Goal: Task Accomplishment & Management: Complete application form

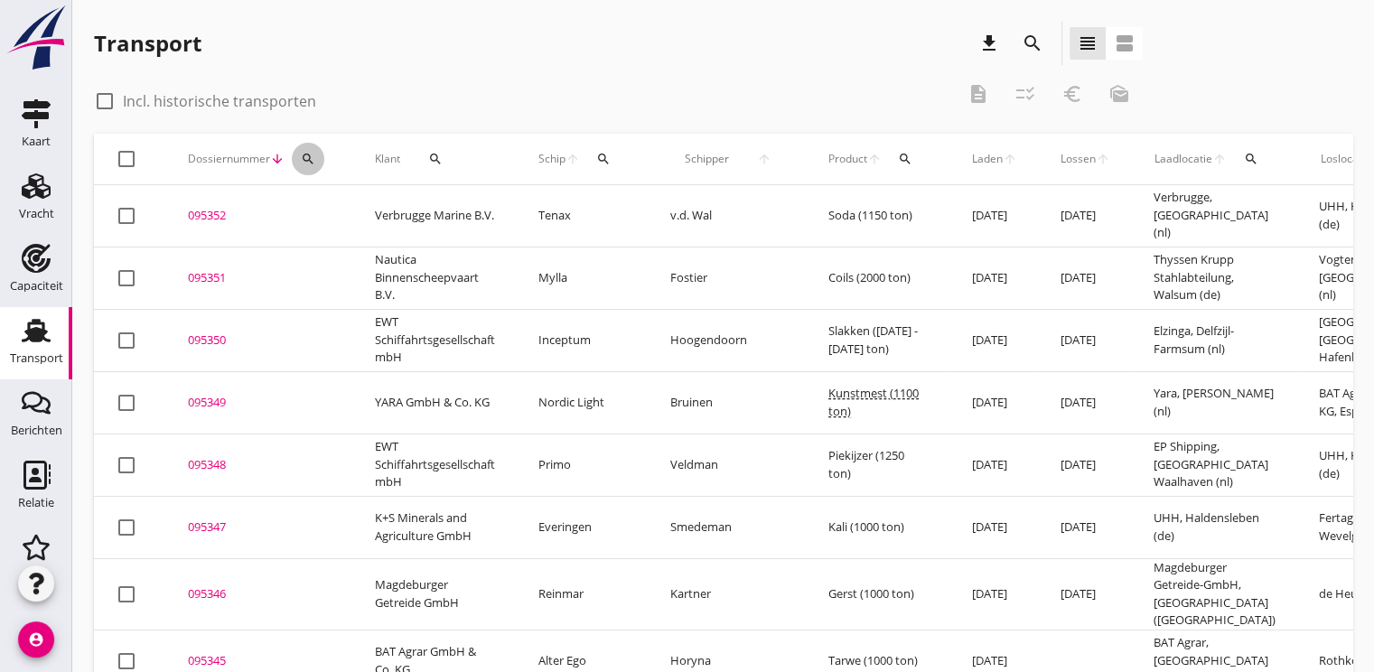
click at [312, 149] on button "search" at bounding box center [308, 159] width 33 height 33
click at [332, 207] on input "Zoeken op dossiernummer..." at bounding box center [393, 211] width 188 height 29
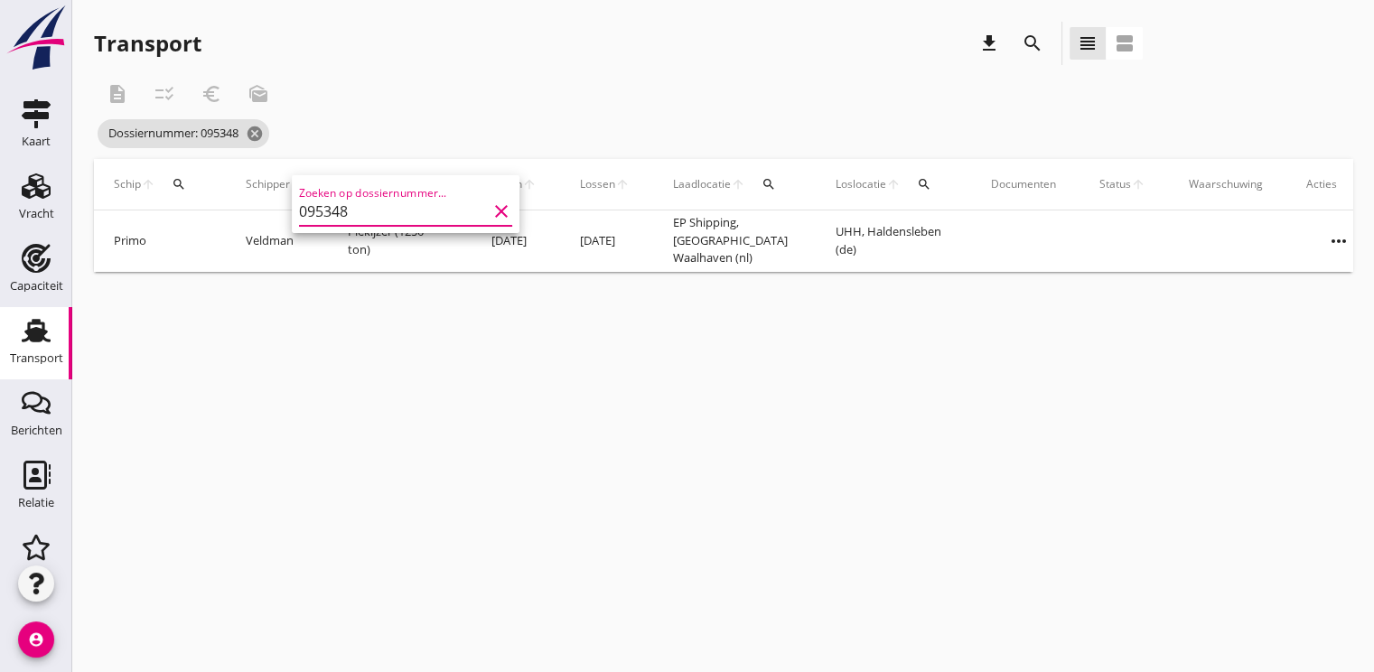
scroll to position [0, 469]
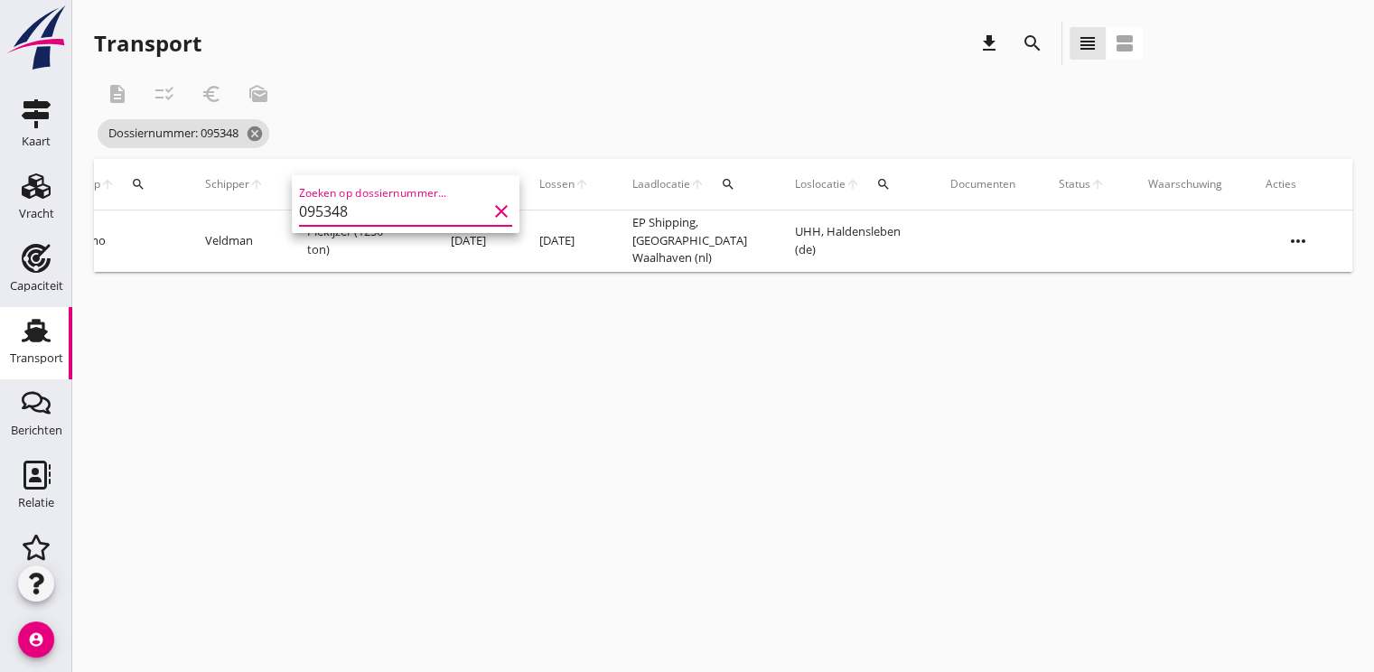
type input "095348"
click at [1294, 239] on icon "more_horiz" at bounding box center [1298, 241] width 51 height 51
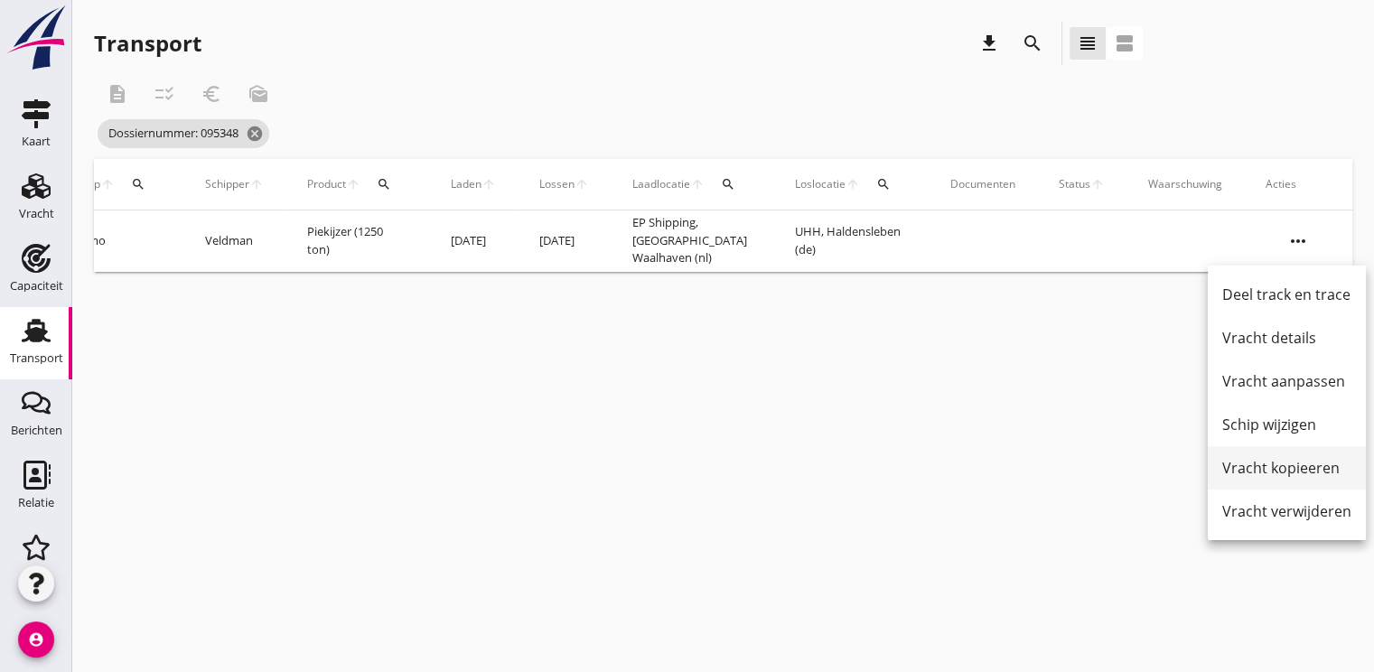
click at [1283, 463] on div "Vracht kopieeren" at bounding box center [1287, 468] width 129 height 22
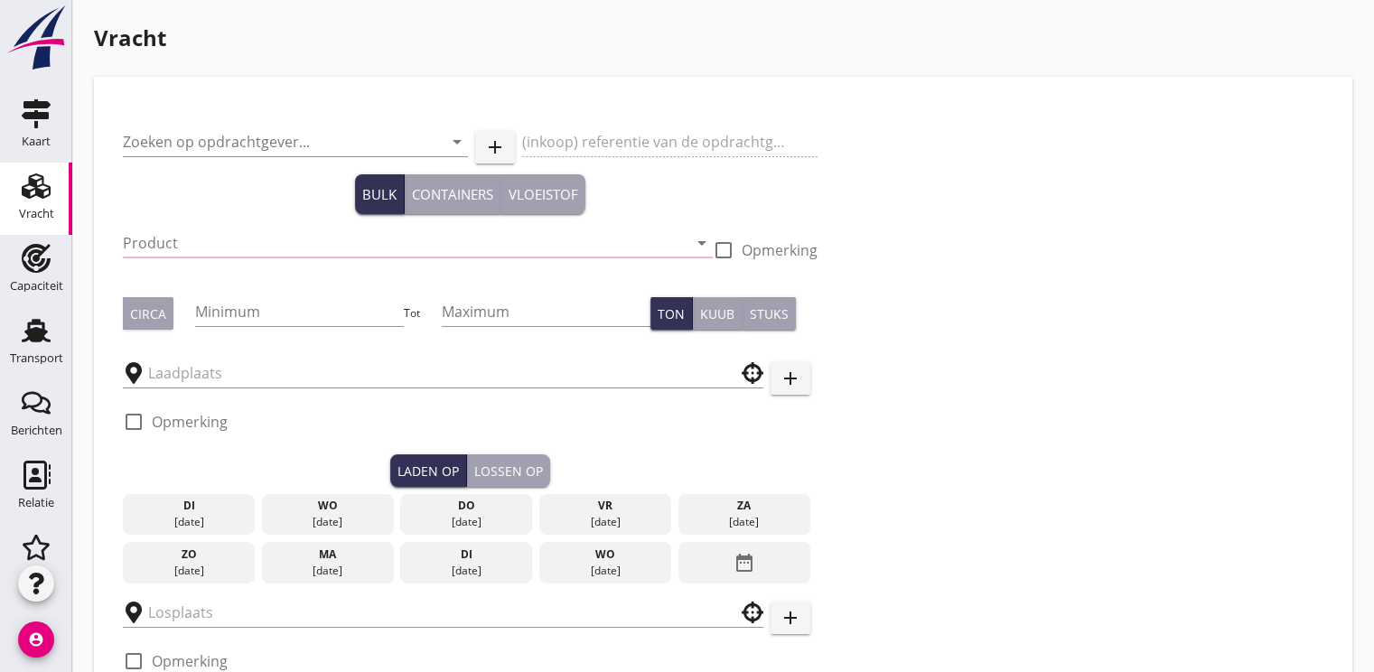
type input "EWT Schiffahrtsgesellschaft mbH"
type input "Piekijzer (5121)"
type input "1250"
checkbox input "true"
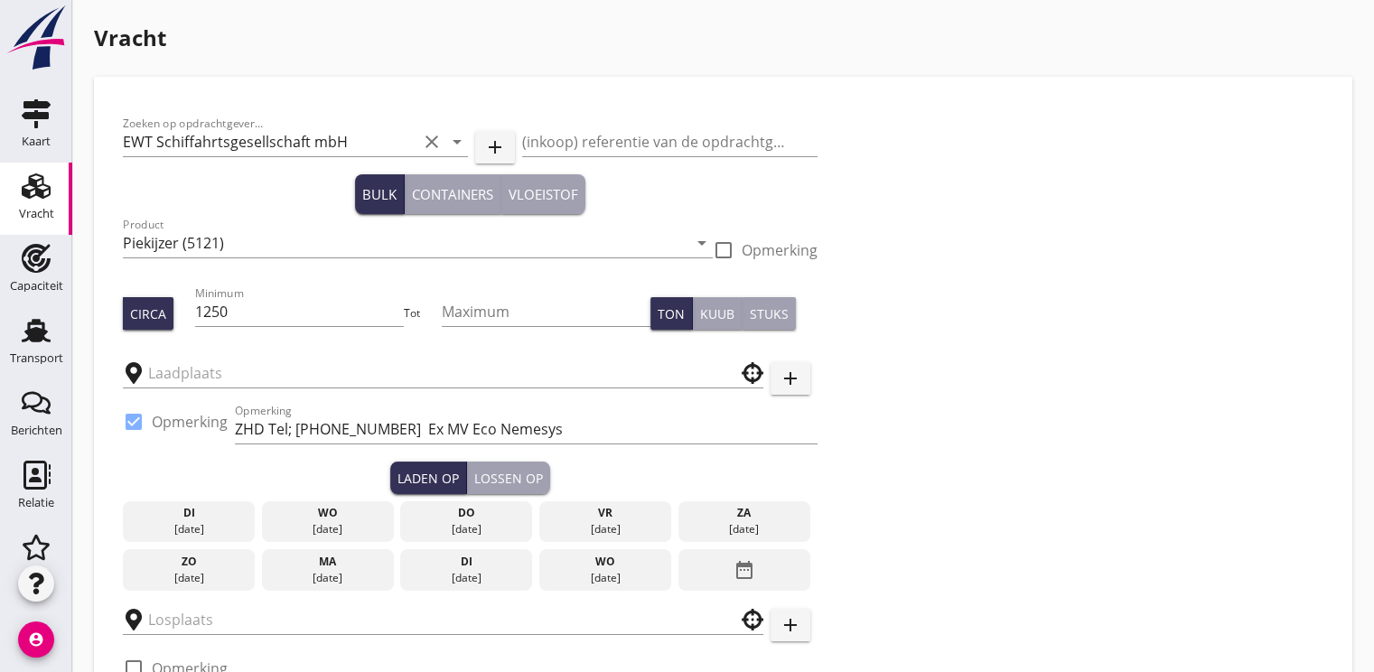
type input "EP Shipping"
type input "UHH"
checkbox input "true"
type input "13"
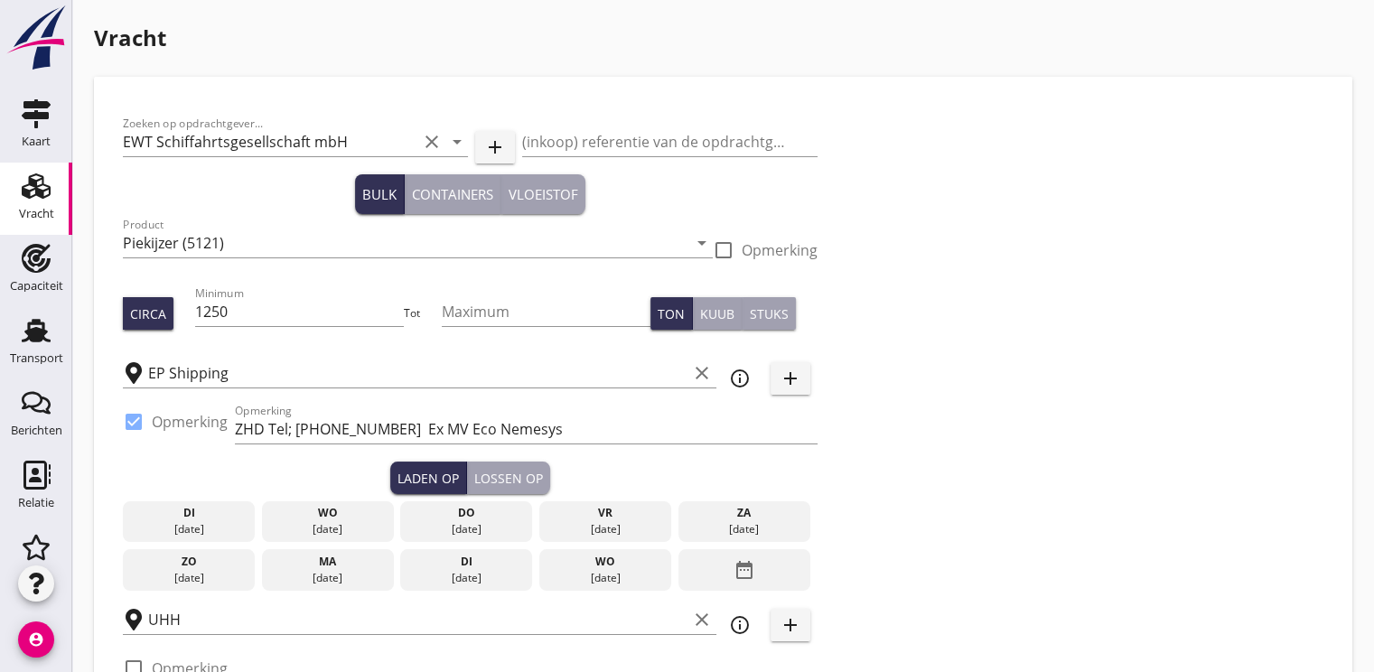
type textarea "1 a 2 soorten! op hopen [PERSON_NAME]: [DATE] 18:00 uur of eerder indien mogeli…"
radio input "false"
checkbox input "true"
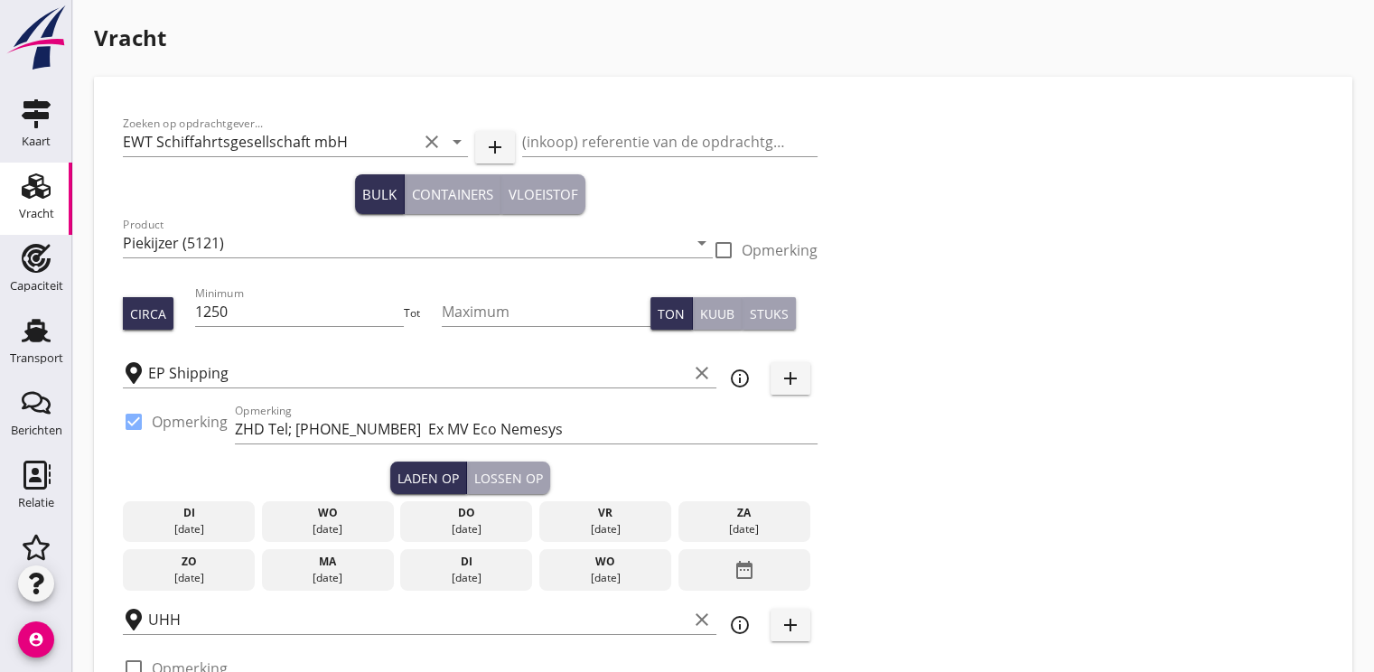
checkbox input "true"
type input "48"
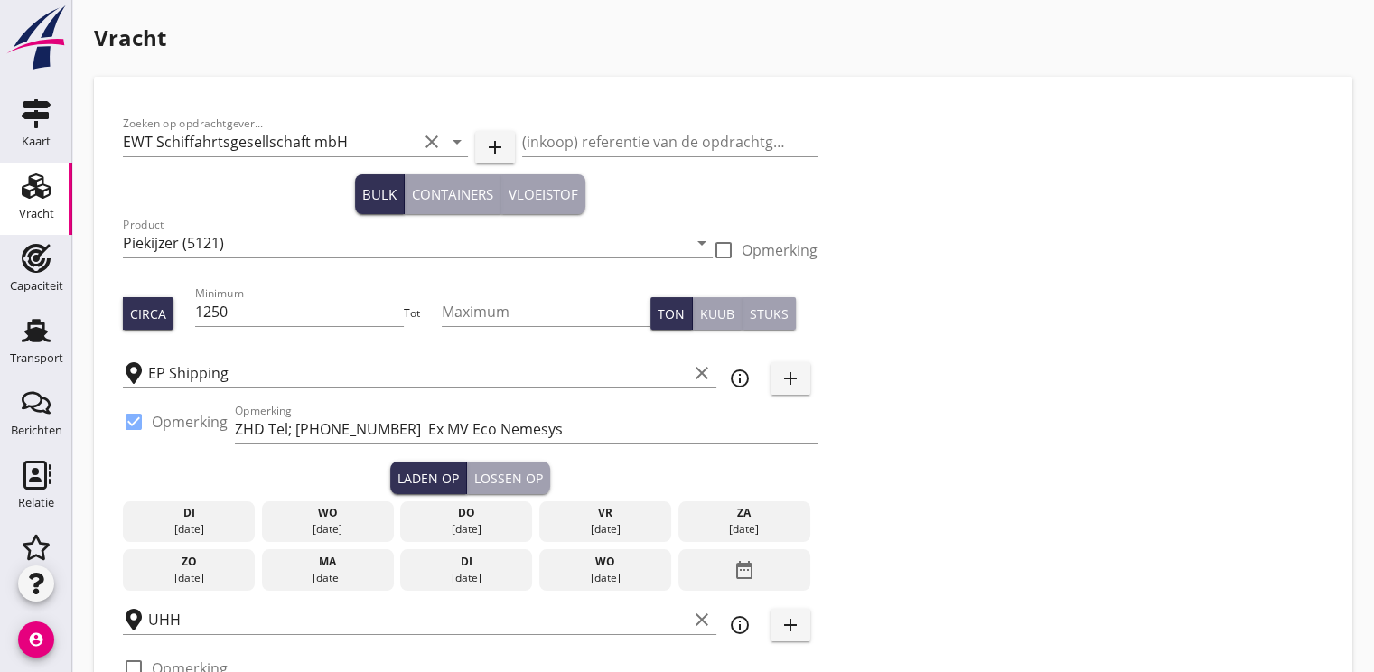
type input "5"
type input "14.8"
radio input "false"
checkbox input "true"
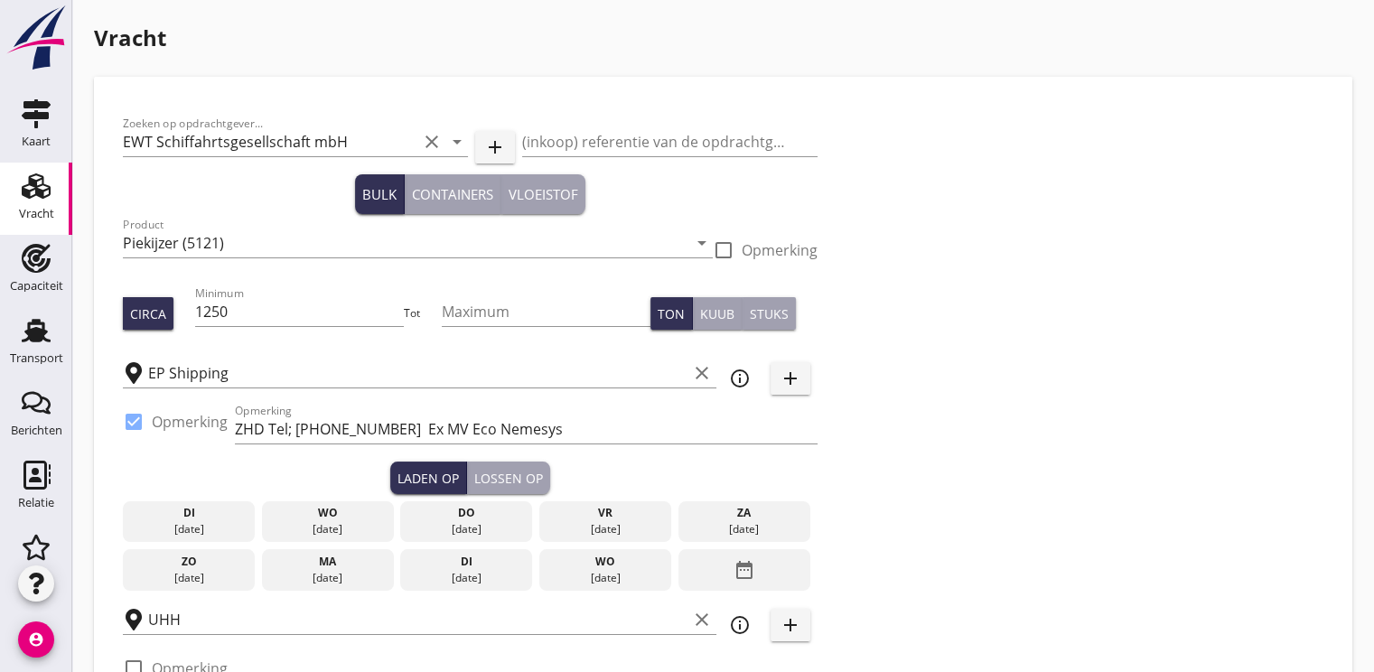
checkbox input "true"
type input "48"
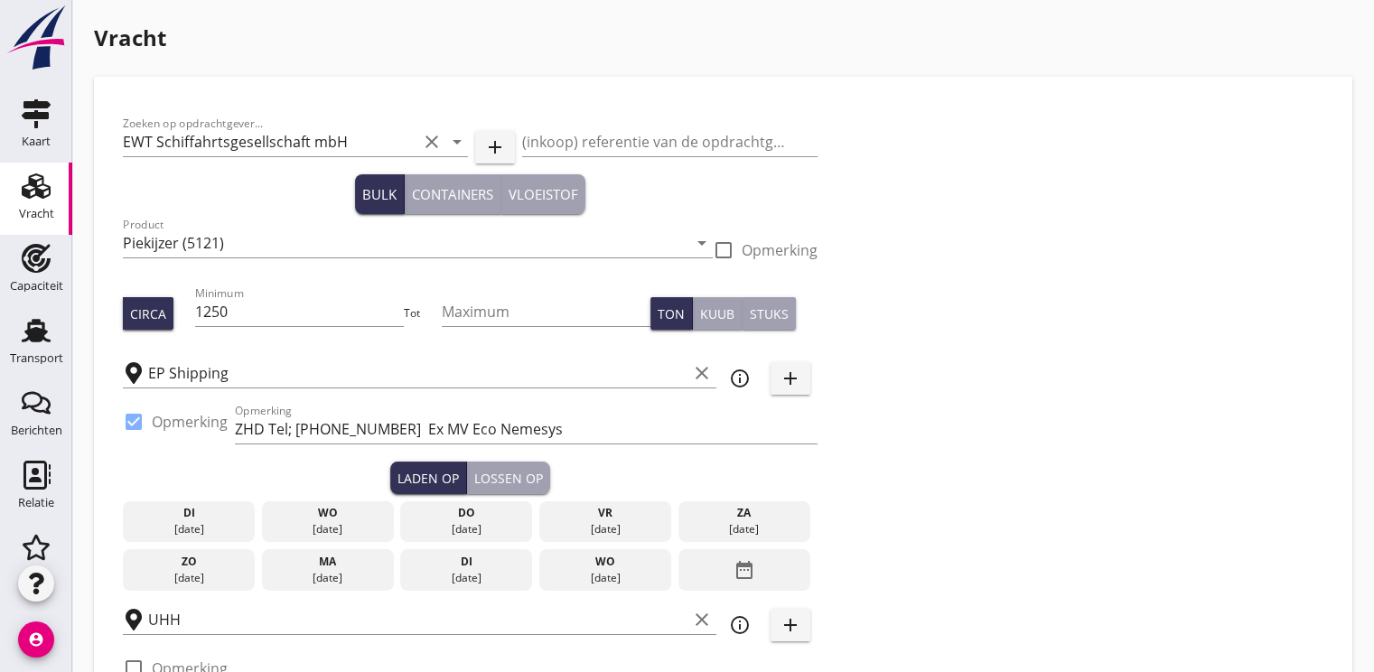
type input "48"
click at [242, 314] on input "1250" at bounding box center [300, 311] width 210 height 29
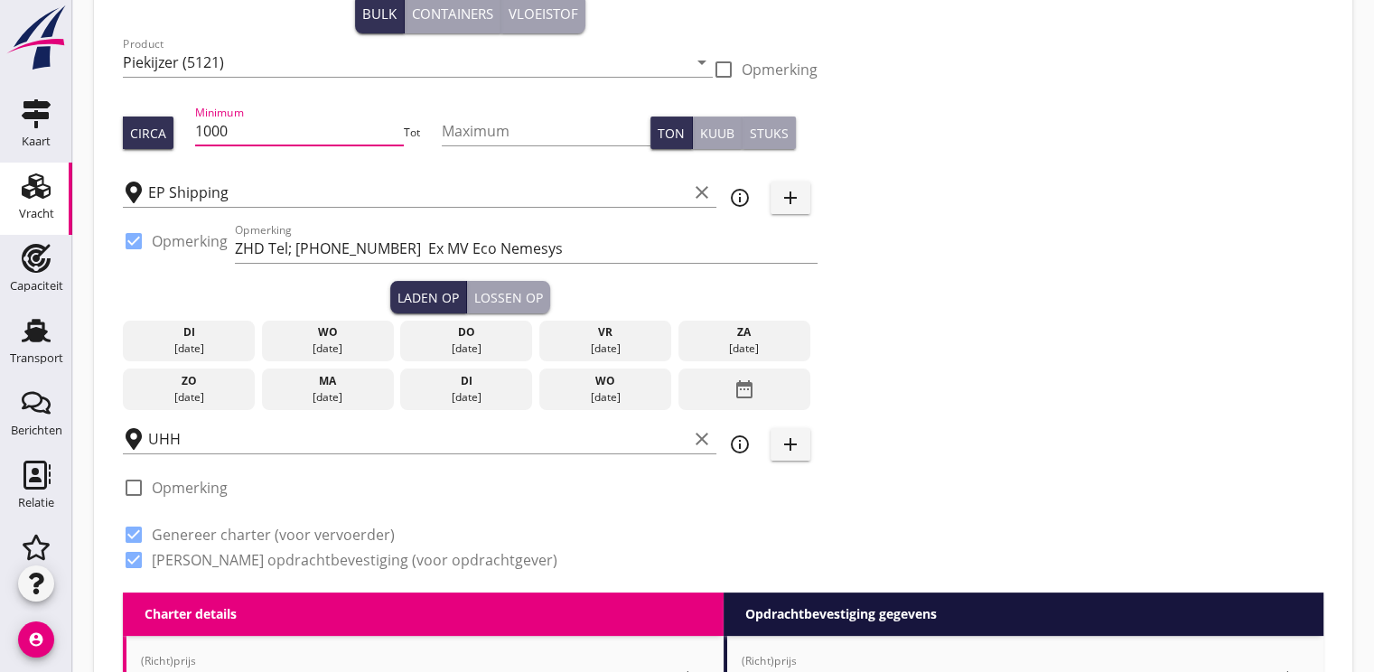
type input "1000"
click at [344, 394] on div "[DATE]" at bounding box center [327, 397] width 123 height 16
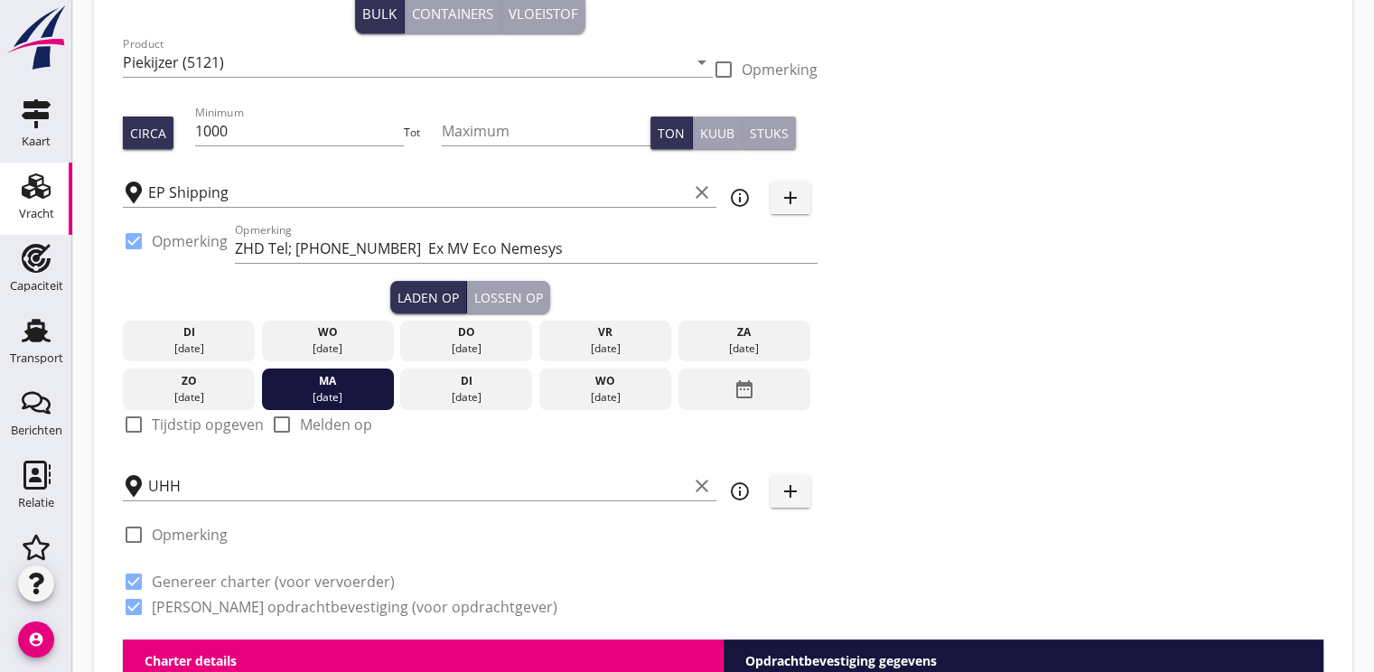
click at [135, 425] on div at bounding box center [133, 424] width 31 height 31
checkbox input "true"
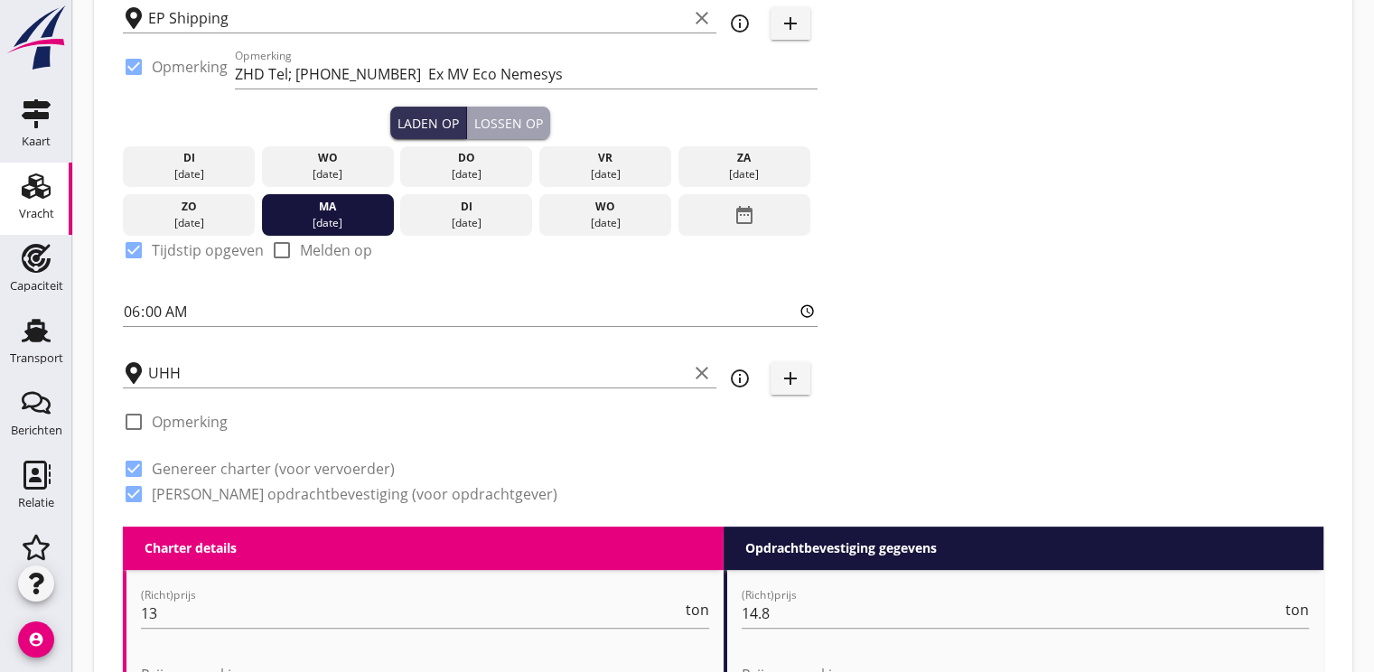
scroll to position [361, 0]
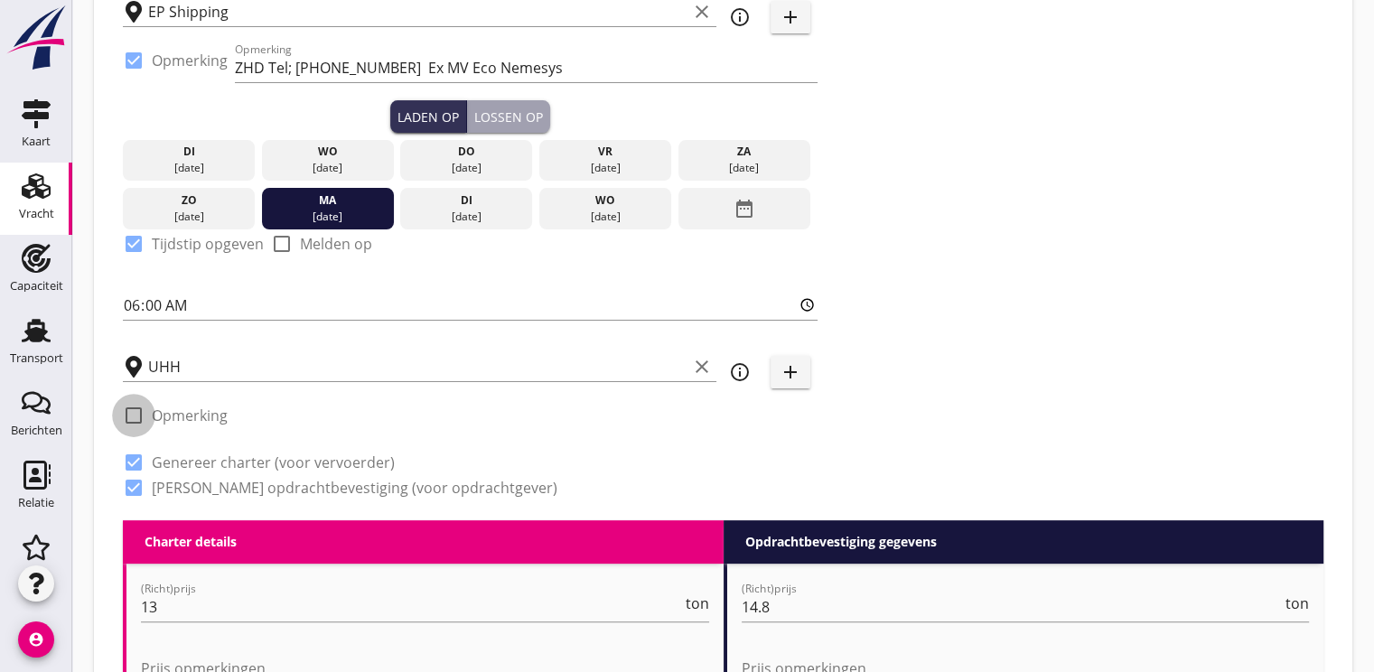
click at [127, 408] on div at bounding box center [133, 415] width 31 height 31
checkbox input "true"
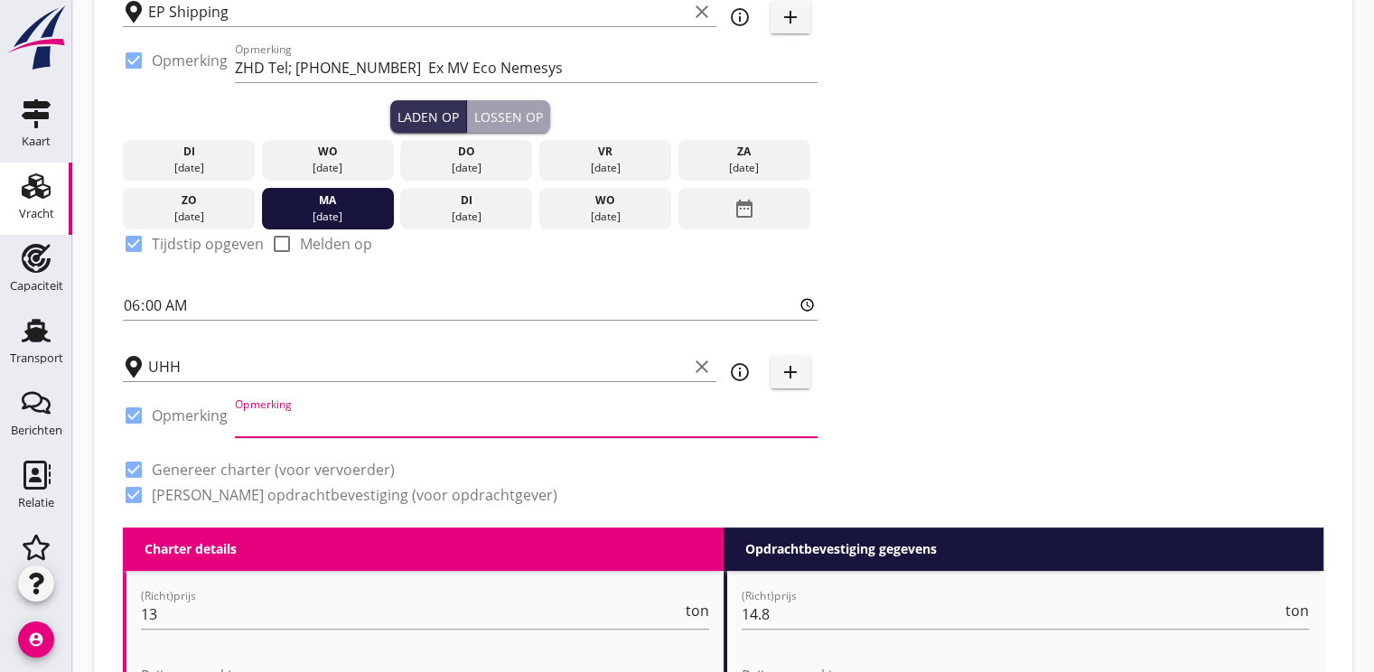
click at [268, 422] on input "Opmerking" at bounding box center [526, 422] width 583 height 29
click at [286, 419] on input "Opmerking" at bounding box center [526, 422] width 583 height 29
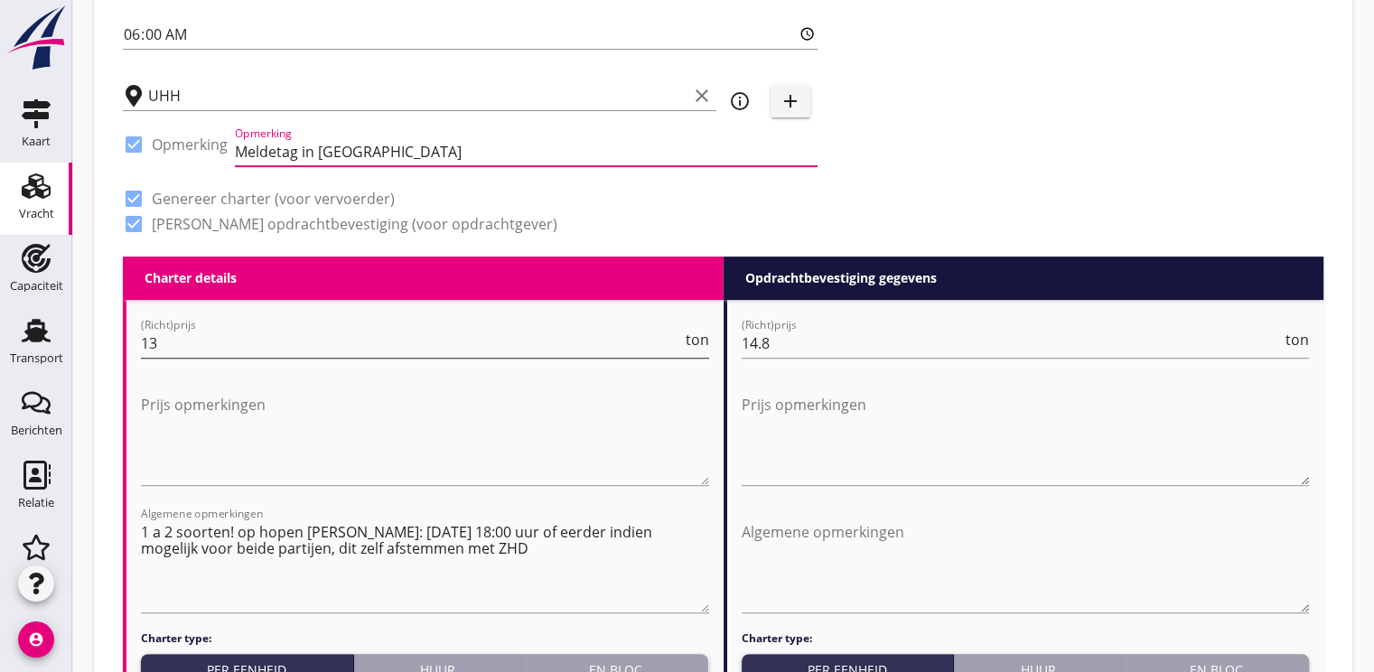
type input "Meldetag in [GEOGRAPHIC_DATA]"
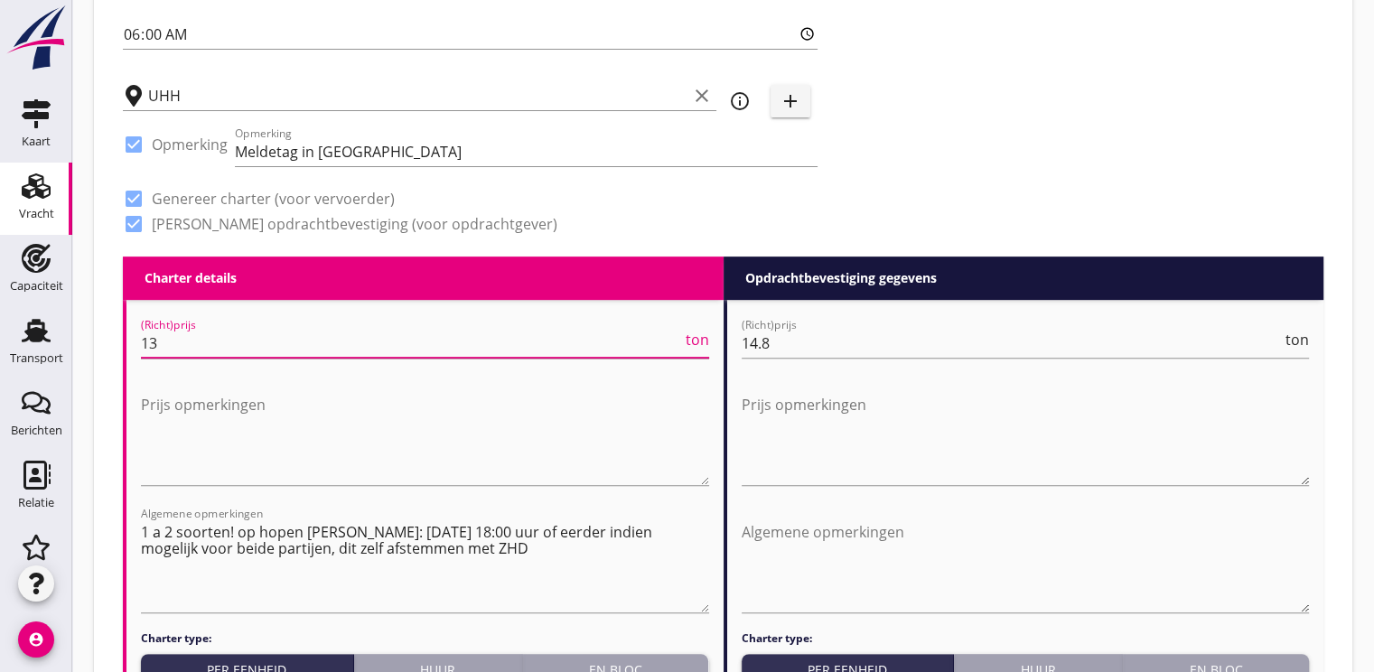
click at [180, 343] on input "13" at bounding box center [411, 343] width 541 height 29
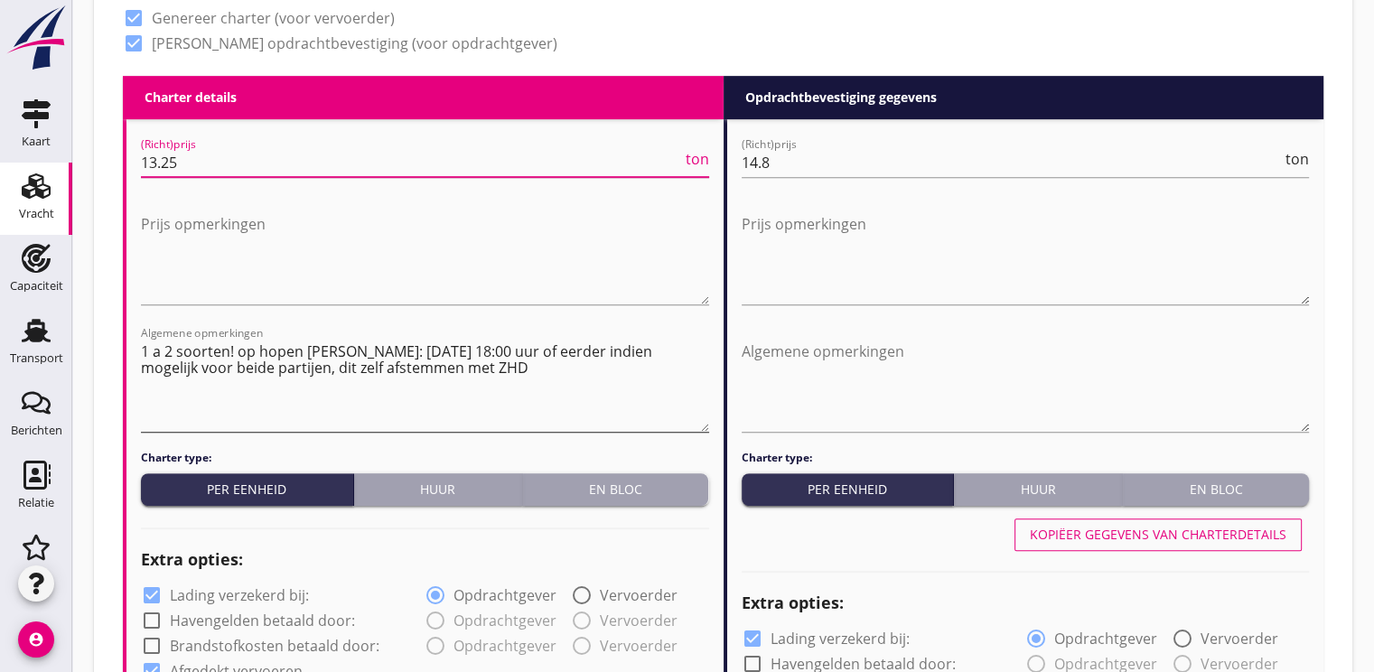
type input "13.25"
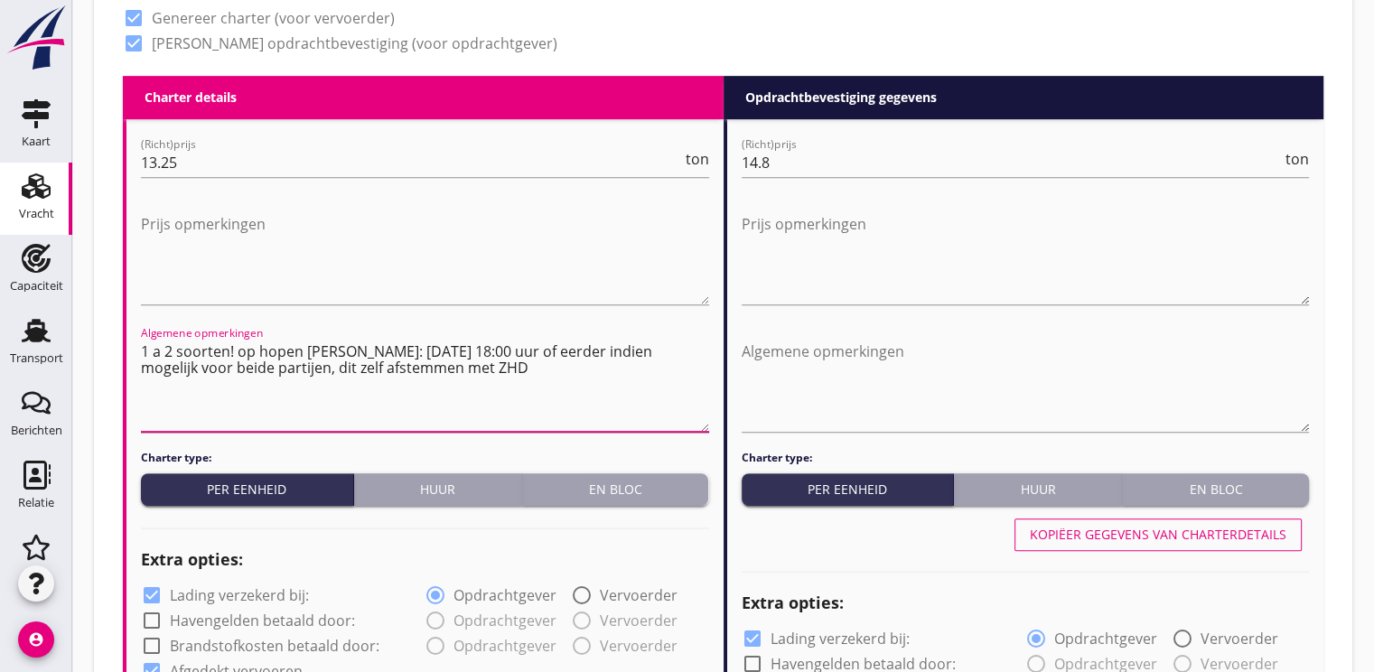
click at [290, 389] on textarea "1 a 2 soorten! op hopen [PERSON_NAME]: [DATE] 18:00 uur of eerder indien mogeli…" at bounding box center [425, 384] width 568 height 95
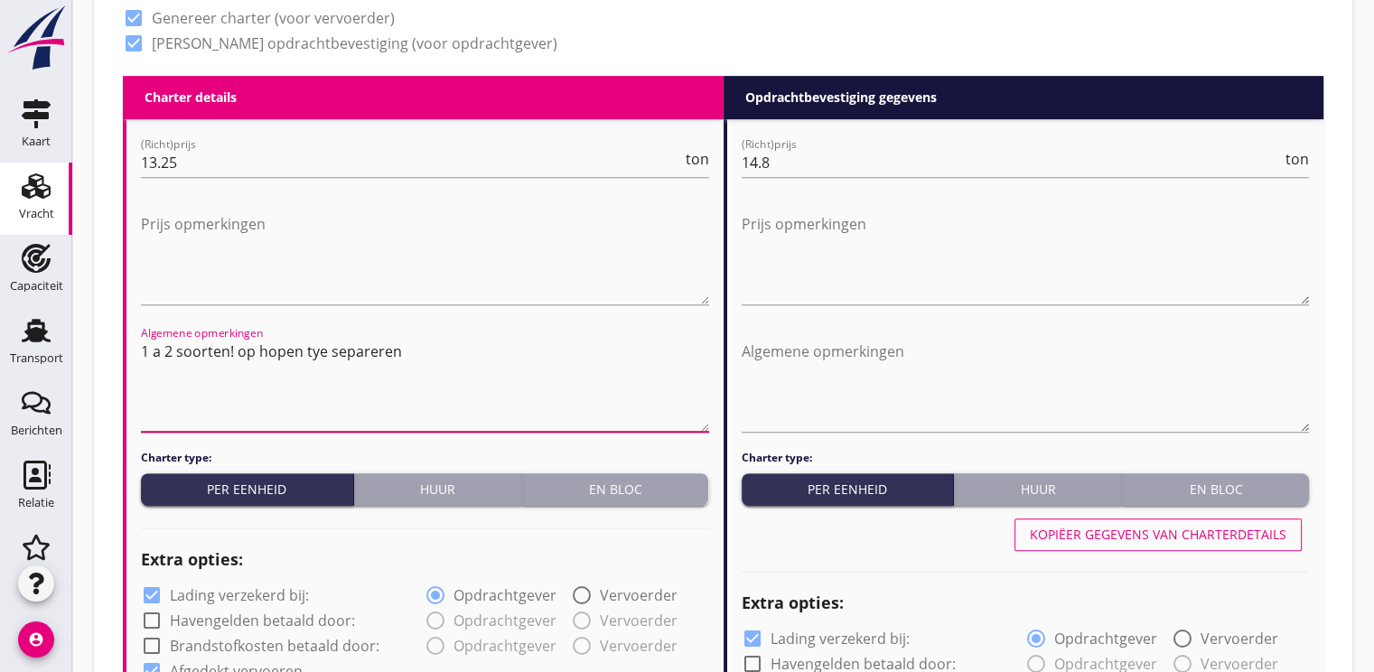
click at [422, 340] on textarea "1 a 2 soorten! op hopen tye separeren" at bounding box center [425, 384] width 568 height 95
click at [418, 349] on textarea "1 a 2 soorten! op hopen tye separeren" at bounding box center [425, 384] width 568 height 95
type textarea "1"
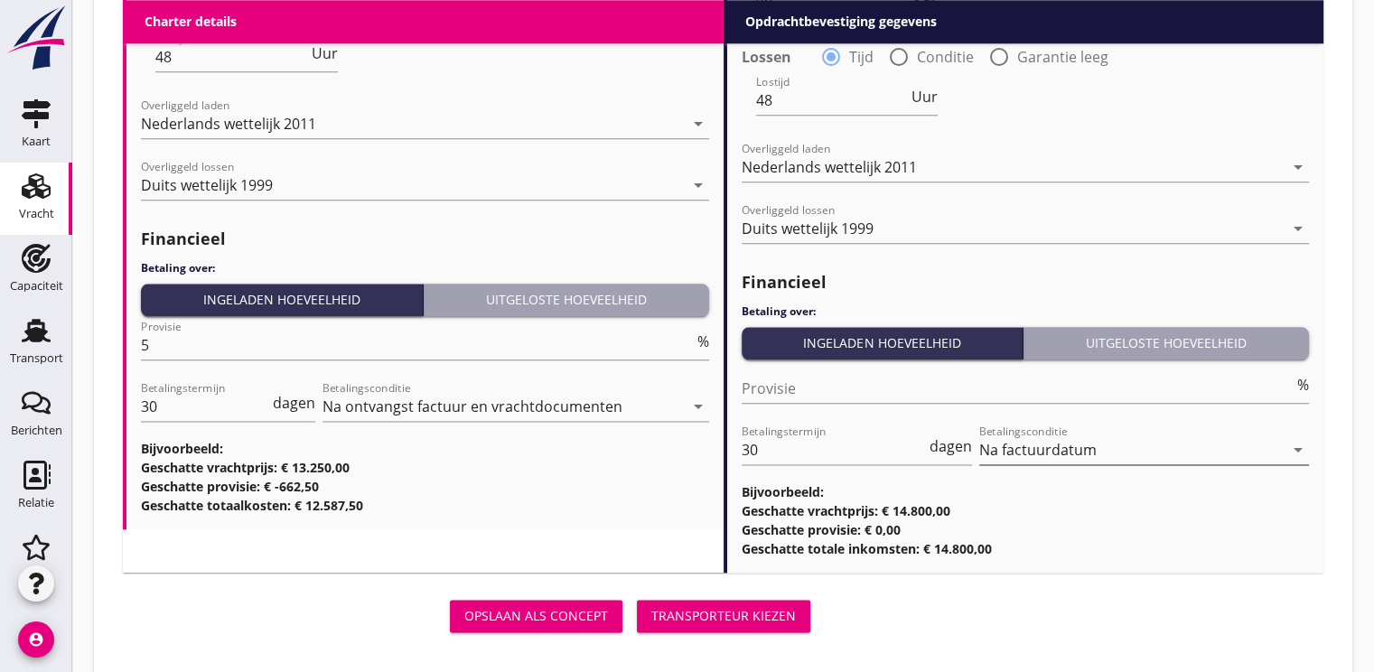
scroll to position [2181, 0]
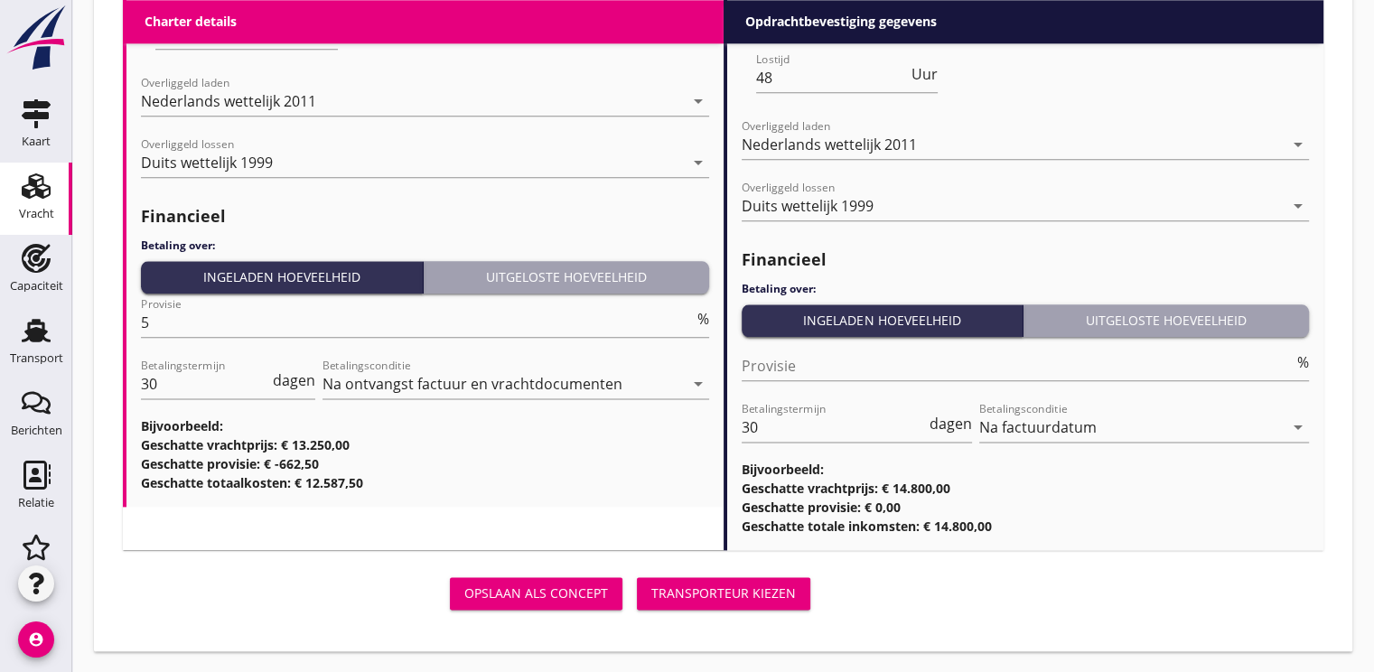
type textarea "evtl. 2 Sorten mit Haufen separieren"
click at [741, 590] on div "Transporteur kiezen" at bounding box center [723, 593] width 145 height 19
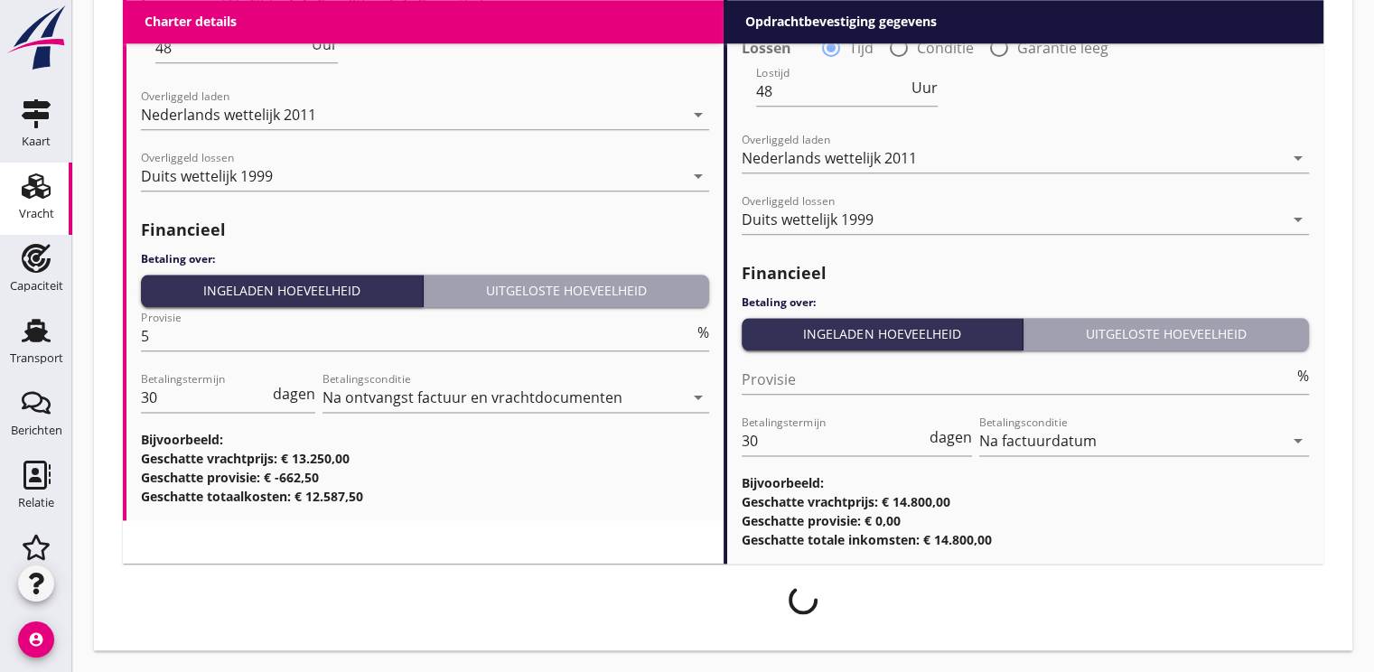
scroll to position [2167, 0]
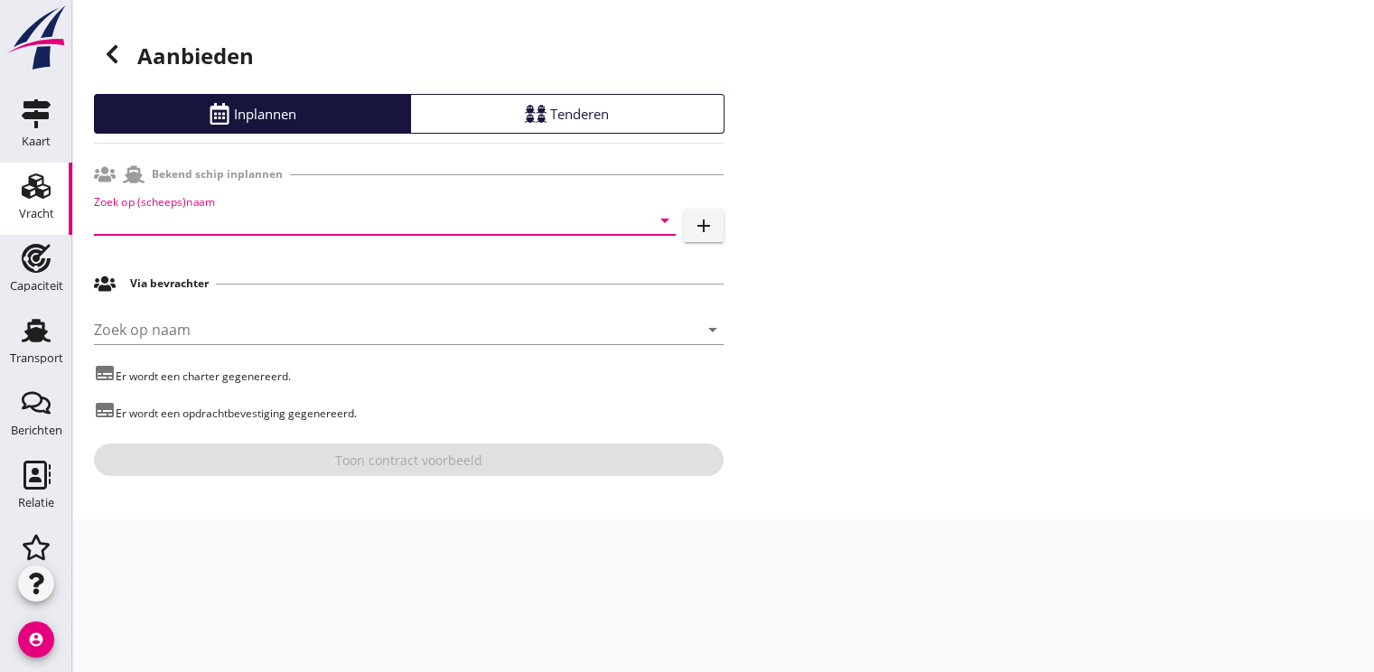
click at [108, 220] on input "Zoek op (scheeps)naam" at bounding box center [359, 220] width 531 height 29
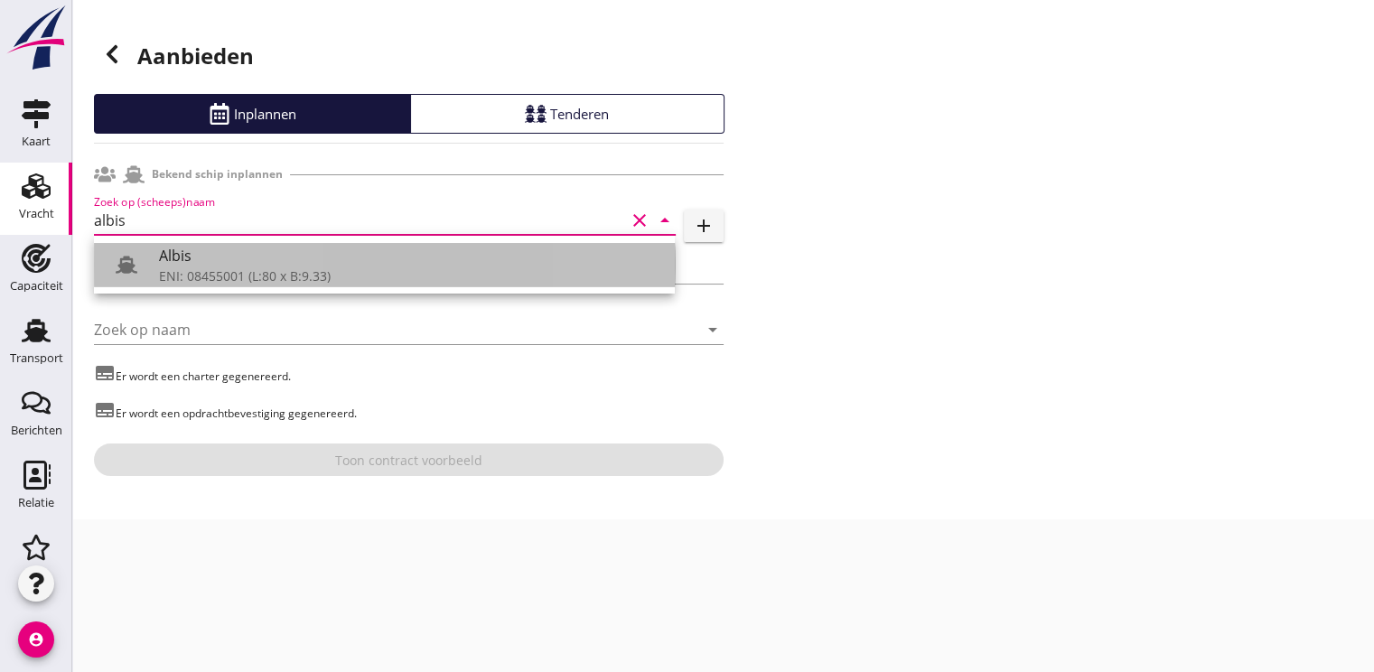
click at [210, 267] on div "ENI: 08455001 (L:80 x B:9.33)" at bounding box center [409, 276] width 501 height 19
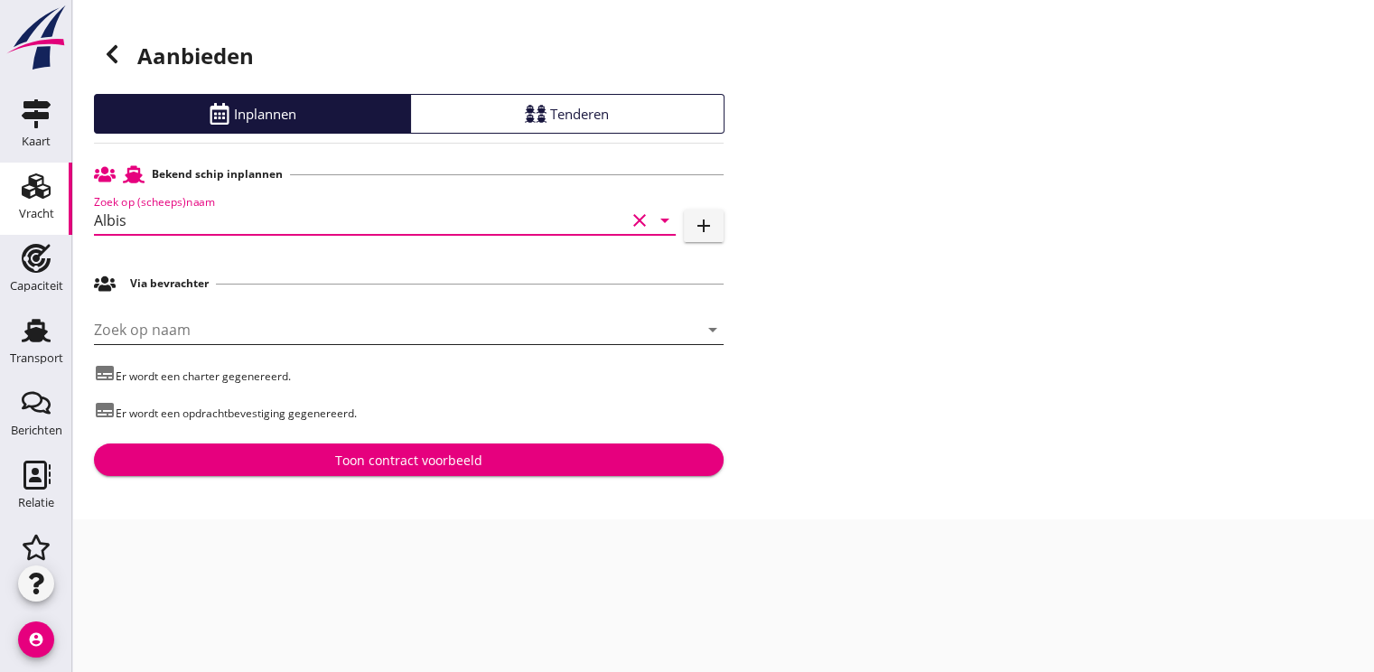
type input "Albis"
click at [140, 329] on input "Zoek op naam" at bounding box center [383, 329] width 579 height 29
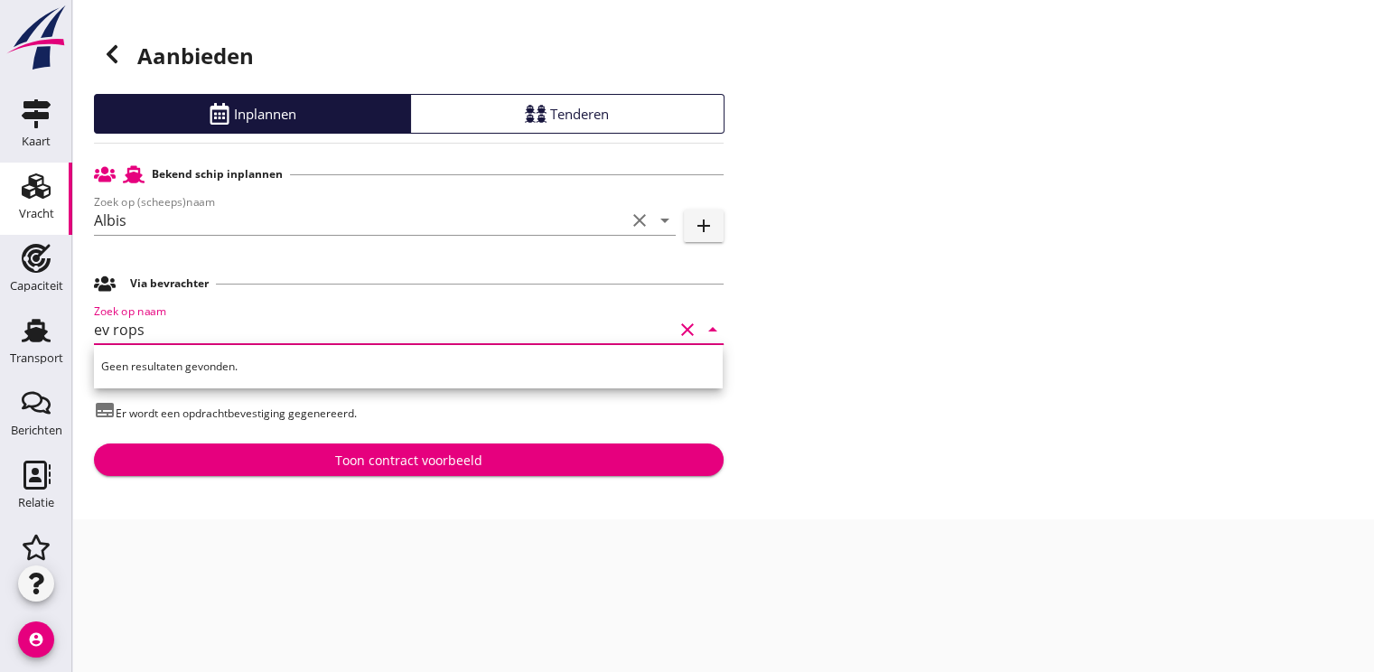
click at [177, 320] on input "ev rops" at bounding box center [383, 329] width 579 height 29
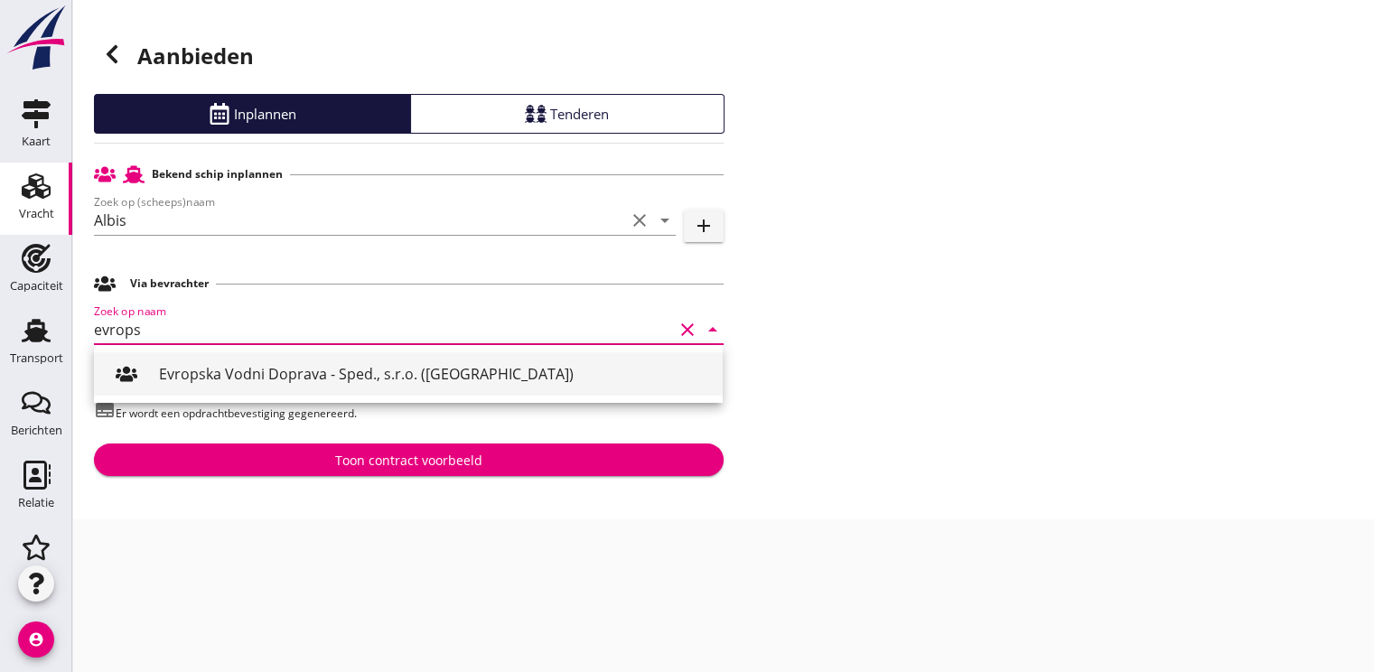
click at [240, 375] on div "Evropska Vodni Doprava - Sped., s.r.o. ([GEOGRAPHIC_DATA])" at bounding box center [433, 374] width 549 height 22
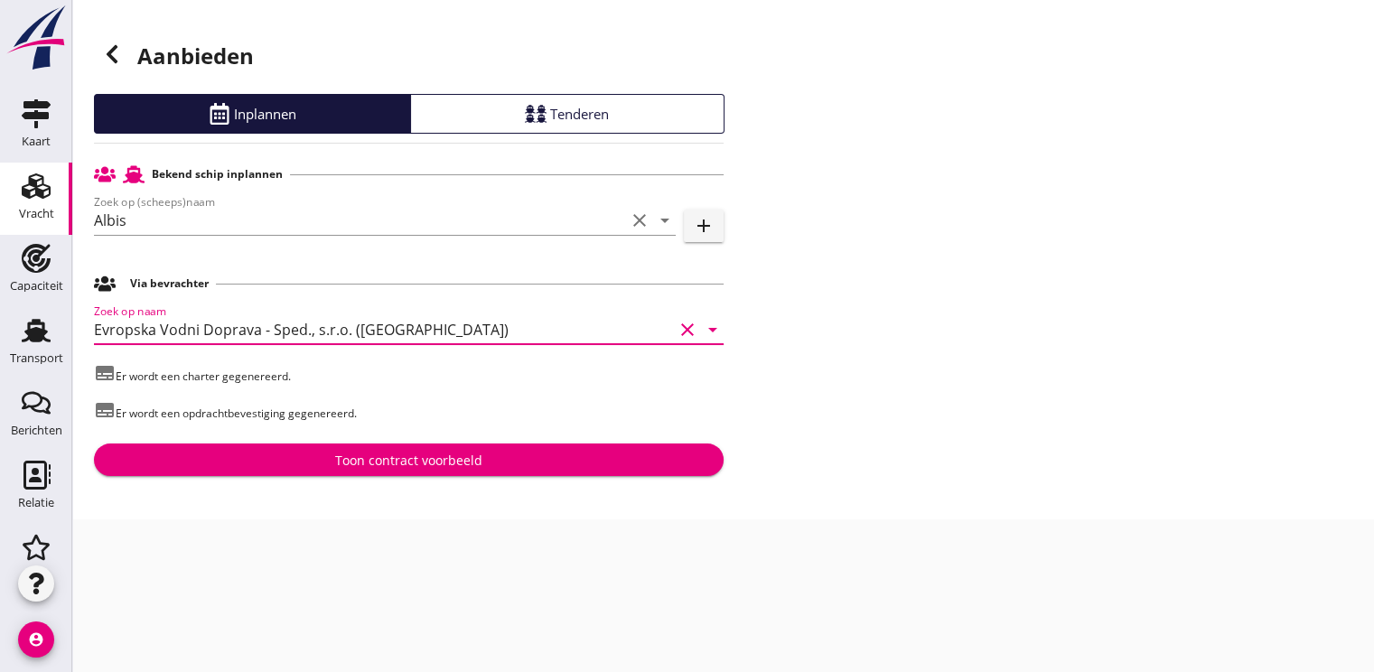
type input "Evropska Vodni Doprava - Sped., s.r.o. ([GEOGRAPHIC_DATA])"
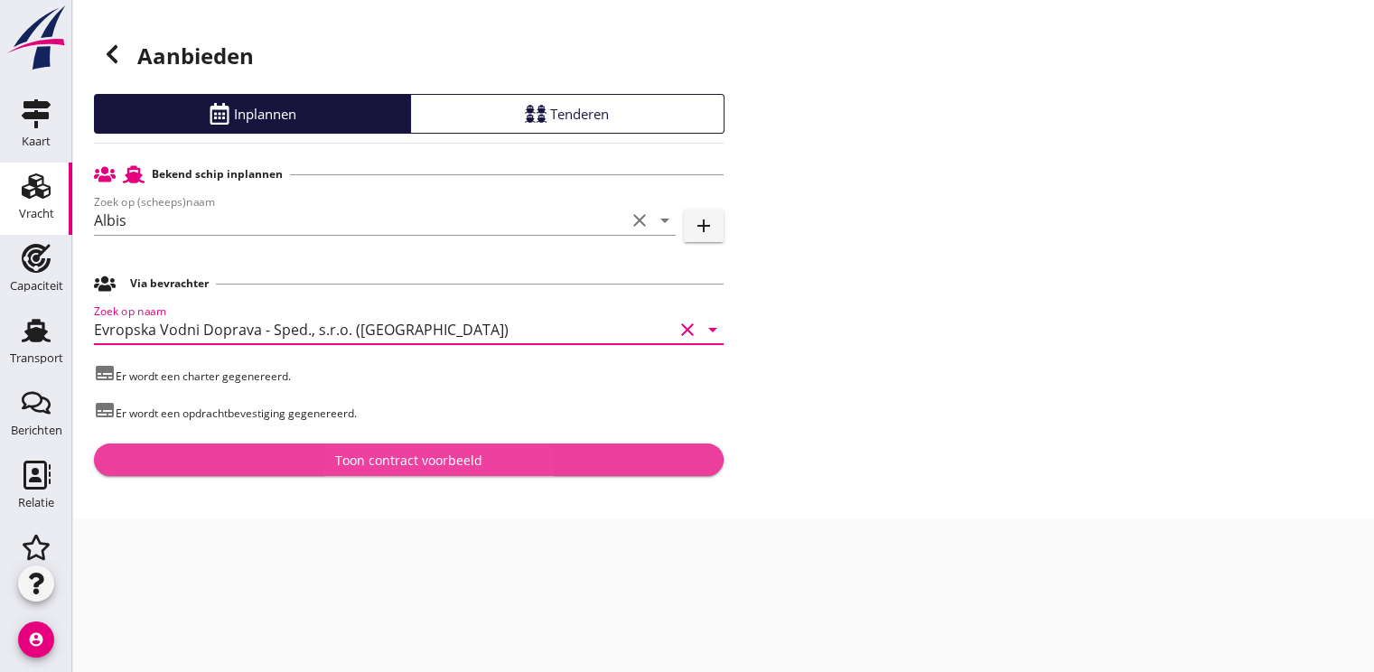
click at [345, 473] on button "Toon contract voorbeeld" at bounding box center [409, 460] width 630 height 33
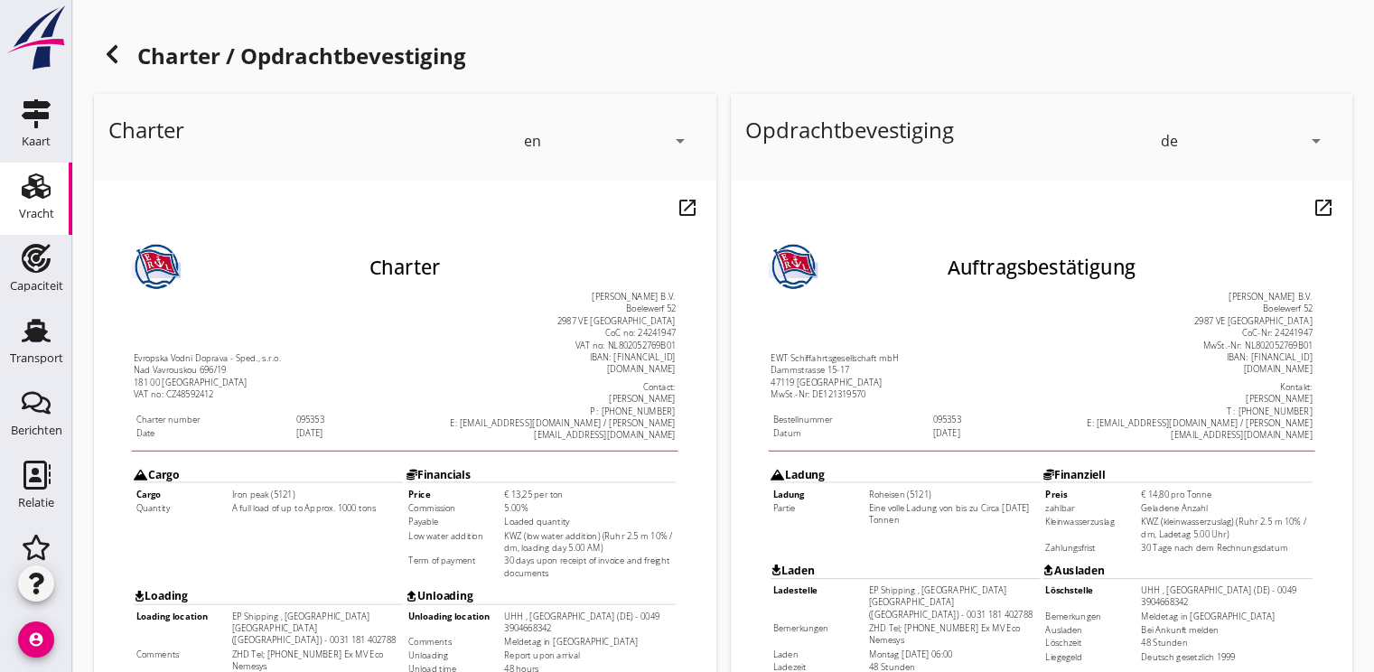
drag, startPoint x: 681, startPoint y: 148, endPoint x: 659, endPoint y: 145, distance: 22.9
click at [680, 147] on icon "arrow_drop_down" at bounding box center [680, 141] width 22 height 22
click at [557, 215] on div "de" at bounding box center [607, 210] width 159 height 22
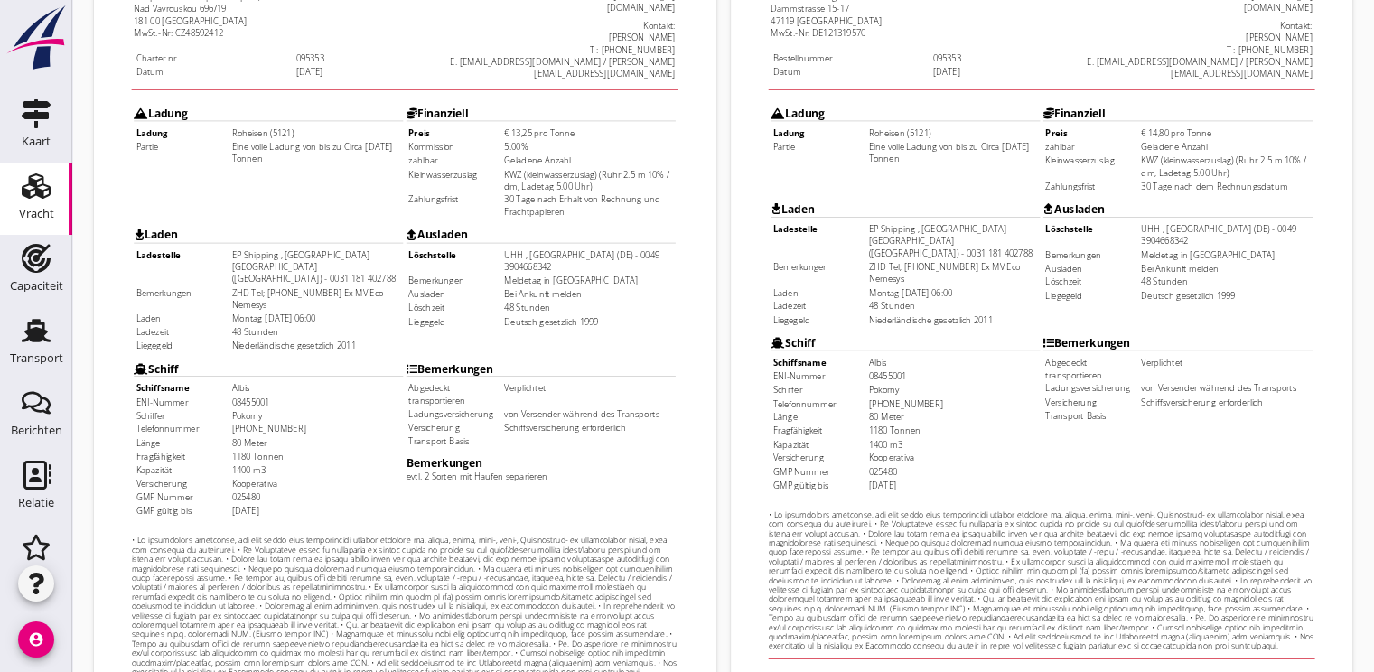
scroll to position [530, 0]
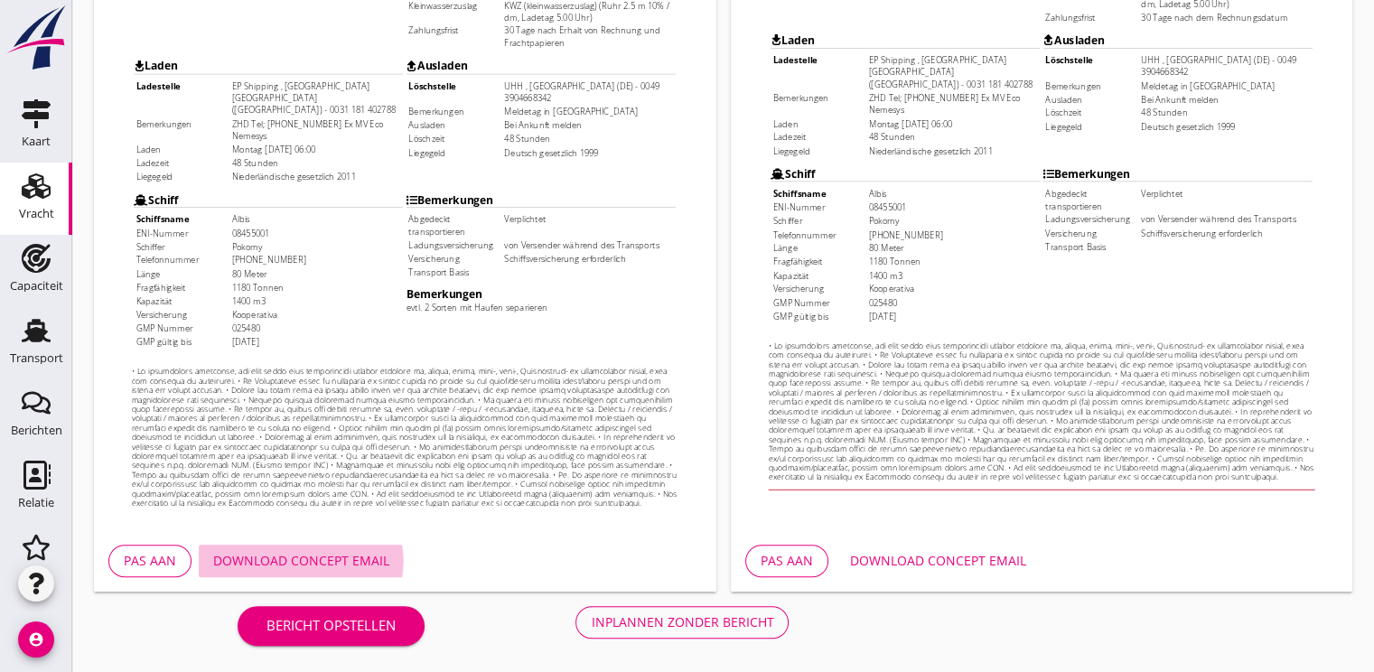
click at [246, 563] on div "Download concept email" at bounding box center [301, 560] width 176 height 19
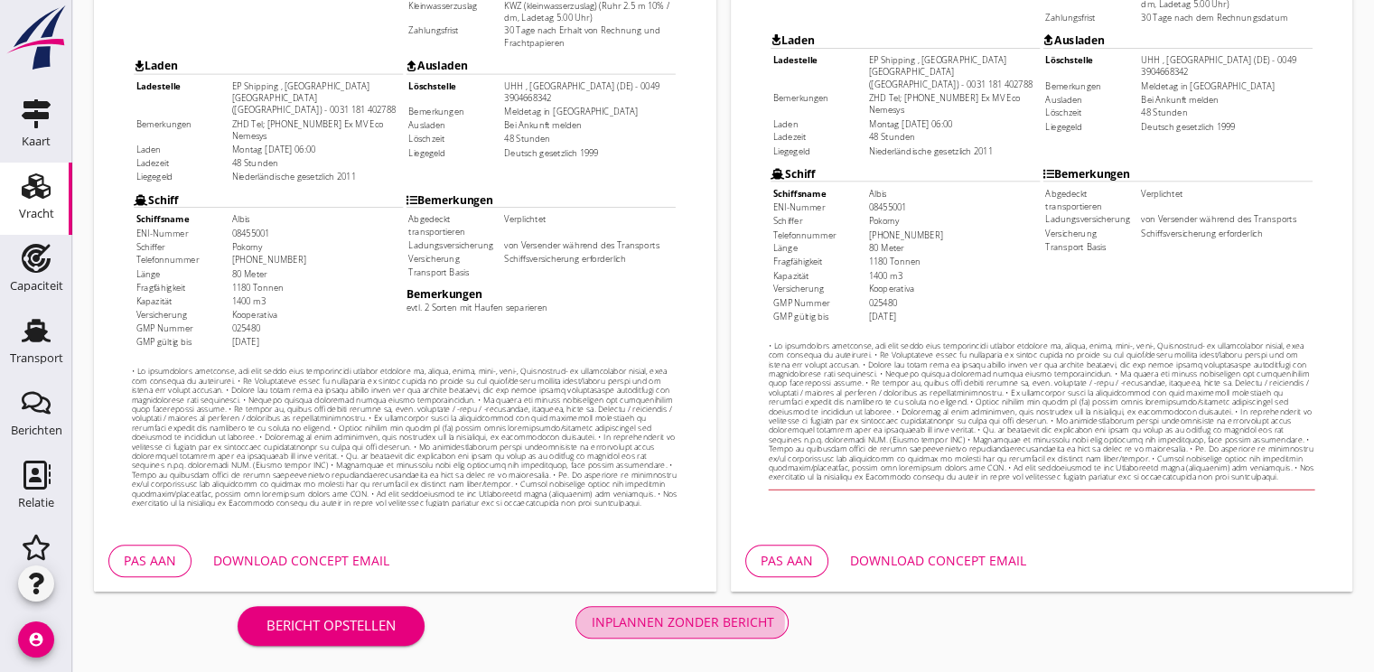
click at [676, 631] on div "Inplannen zonder bericht" at bounding box center [682, 622] width 183 height 19
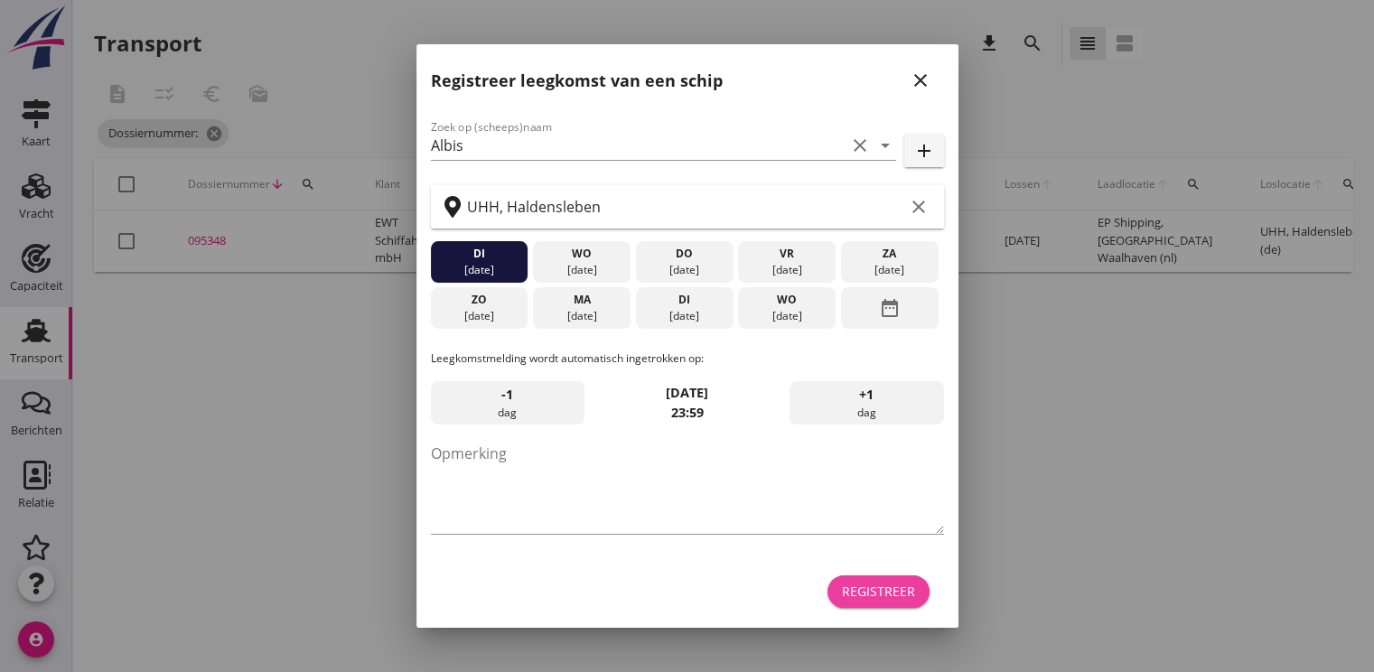
click at [889, 589] on div "Registreer" at bounding box center [878, 591] width 73 height 19
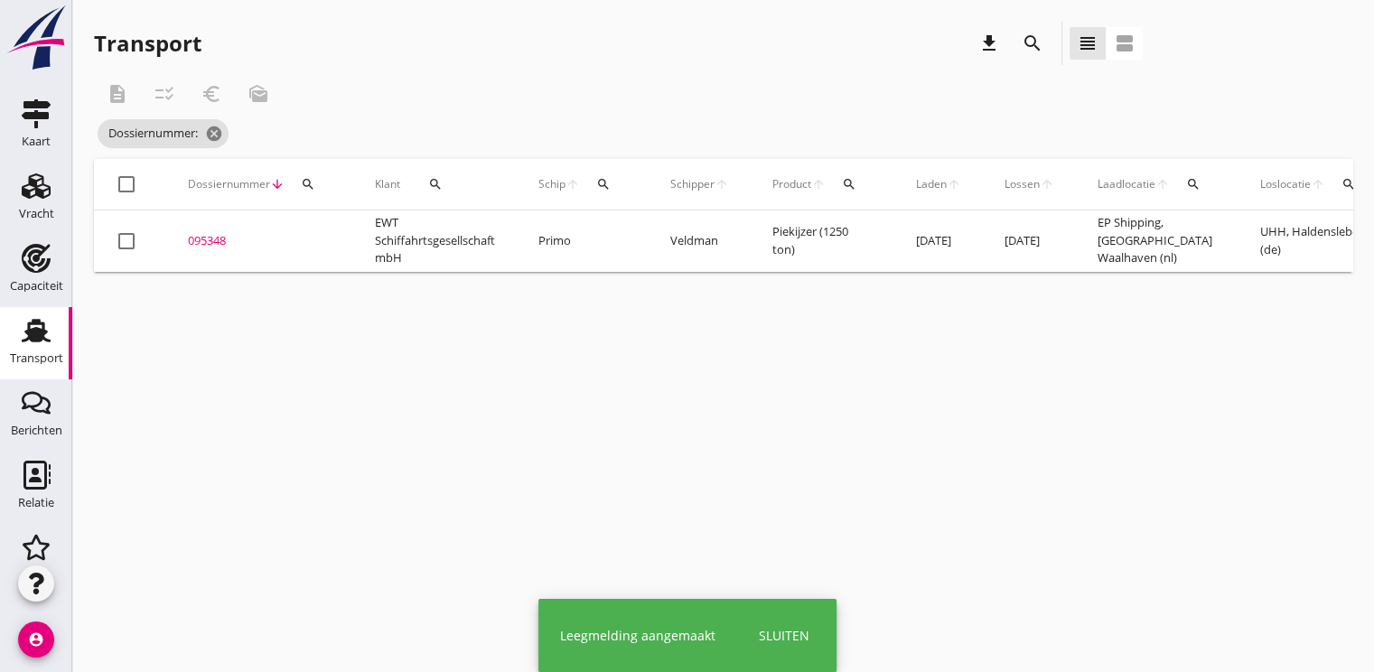
click at [230, 138] on div "Dossiernummer: cancel" at bounding box center [618, 134] width 1049 height 36
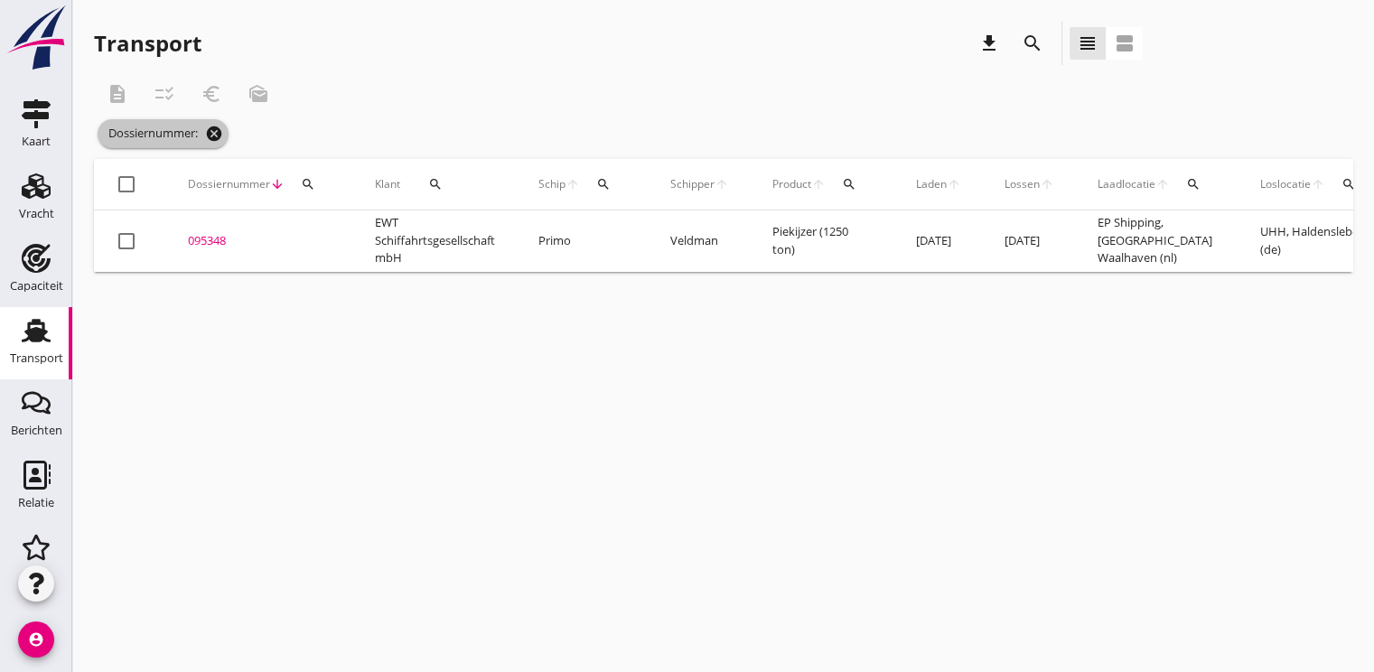
click at [218, 132] on icon "cancel" at bounding box center [214, 134] width 18 height 18
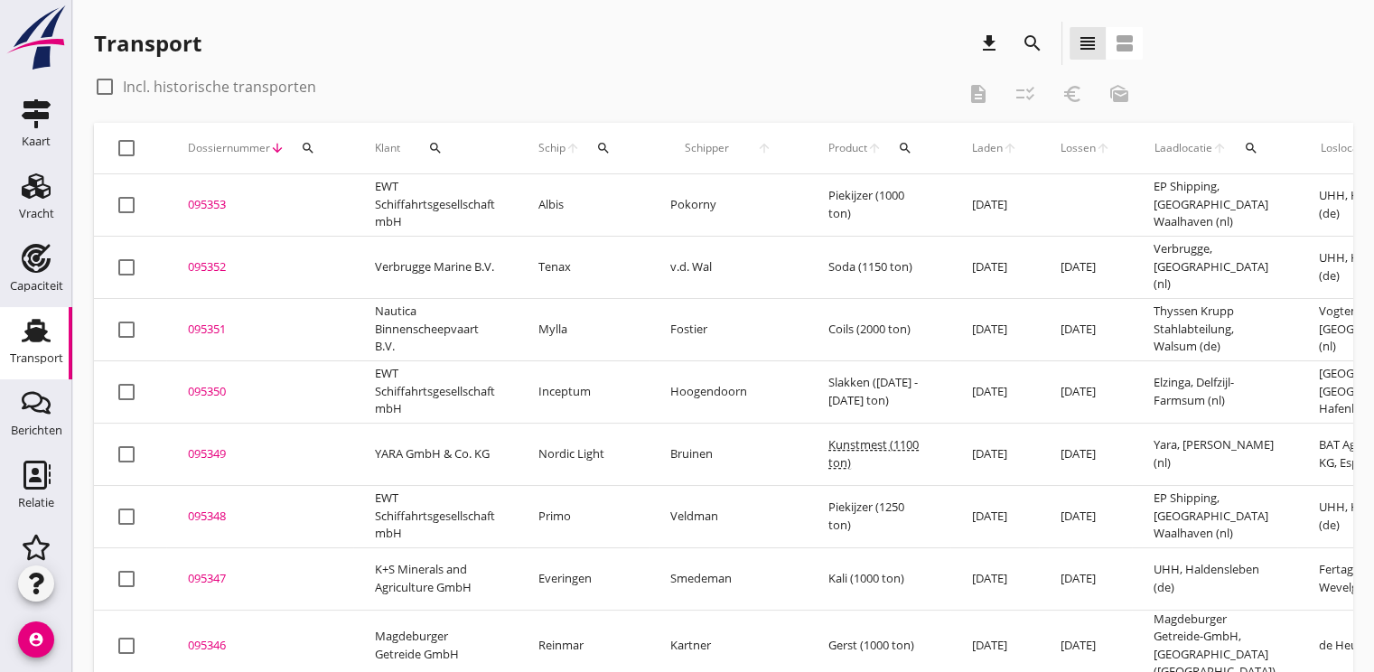
click at [209, 202] on div "095353" at bounding box center [260, 205] width 144 height 18
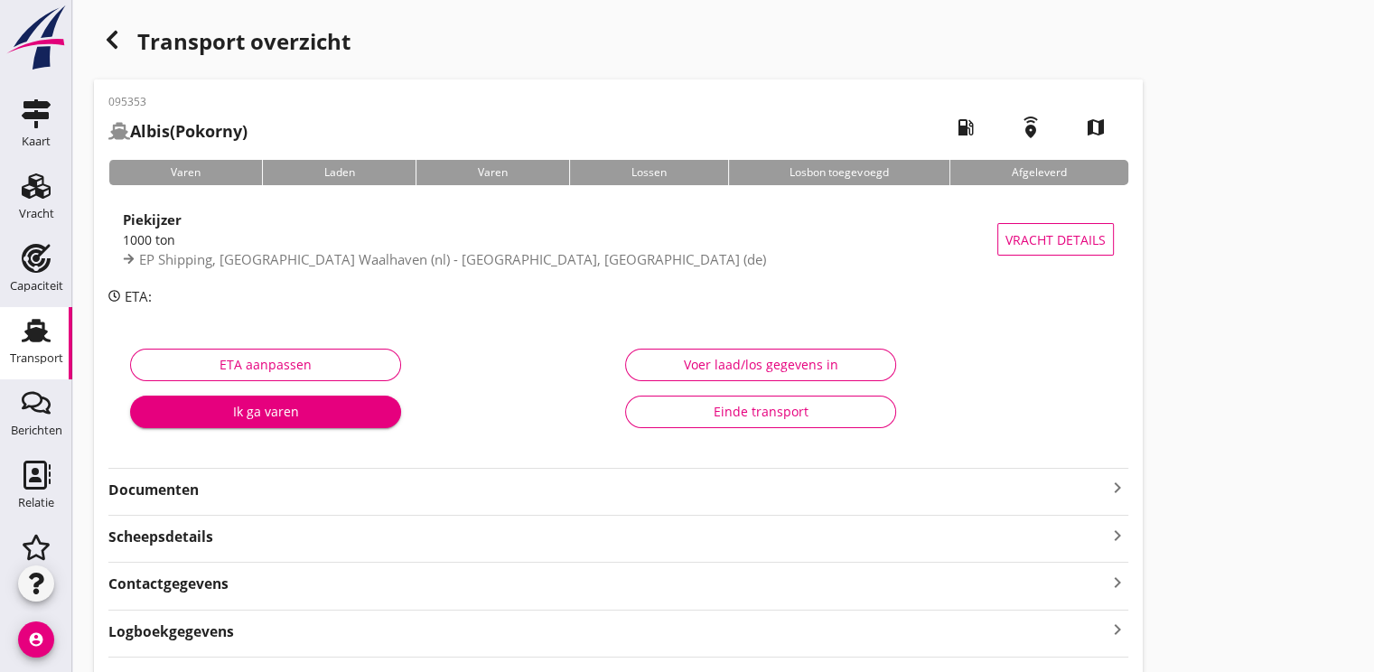
click at [111, 24] on div "button" at bounding box center [112, 40] width 36 height 36
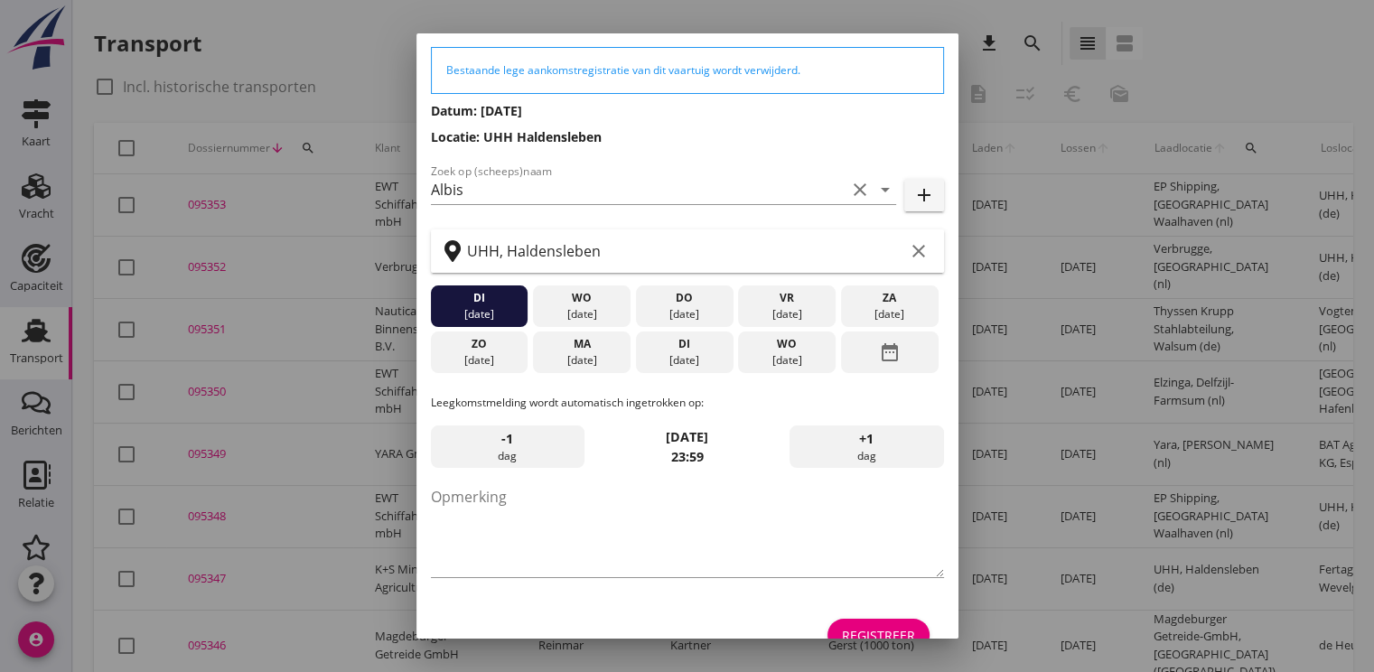
scroll to position [94, 0]
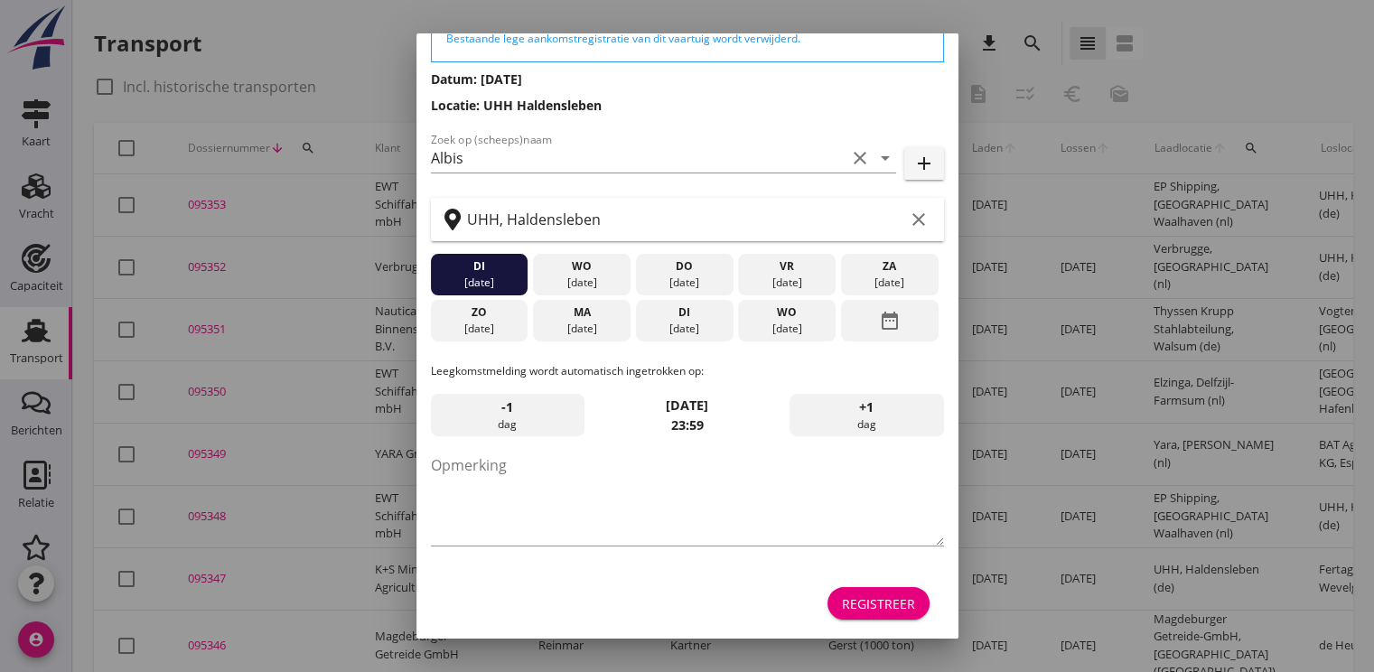
click at [868, 642] on div at bounding box center [687, 336] width 1374 height 672
click at [856, 575] on form "Bestaande lege aankomstregistratie van dit vaartuig wordt verwijderd. Datum: [D…" at bounding box center [687, 320] width 513 height 610
click at [864, 595] on div "Registreer" at bounding box center [878, 604] width 73 height 19
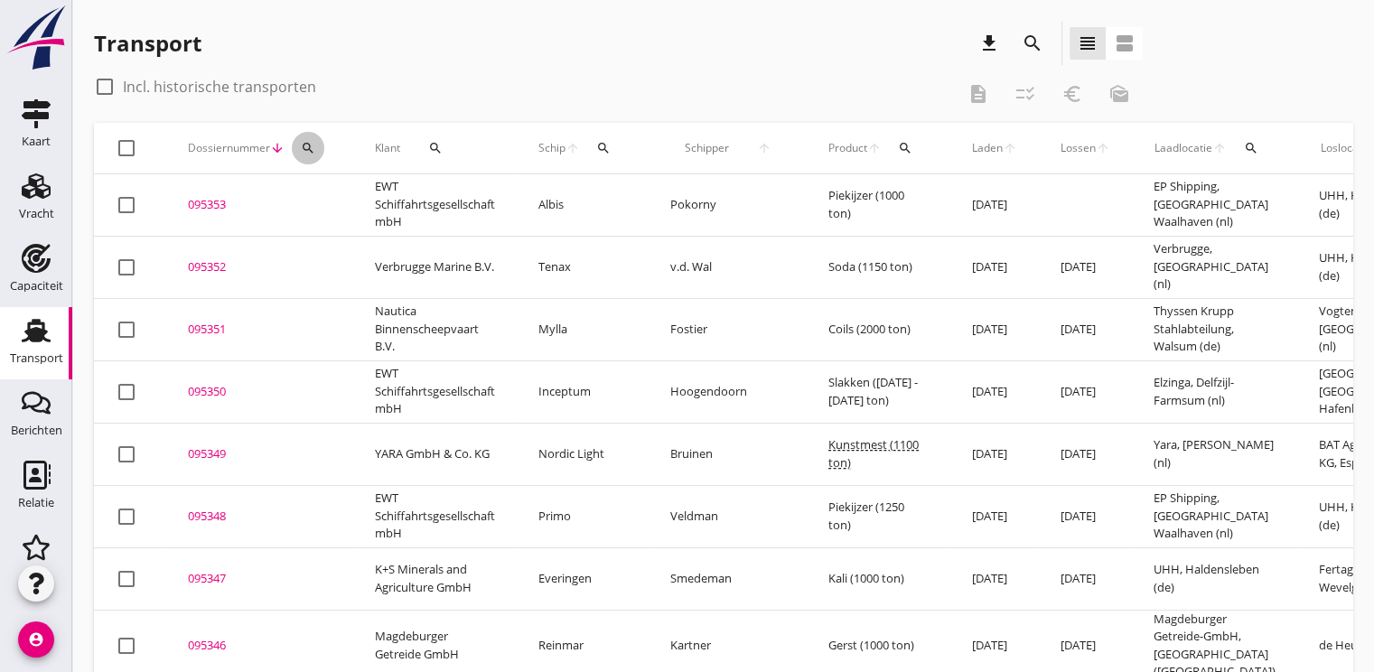
click at [312, 149] on icon "search" at bounding box center [308, 148] width 14 height 14
click at [331, 192] on input "Zoeken op dossiernummer..." at bounding box center [393, 200] width 188 height 29
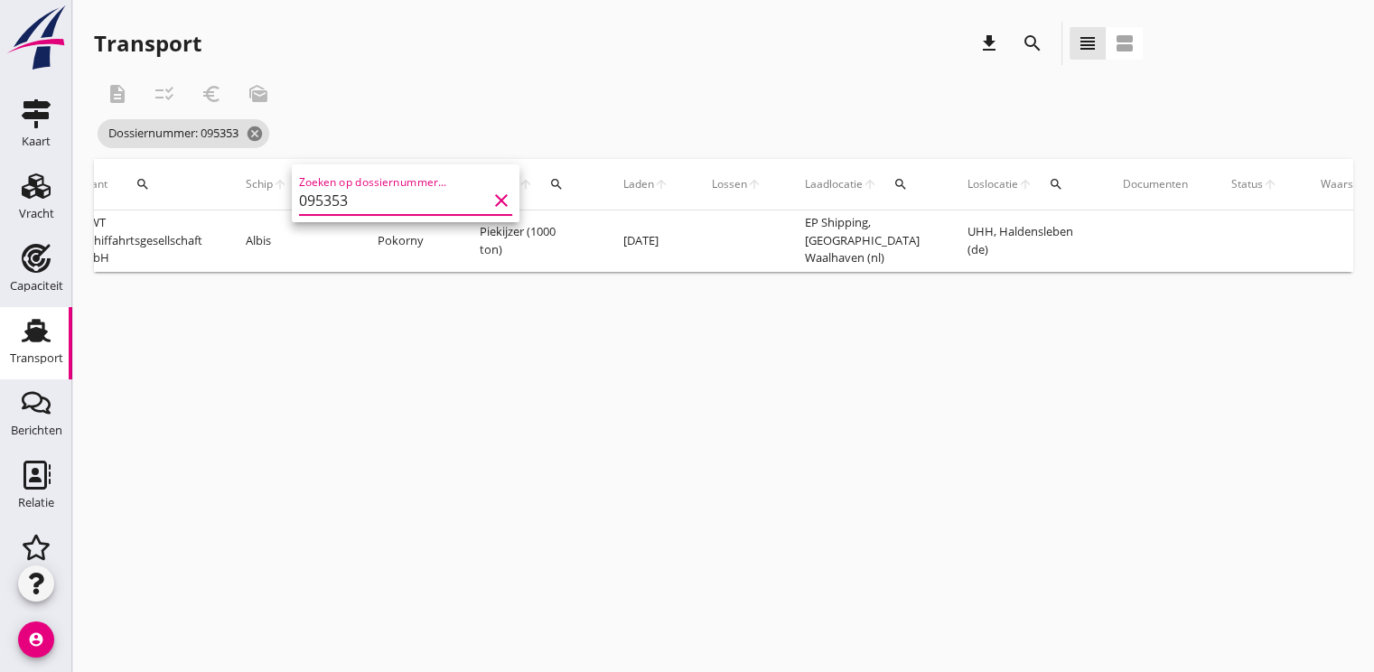
scroll to position [0, 469]
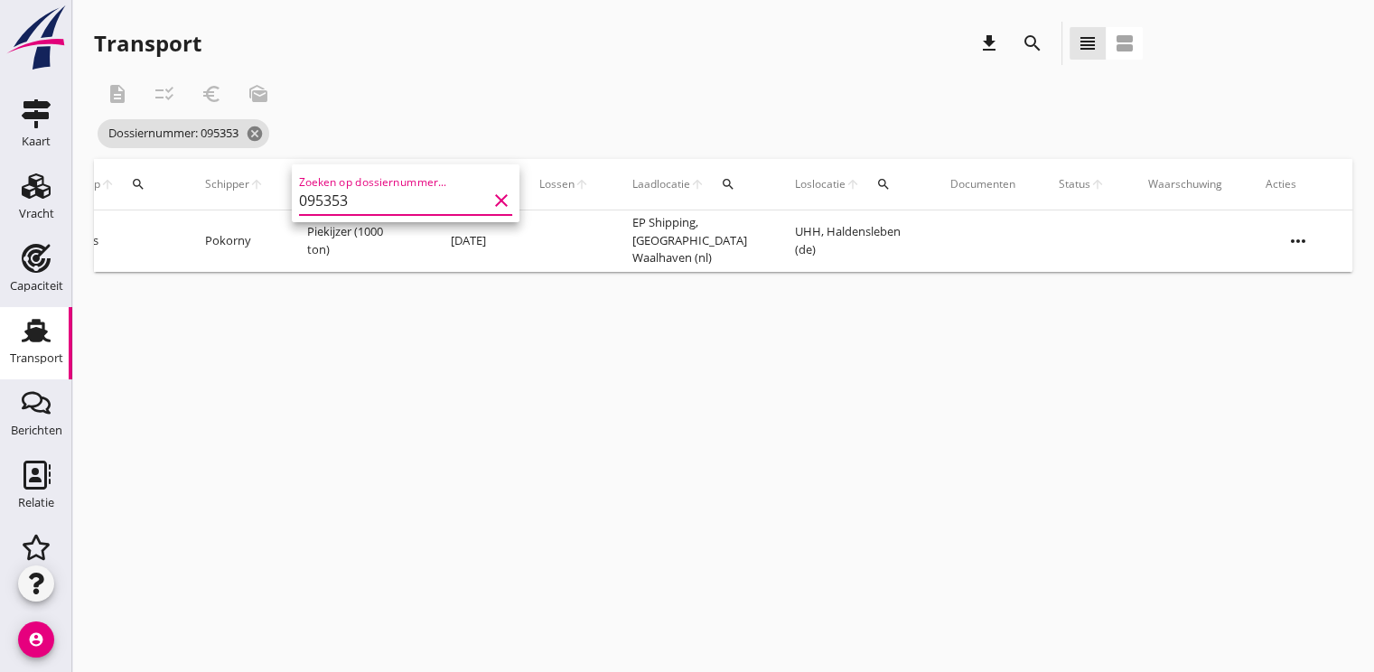
type input "095353"
click at [1290, 230] on icon "more_horiz" at bounding box center [1298, 241] width 51 height 51
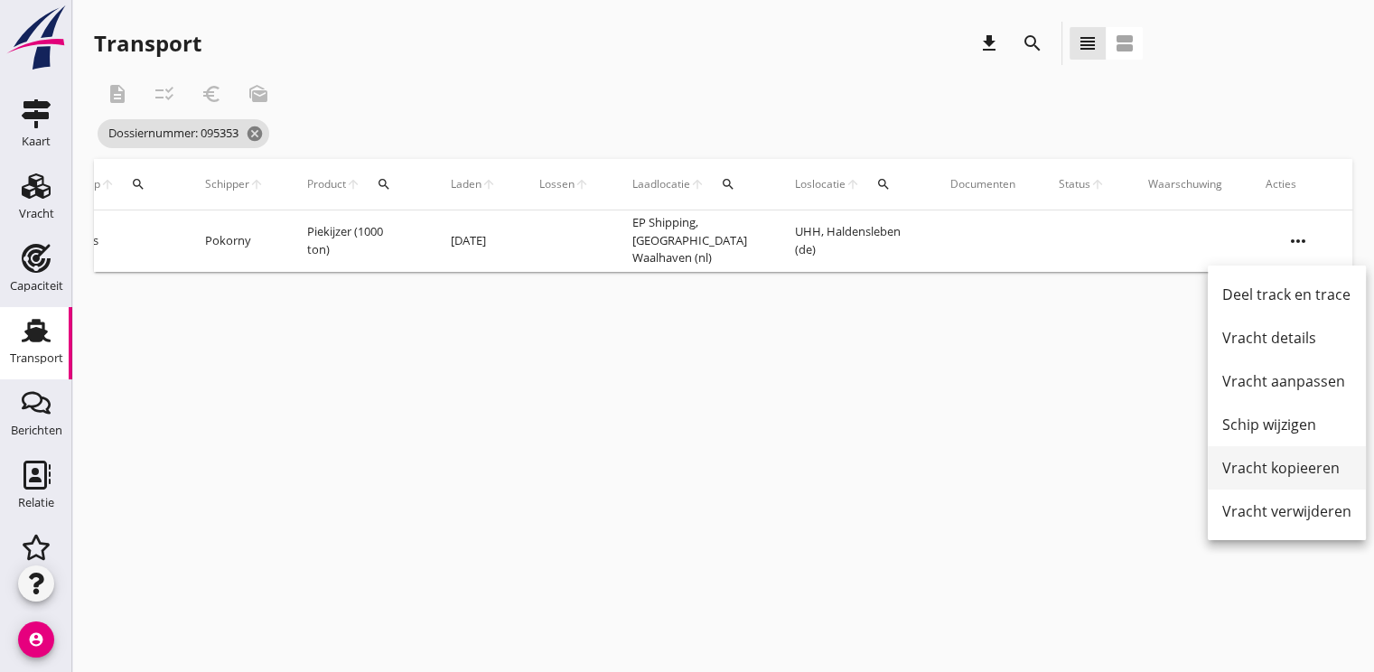
click at [1279, 453] on link "Vracht kopieeren" at bounding box center [1287, 467] width 158 height 43
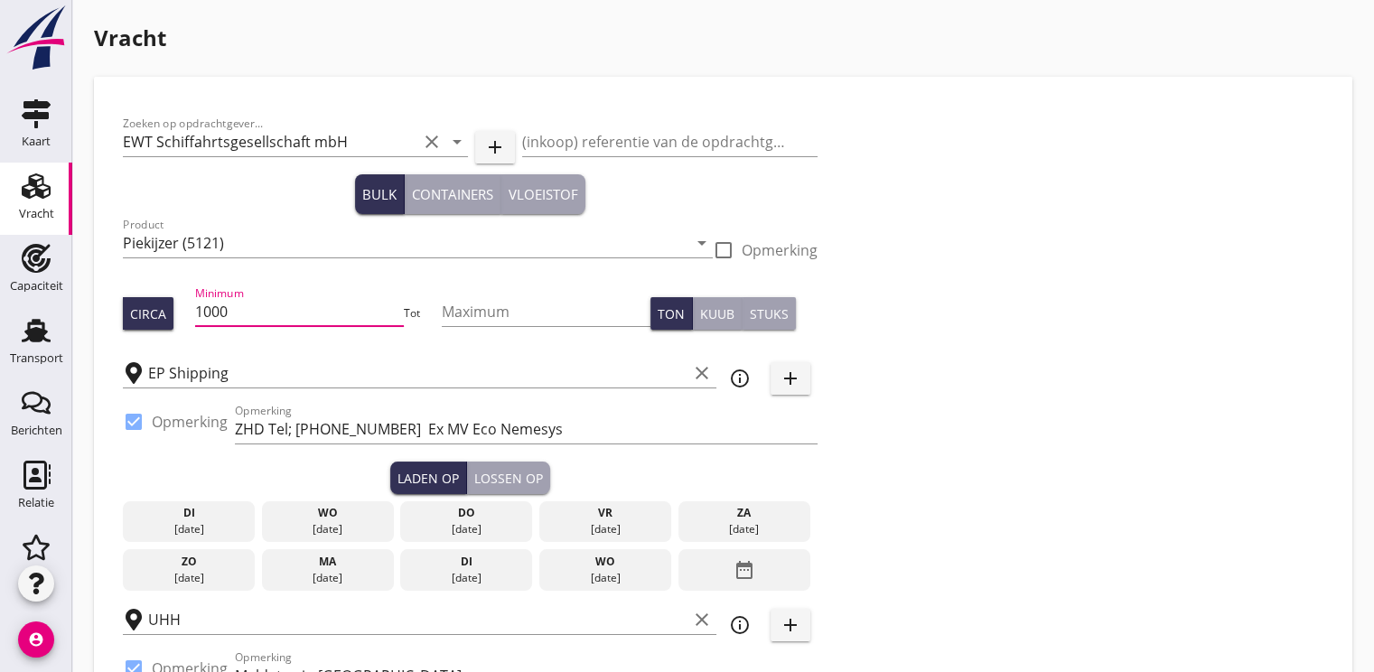
click at [252, 311] on input "1000" at bounding box center [300, 311] width 210 height 29
type input "1"
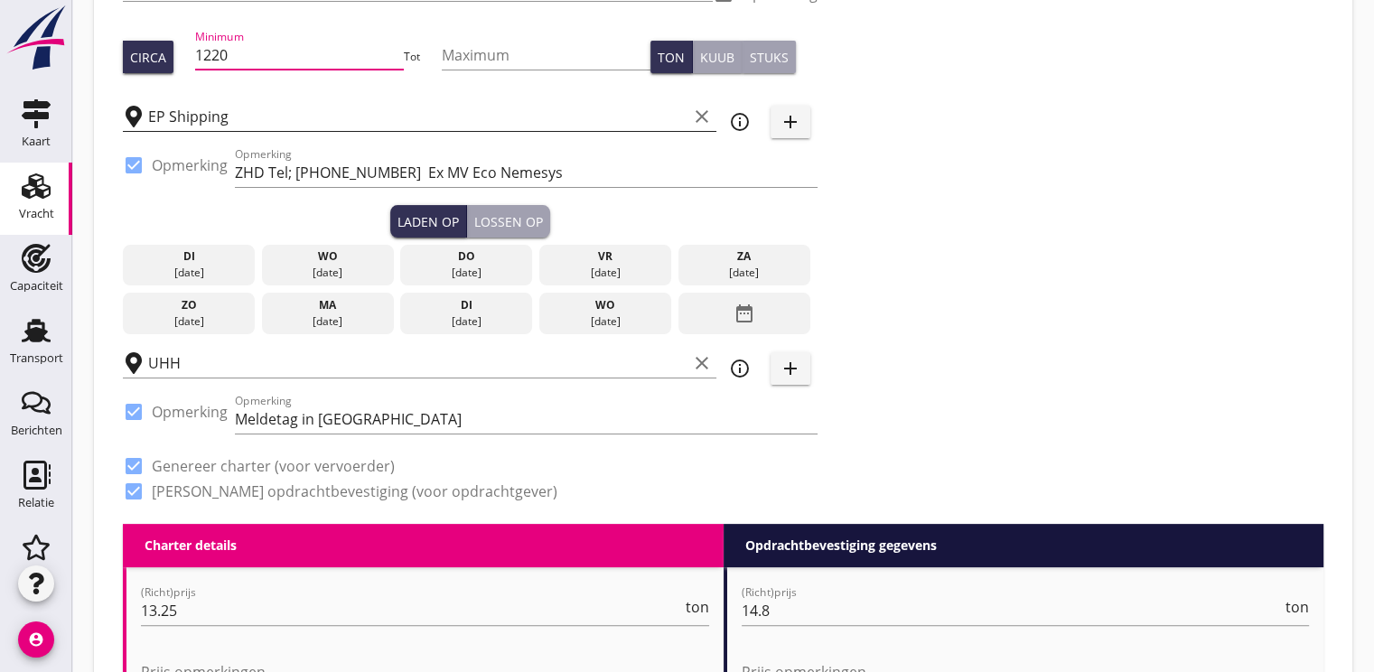
scroll to position [271, 0]
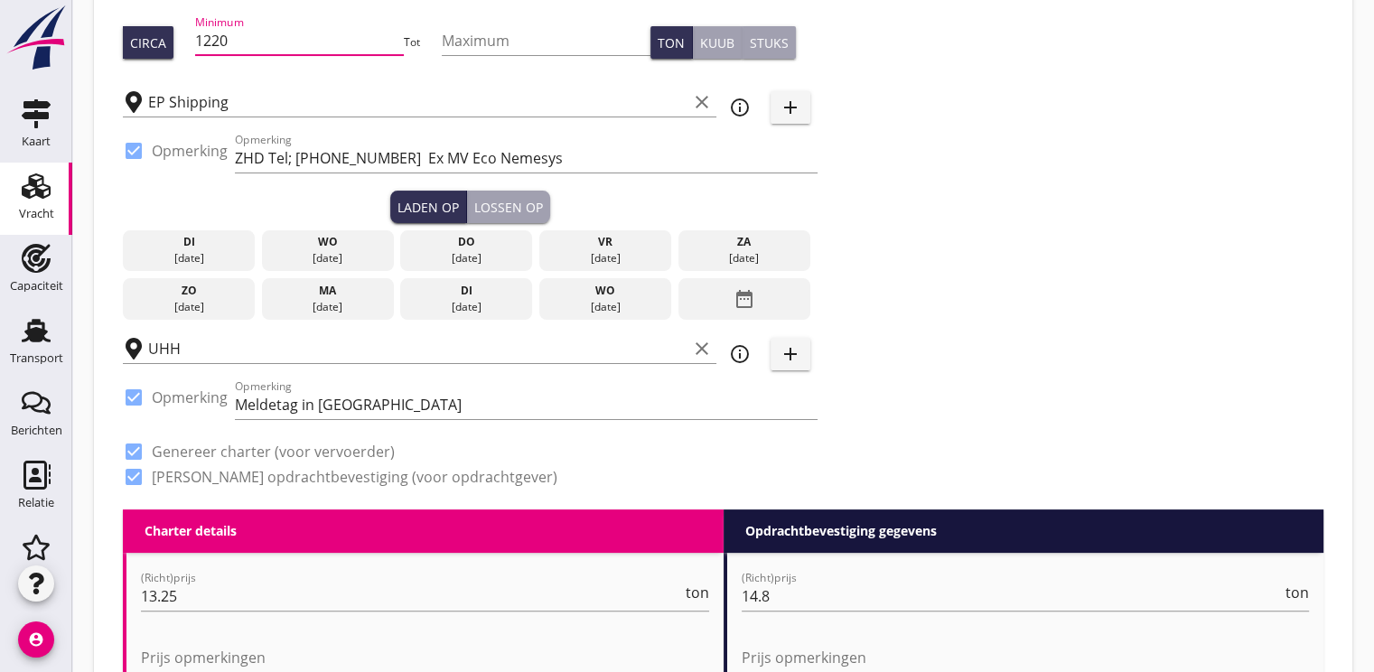
type input "1220"
click at [171, 300] on div "[DATE]" at bounding box center [188, 307] width 123 height 16
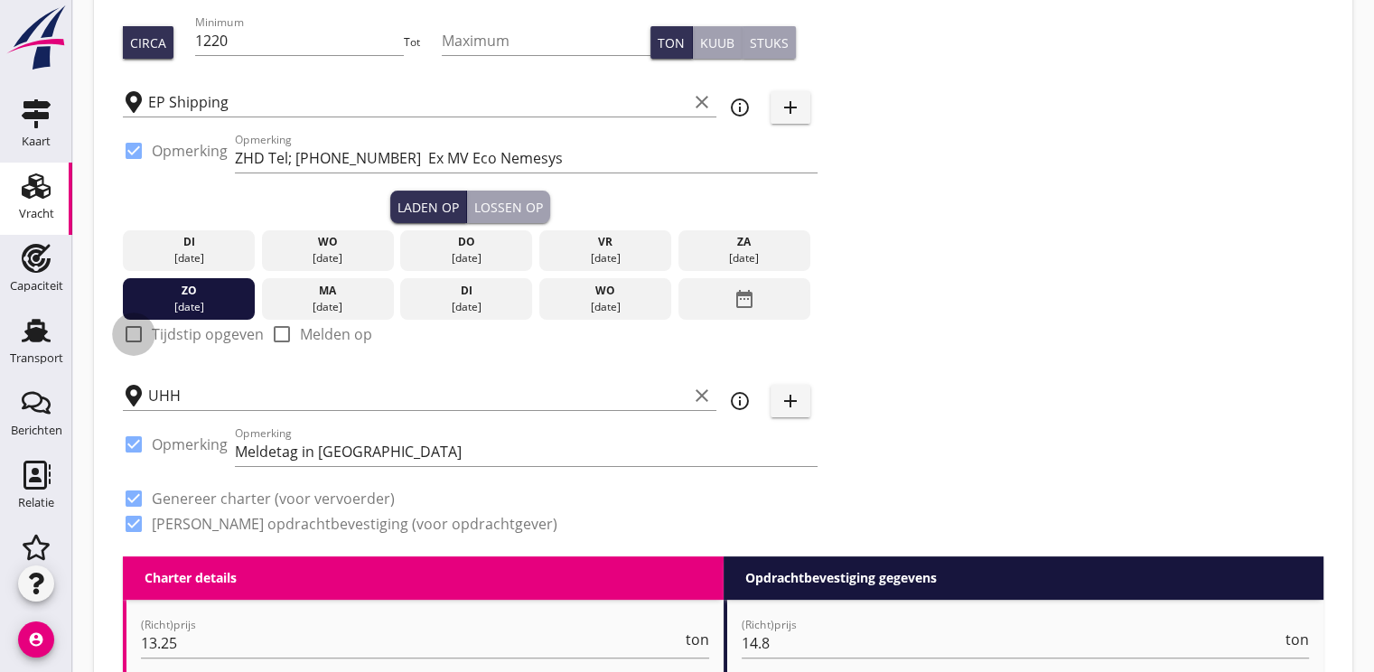
click at [136, 332] on div at bounding box center [133, 334] width 31 height 31
checkbox input "true"
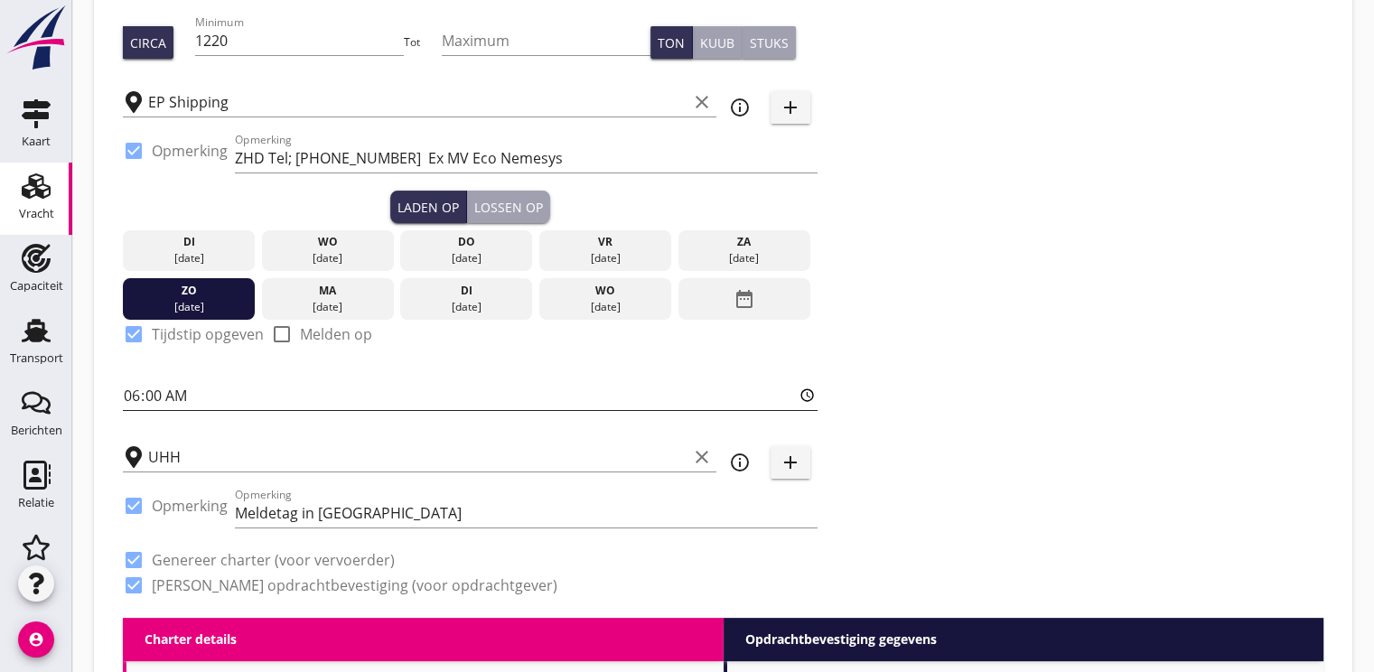
click at [127, 400] on input "06:00" at bounding box center [470, 395] width 695 height 29
type input "12:00"
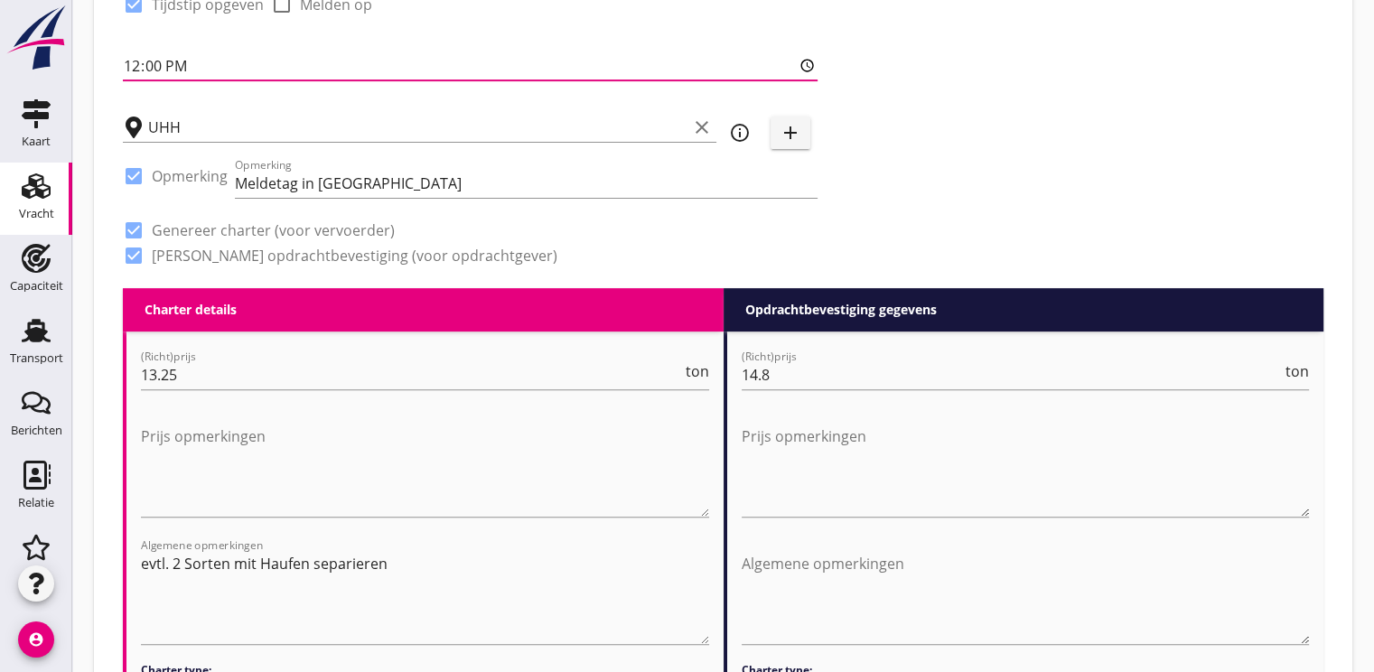
scroll to position [633, 0]
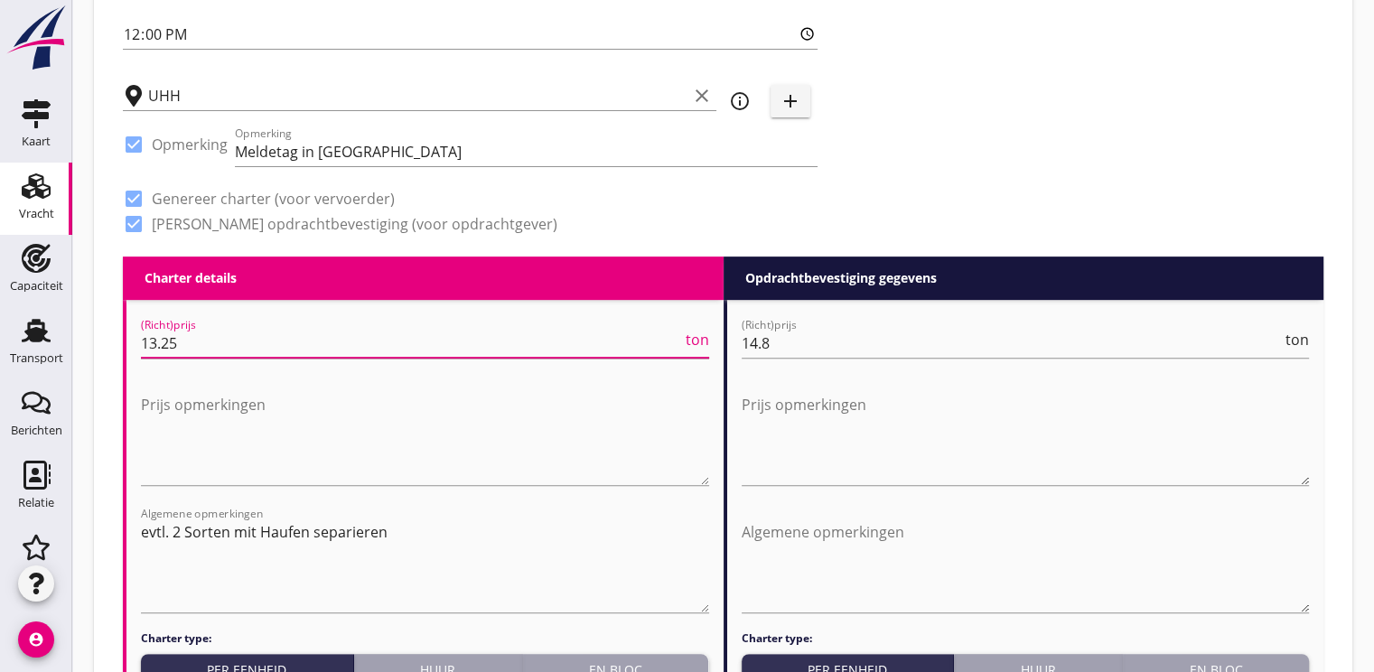
click at [208, 351] on input "13.25" at bounding box center [411, 343] width 541 height 29
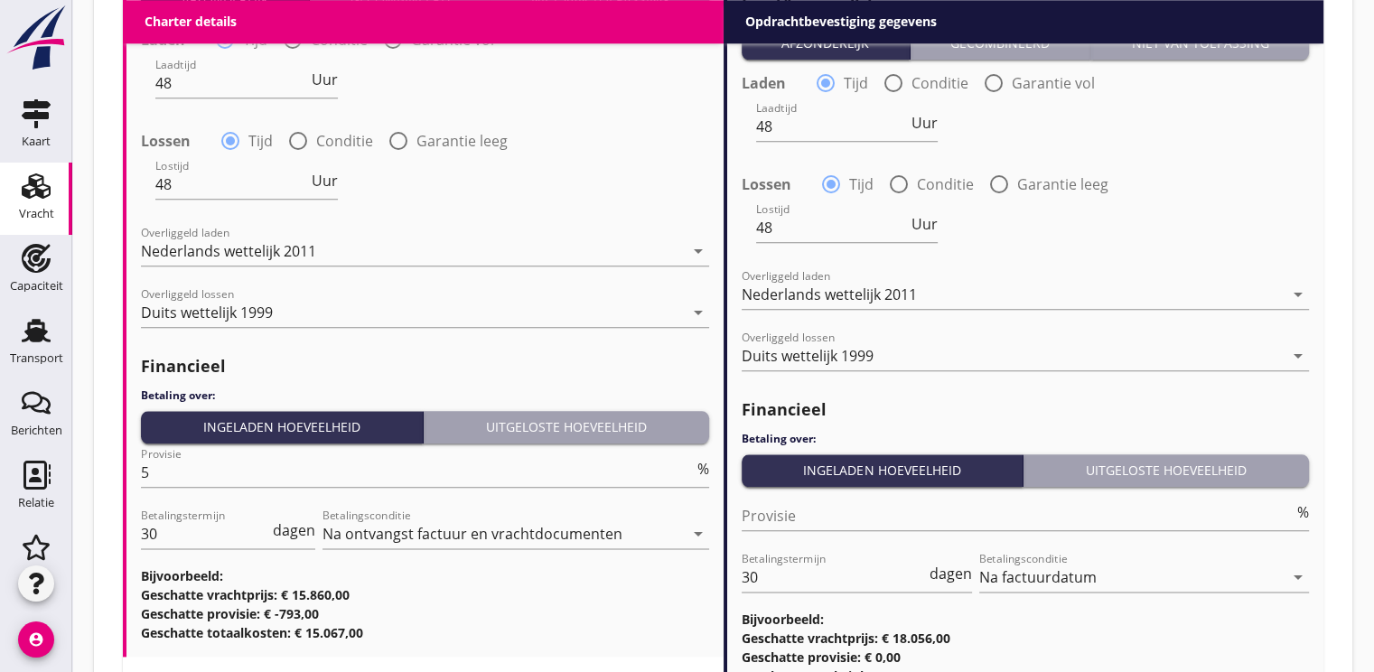
scroll to position [2169, 0]
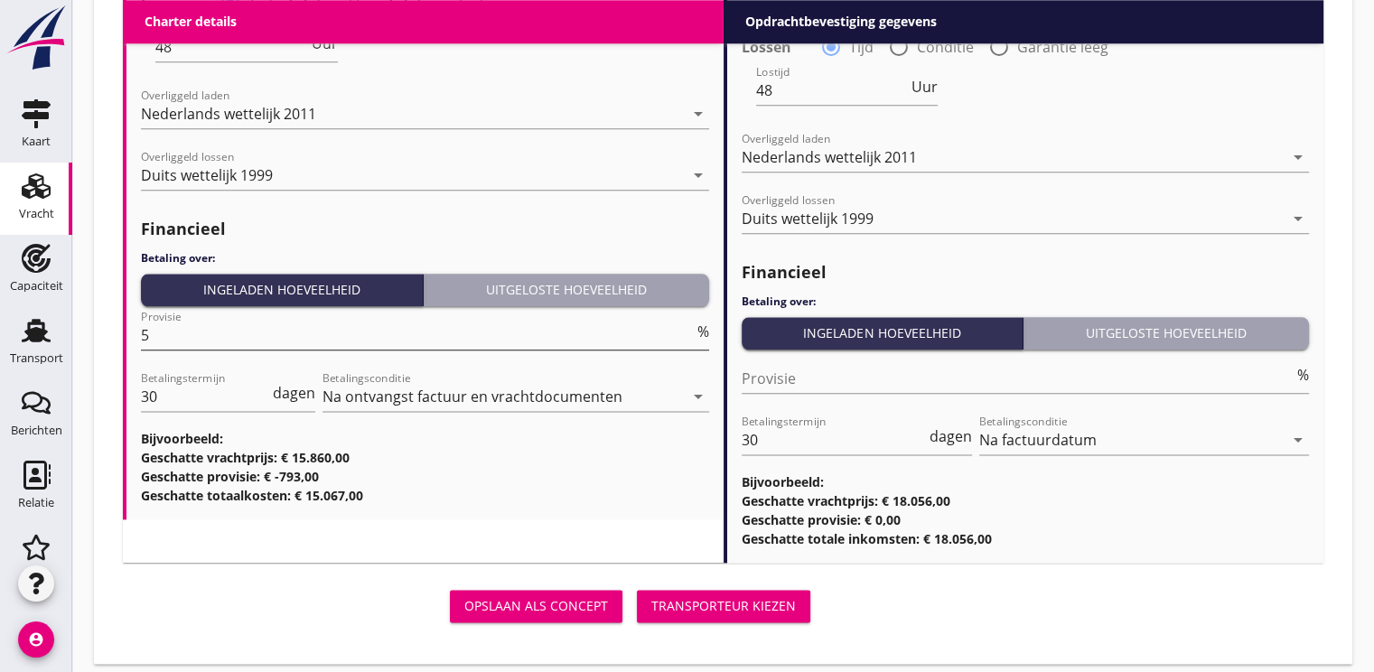
type input "13.00"
click at [166, 334] on input "5" at bounding box center [417, 335] width 553 height 29
click at [723, 602] on div "Transporteur kiezen" at bounding box center [723, 605] width 145 height 19
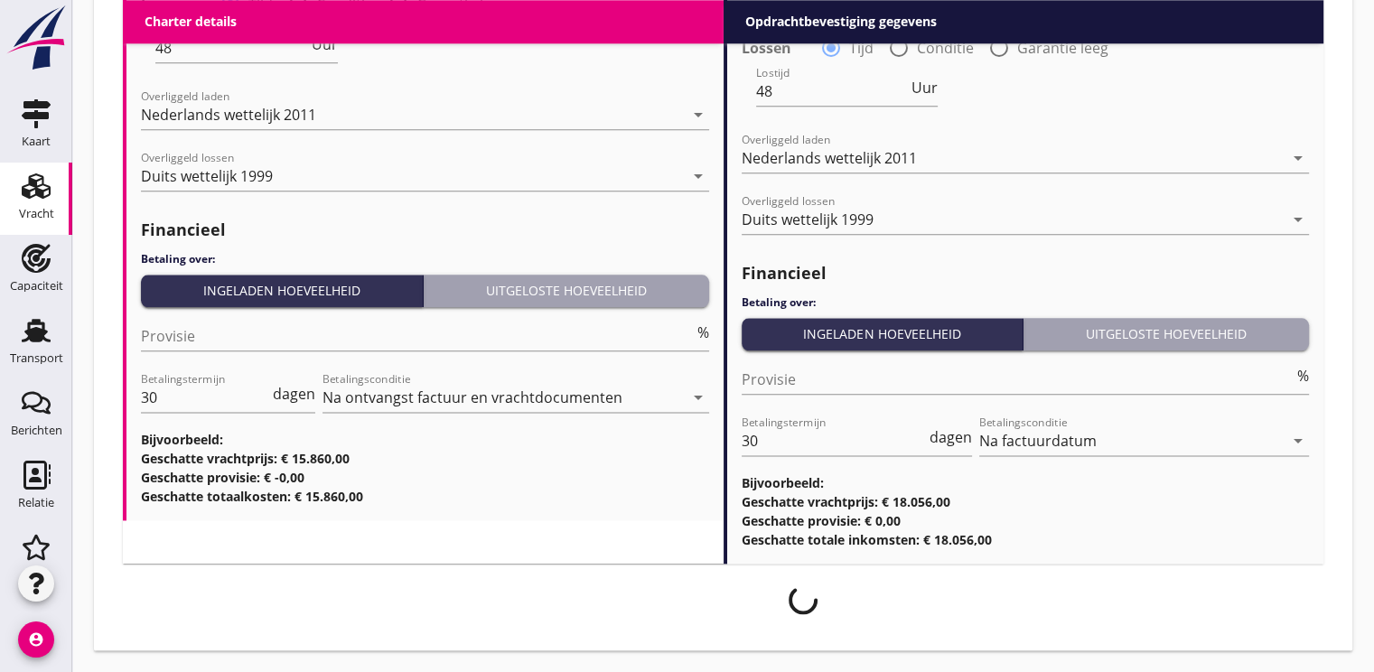
scroll to position [2167, 0]
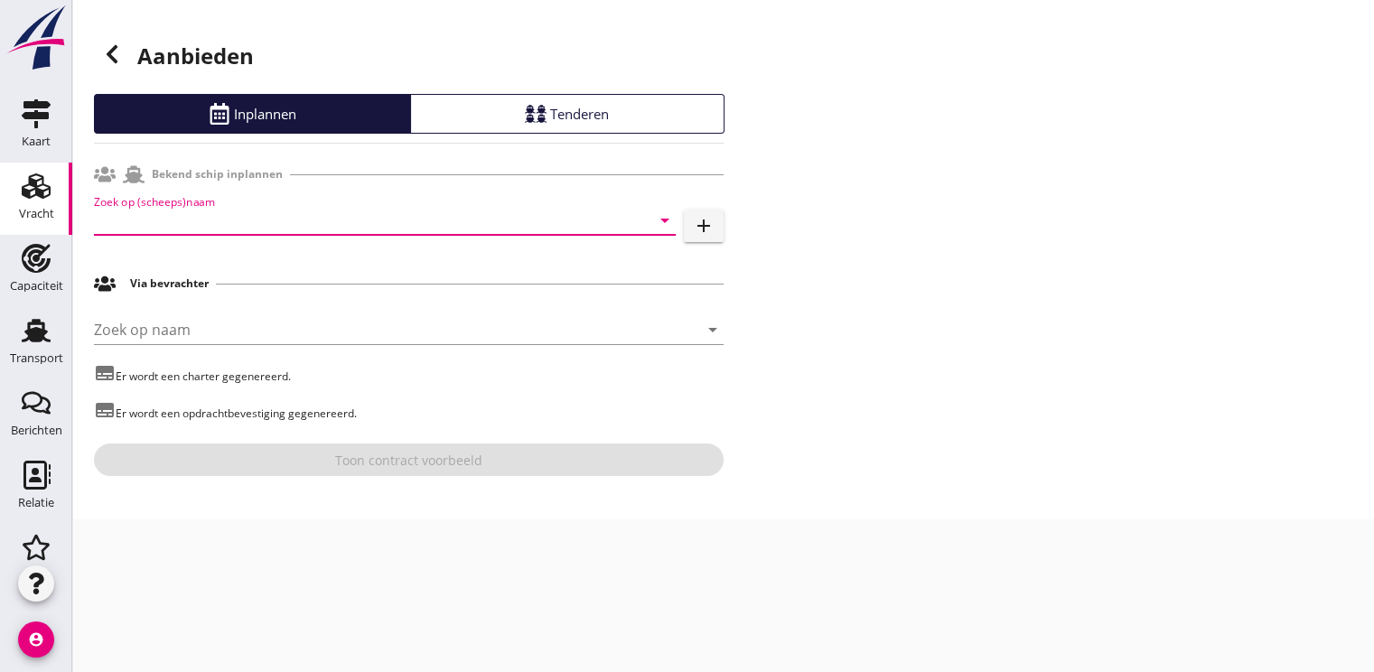
click at [150, 210] on input "Zoek op (scheeps)naam" at bounding box center [359, 220] width 531 height 29
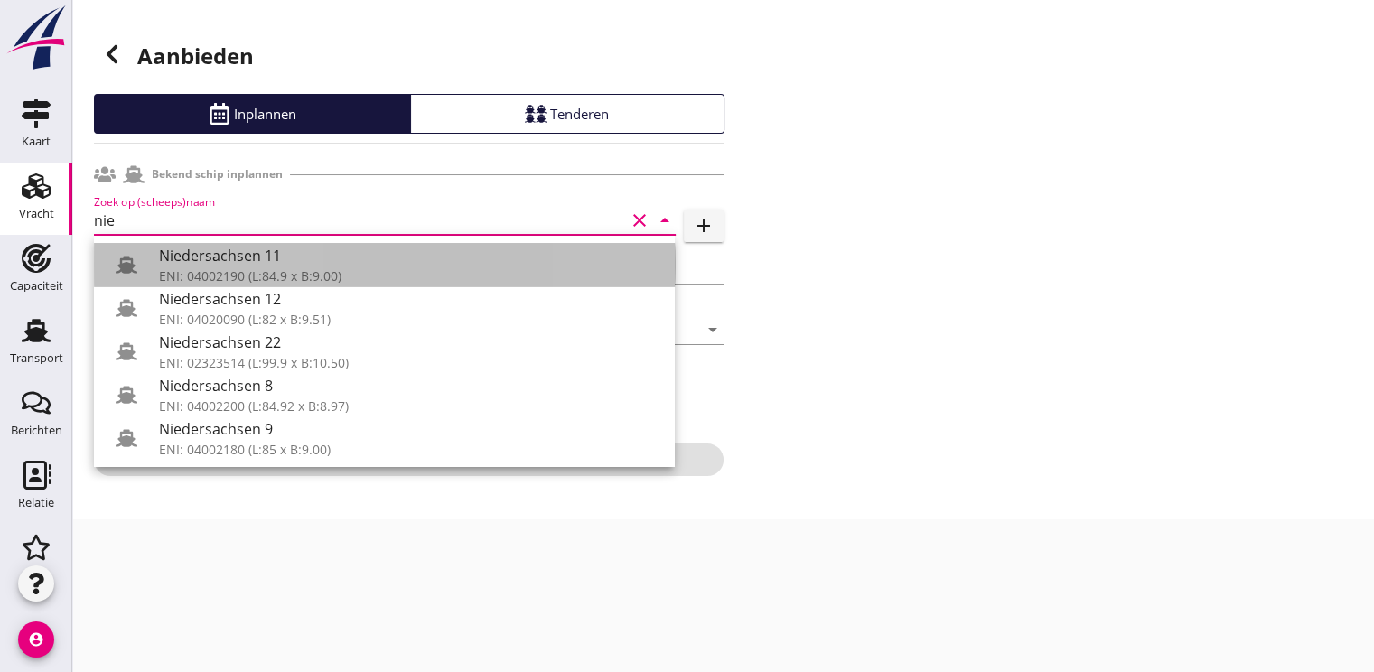
click at [202, 260] on div "Niedersachsen 11" at bounding box center [409, 256] width 501 height 22
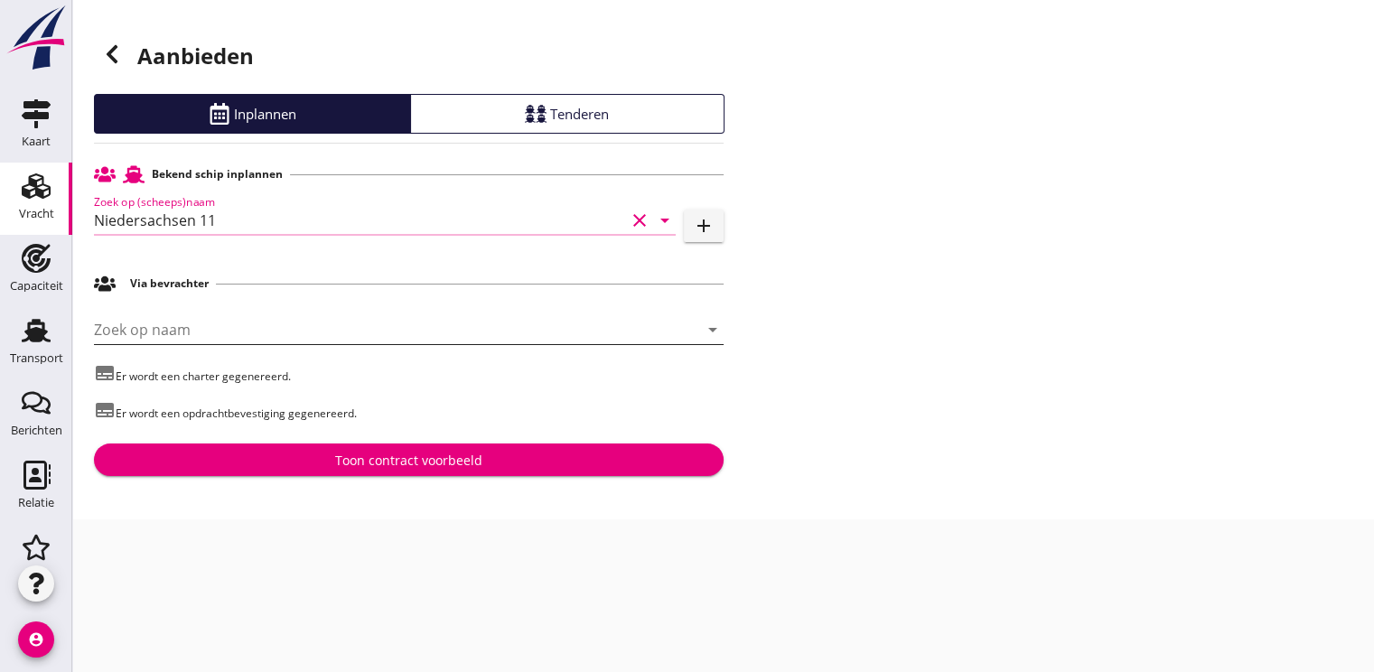
type input "Niedersachsen 11"
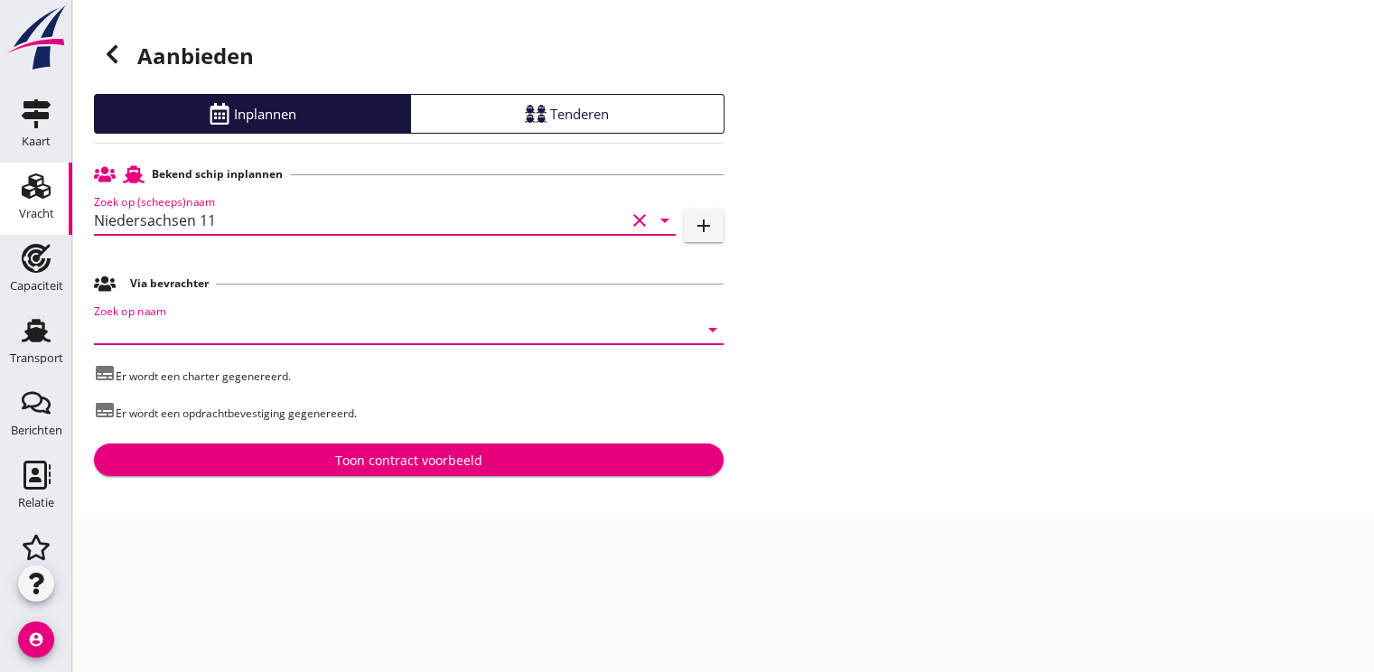
click at [174, 332] on input "Zoek op naam" at bounding box center [383, 329] width 579 height 29
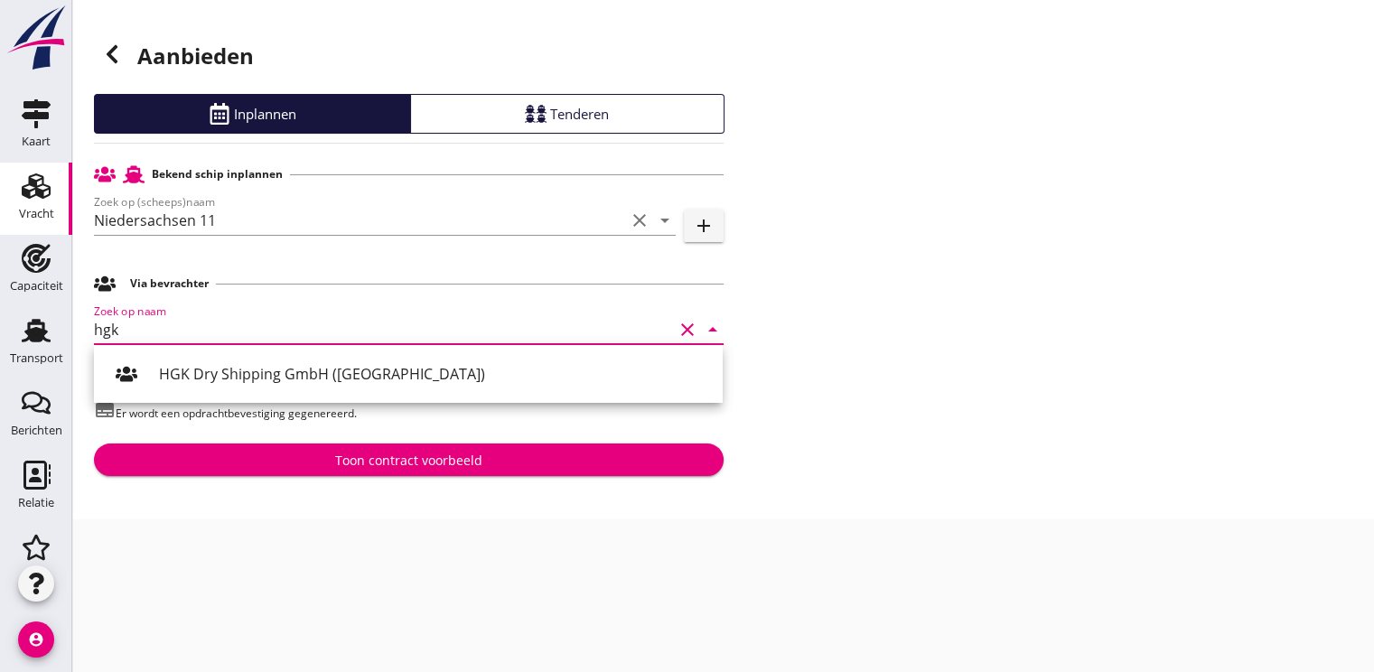
click at [229, 375] on div "HGK Dry Shipping GmbH ([GEOGRAPHIC_DATA])" at bounding box center [433, 374] width 549 height 22
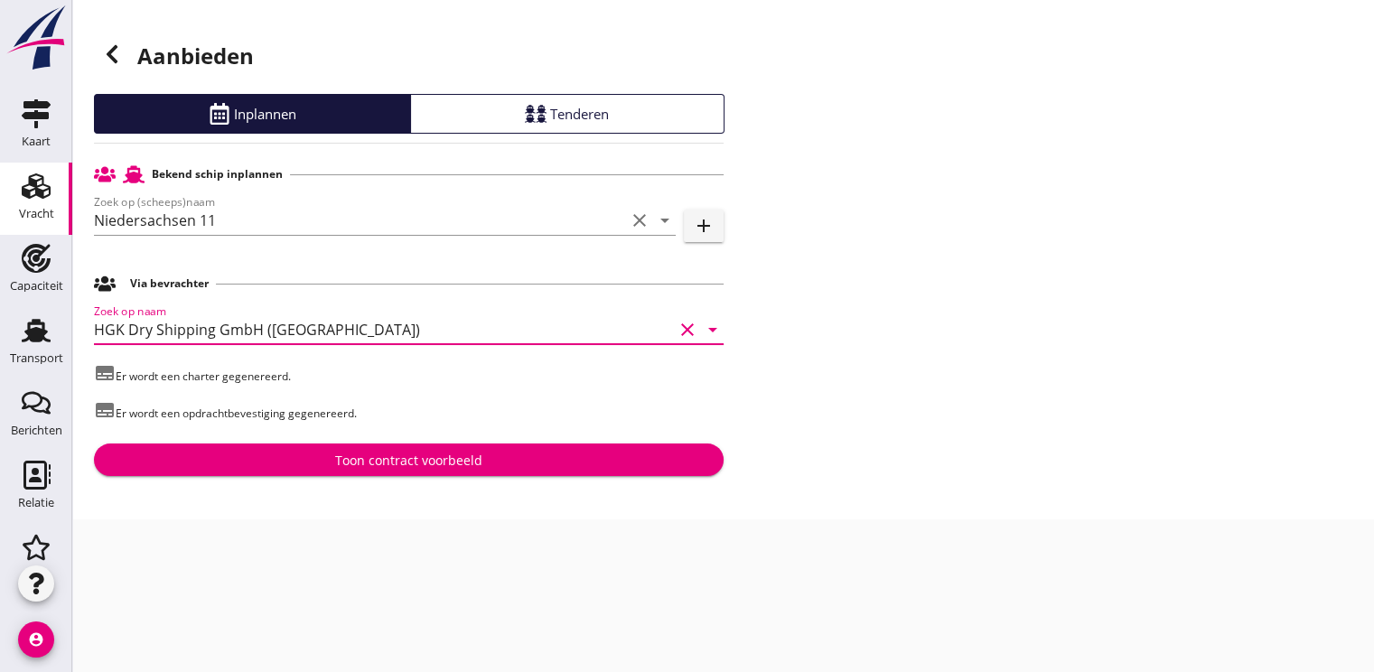
type input "HGK Dry Shipping GmbH ([GEOGRAPHIC_DATA])"
click at [422, 461] on div "Toon contract voorbeeld" at bounding box center [408, 460] width 147 height 19
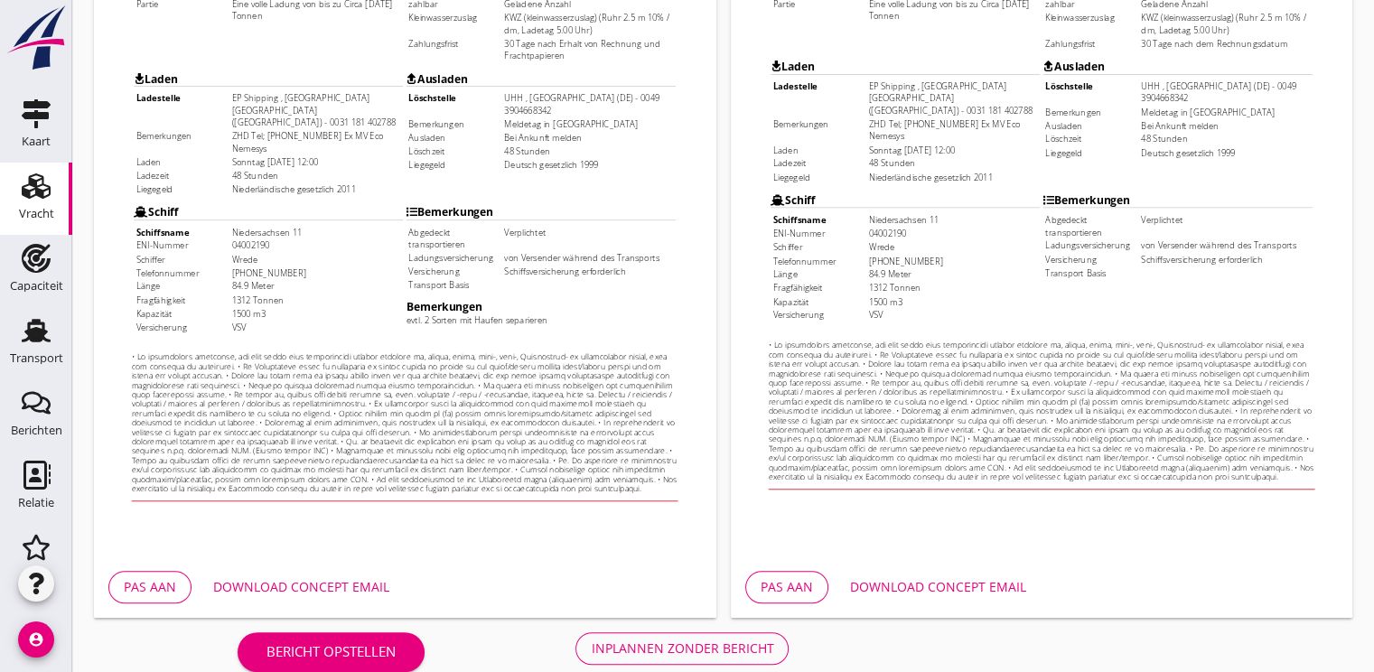
scroll to position [530, 0]
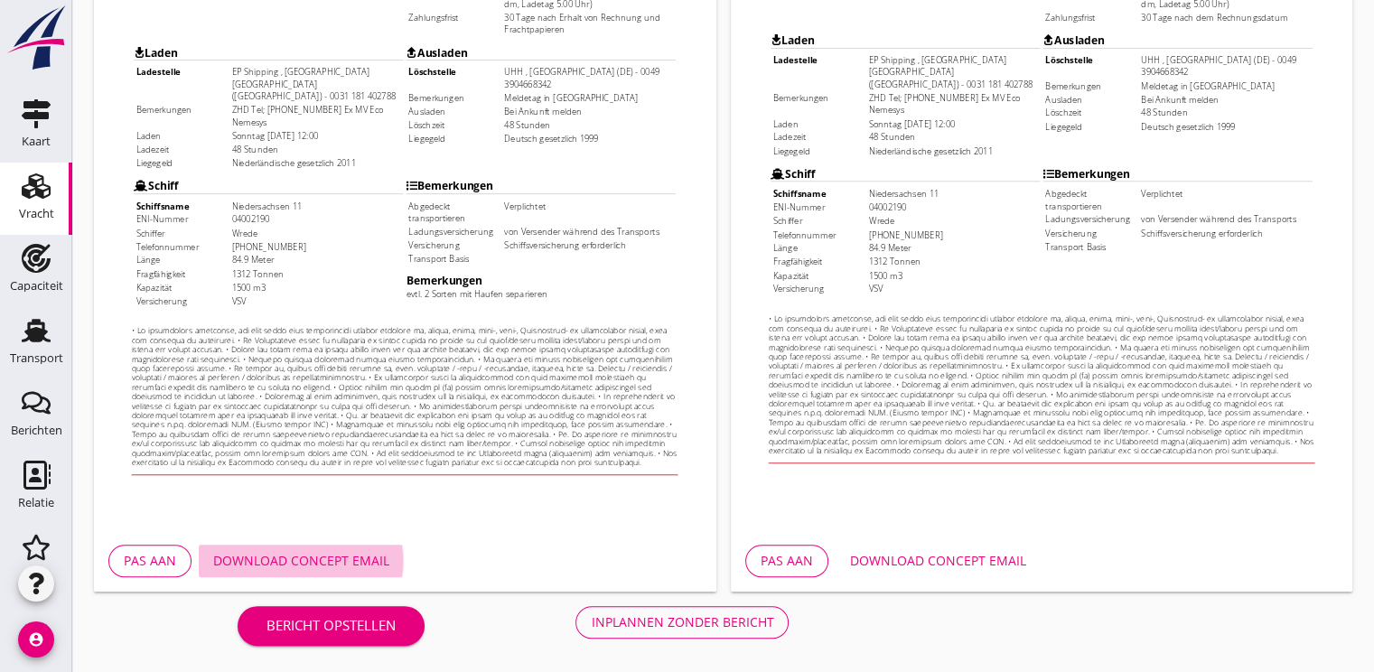
click at [315, 567] on div "Download concept email" at bounding box center [301, 560] width 176 height 19
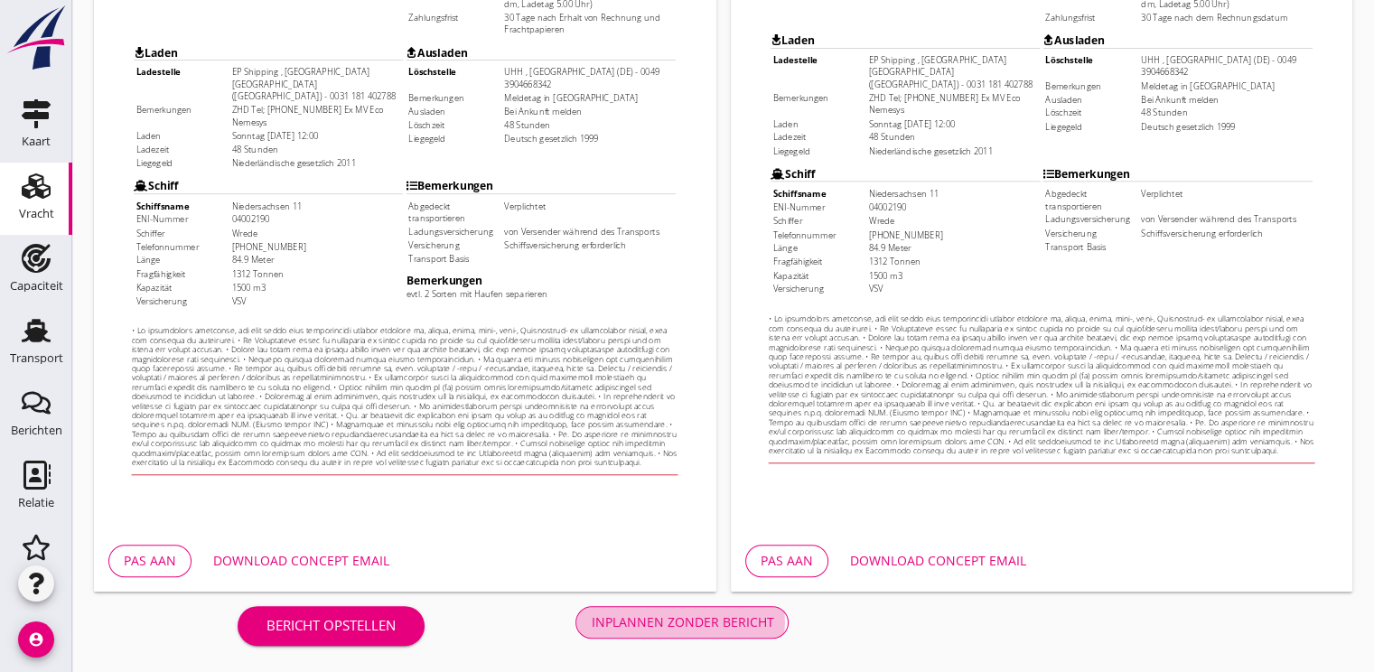
click at [708, 611] on button "Inplannen zonder bericht" at bounding box center [682, 622] width 213 height 33
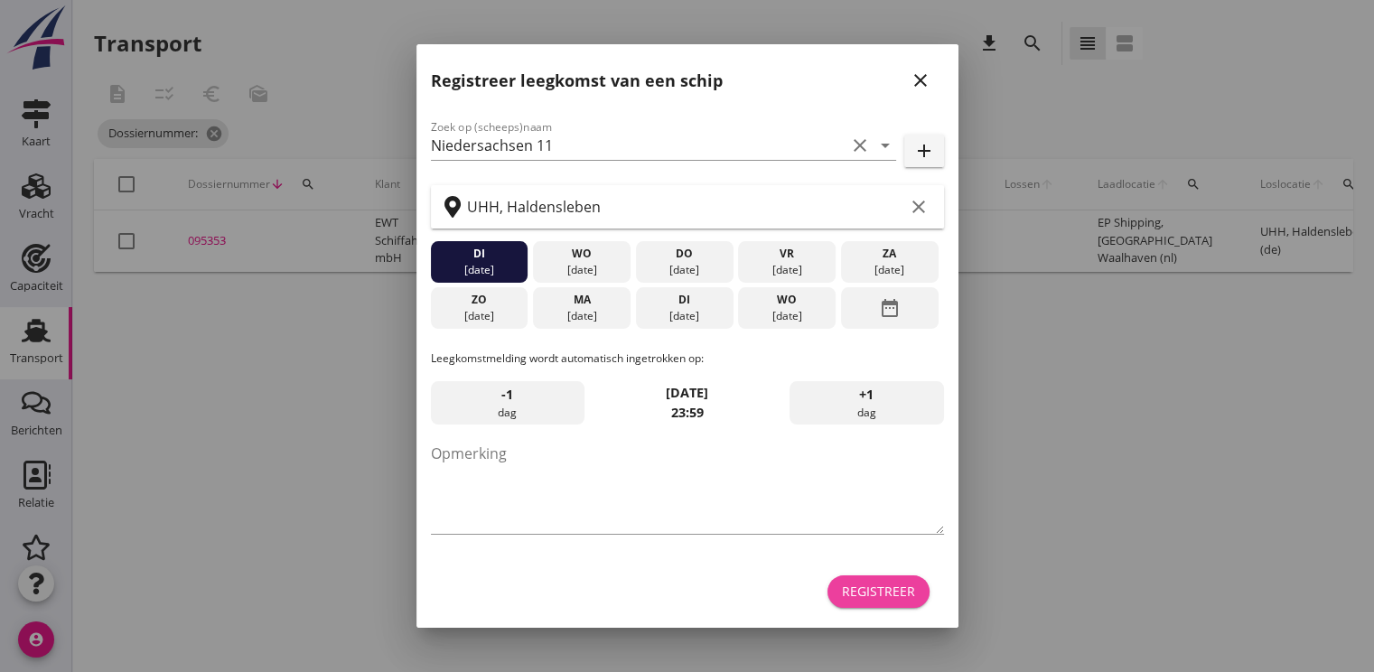
click at [886, 576] on button "Registreer" at bounding box center [879, 592] width 102 height 33
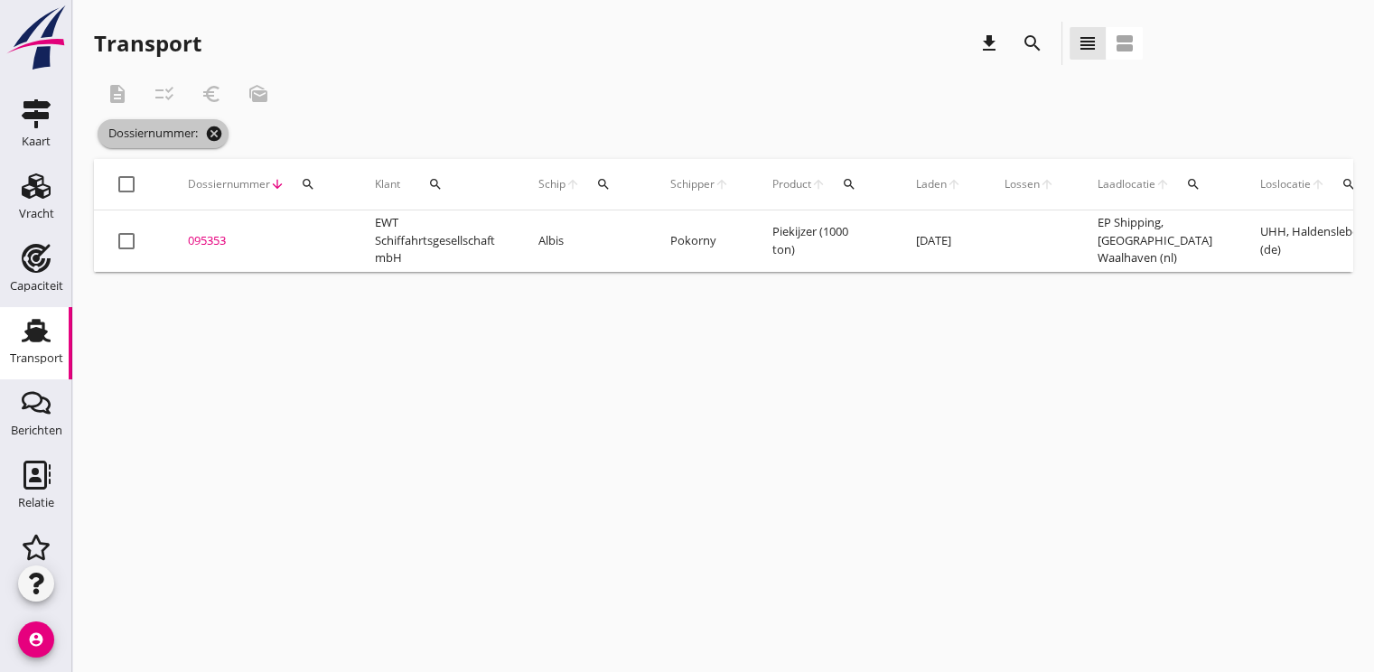
click at [211, 136] on icon "cancel" at bounding box center [214, 134] width 18 height 18
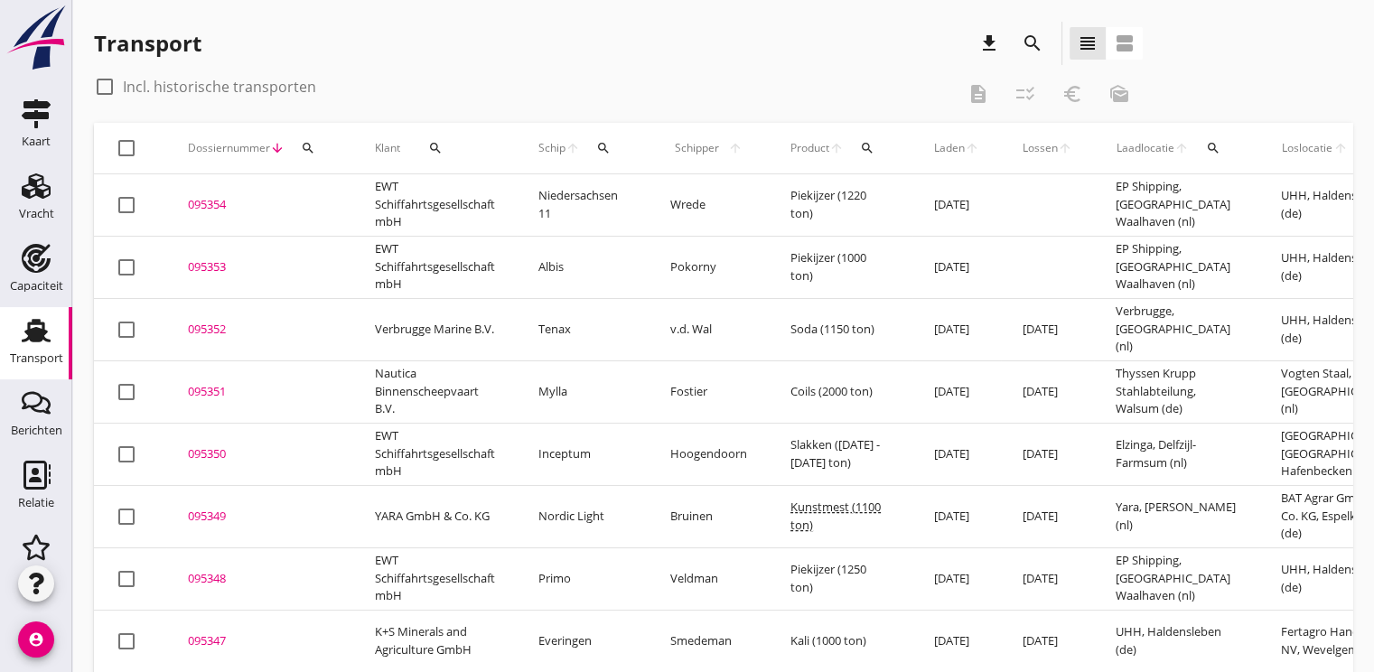
click at [209, 267] on div "095353" at bounding box center [260, 267] width 144 height 18
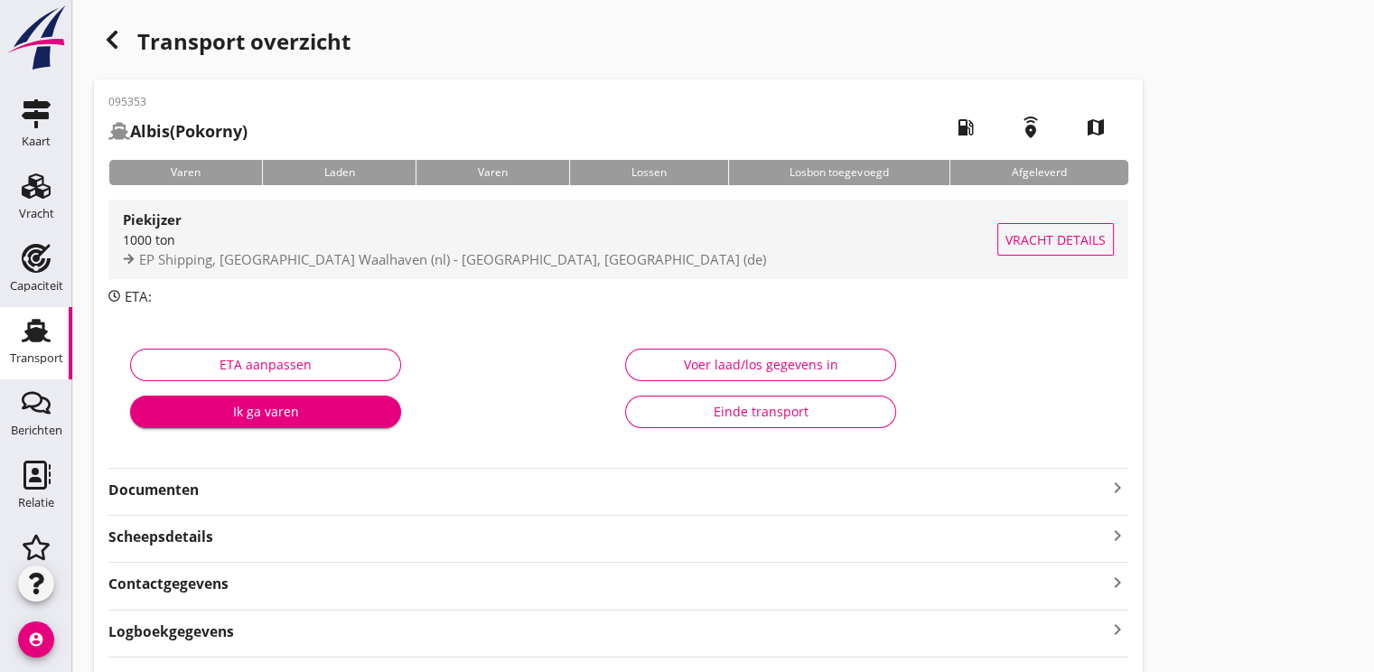
click at [258, 260] on span "EP Shipping, [GEOGRAPHIC_DATA] Waalhaven (nl) - [GEOGRAPHIC_DATA], [GEOGRAPHIC_…" at bounding box center [452, 259] width 627 height 18
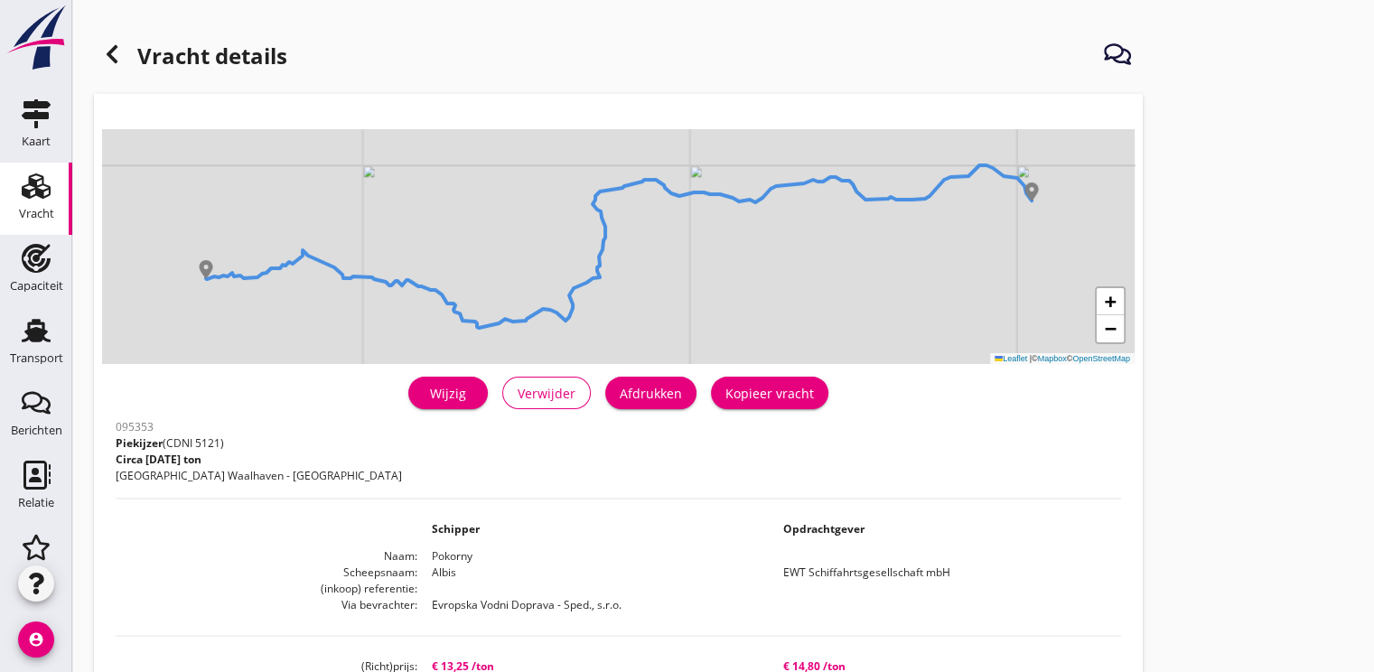
click at [473, 388] on div "Wijzig" at bounding box center [448, 393] width 51 height 19
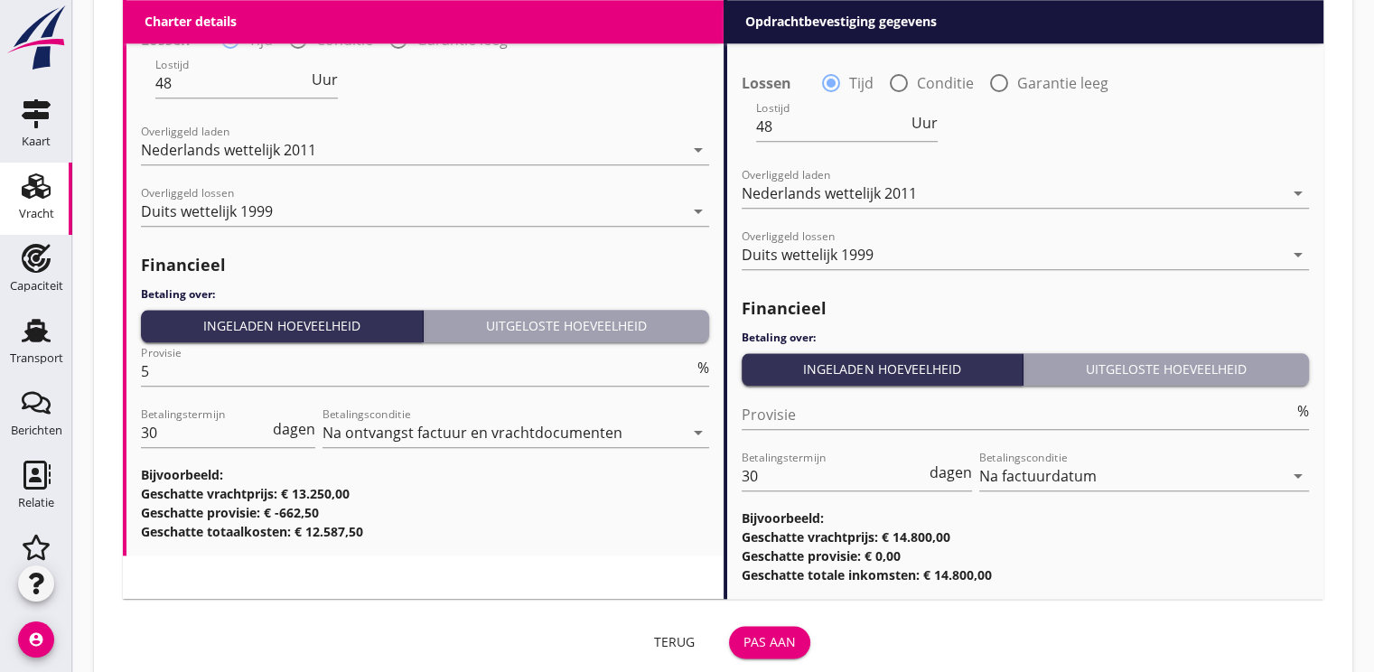
scroll to position [2078, 0]
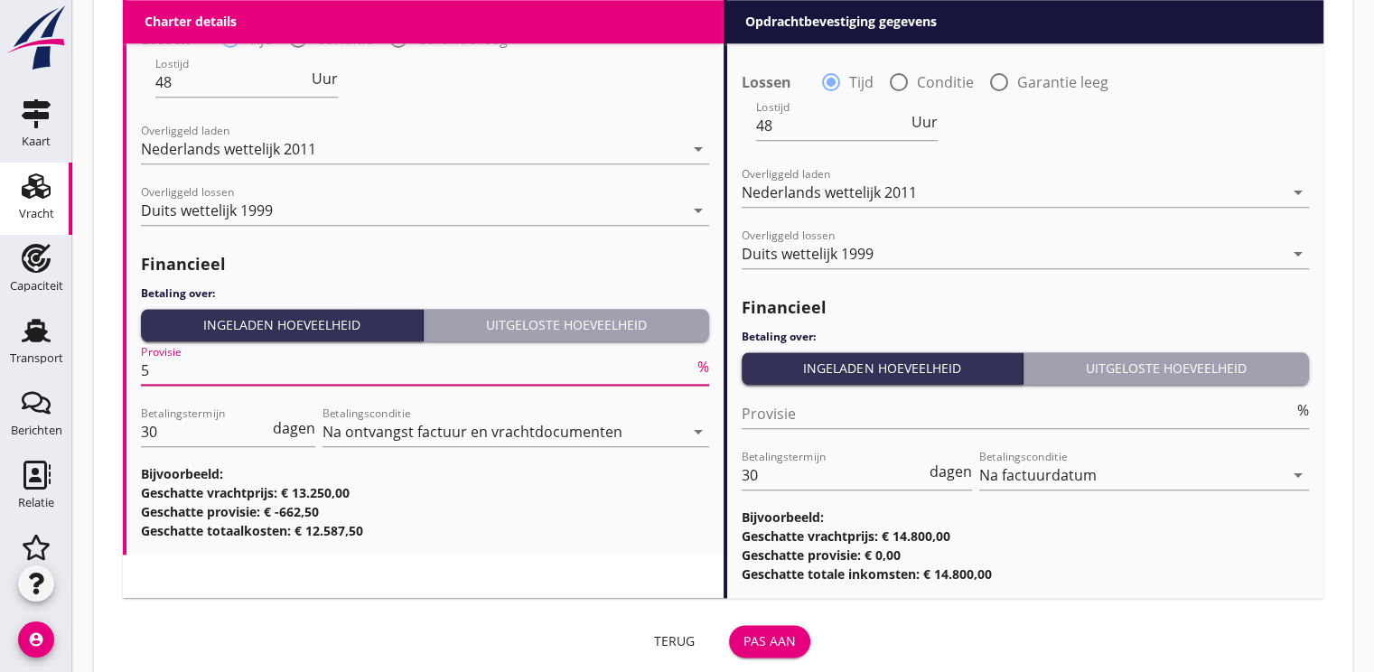
click at [196, 377] on input "5" at bounding box center [417, 370] width 553 height 29
type input "0"
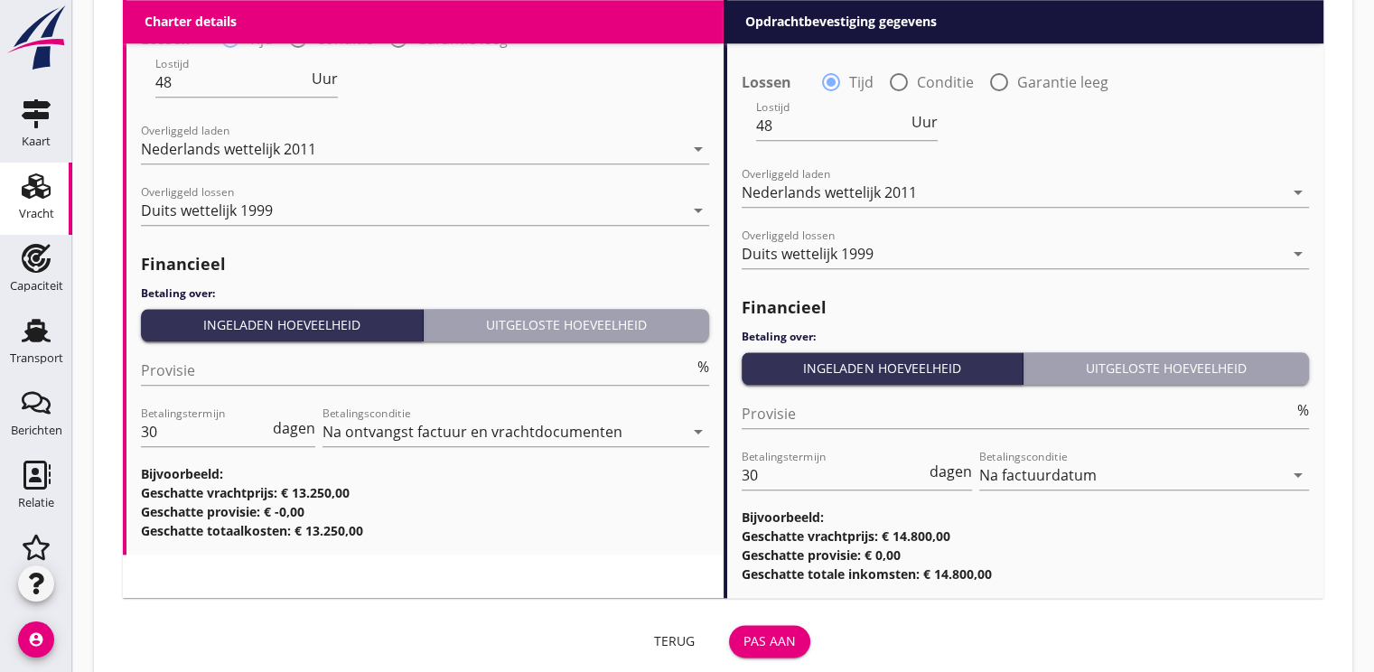
click at [789, 651] on button "Pas aan" at bounding box center [769, 641] width 81 height 33
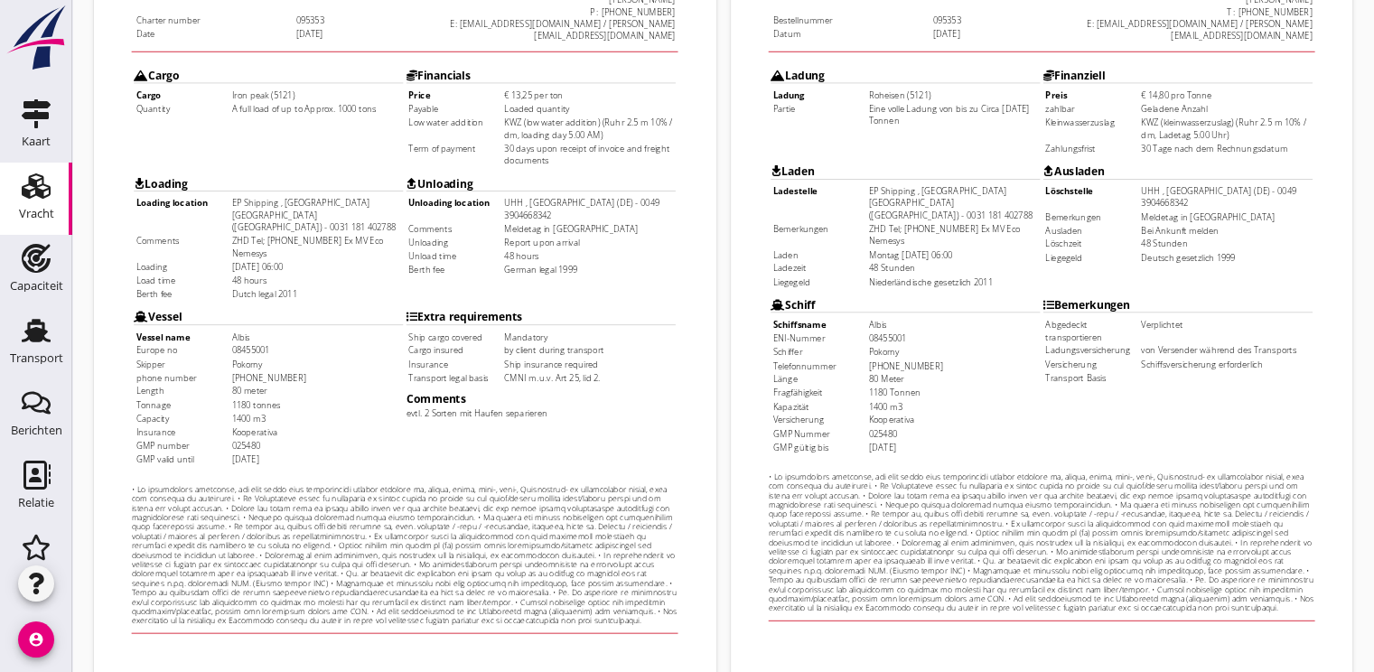
scroll to position [530, 0]
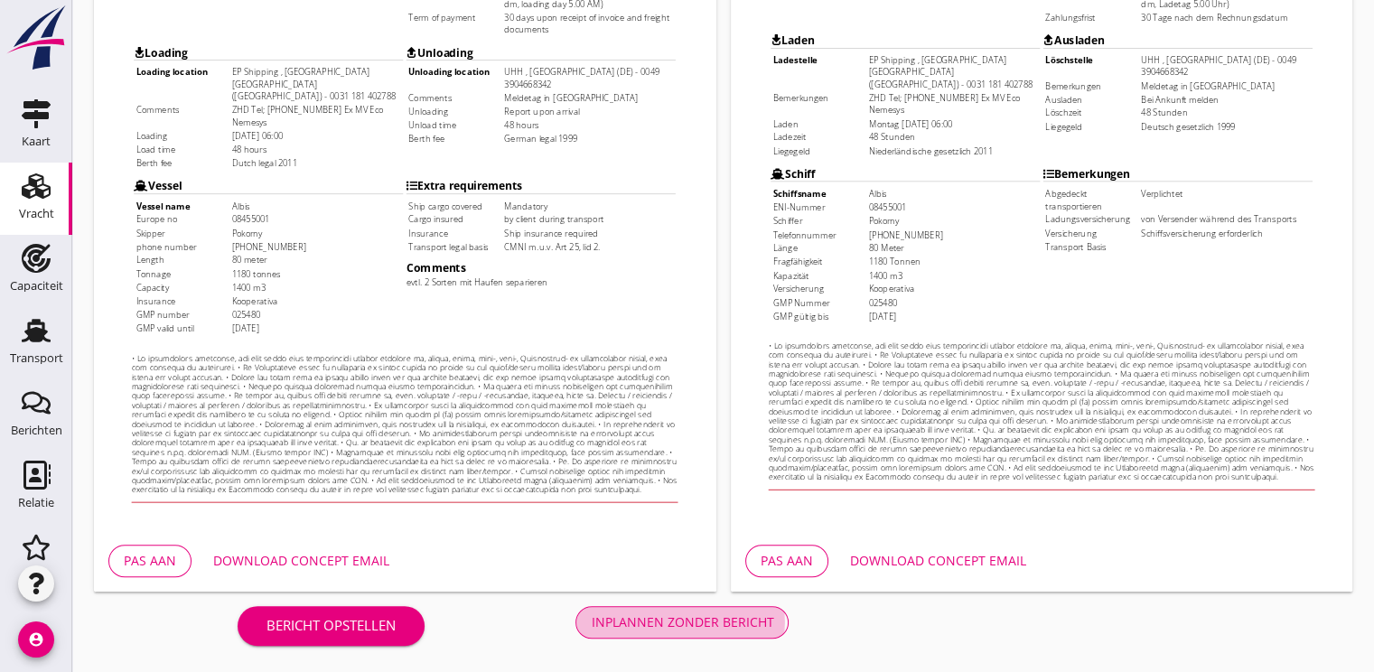
click at [693, 628] on div "Inplannen zonder bericht" at bounding box center [682, 622] width 183 height 19
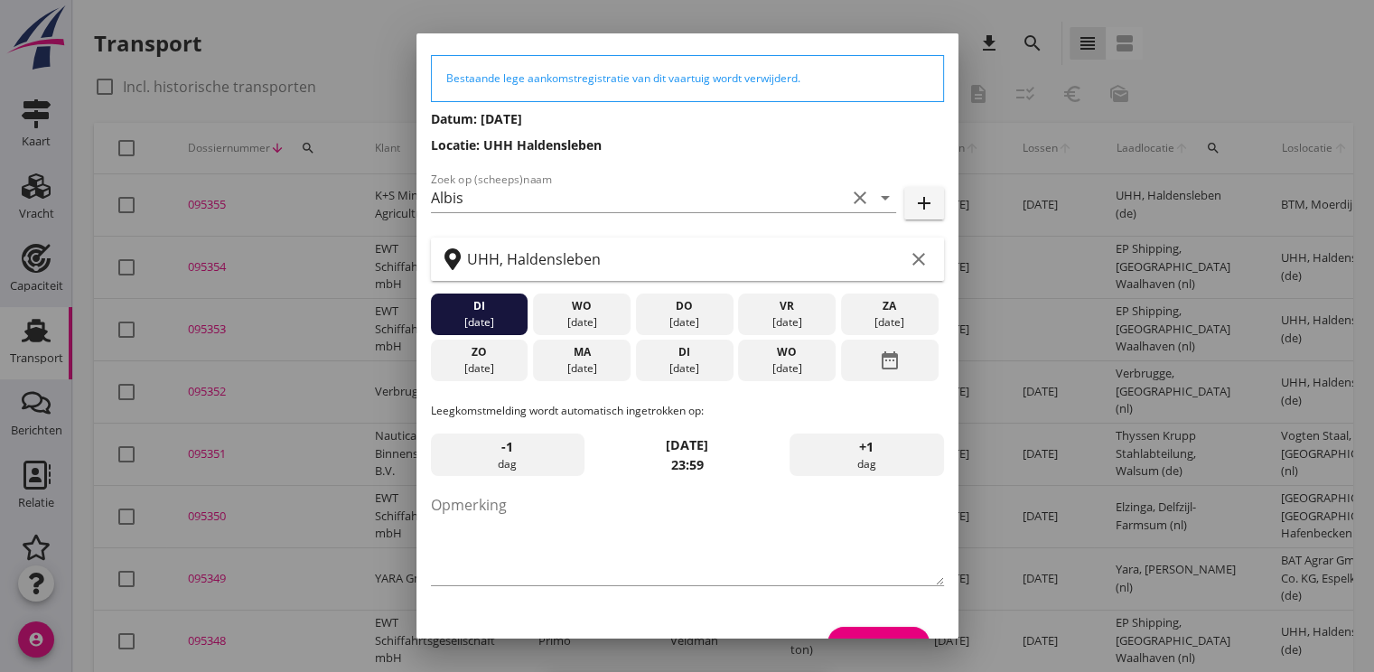
scroll to position [94, 0]
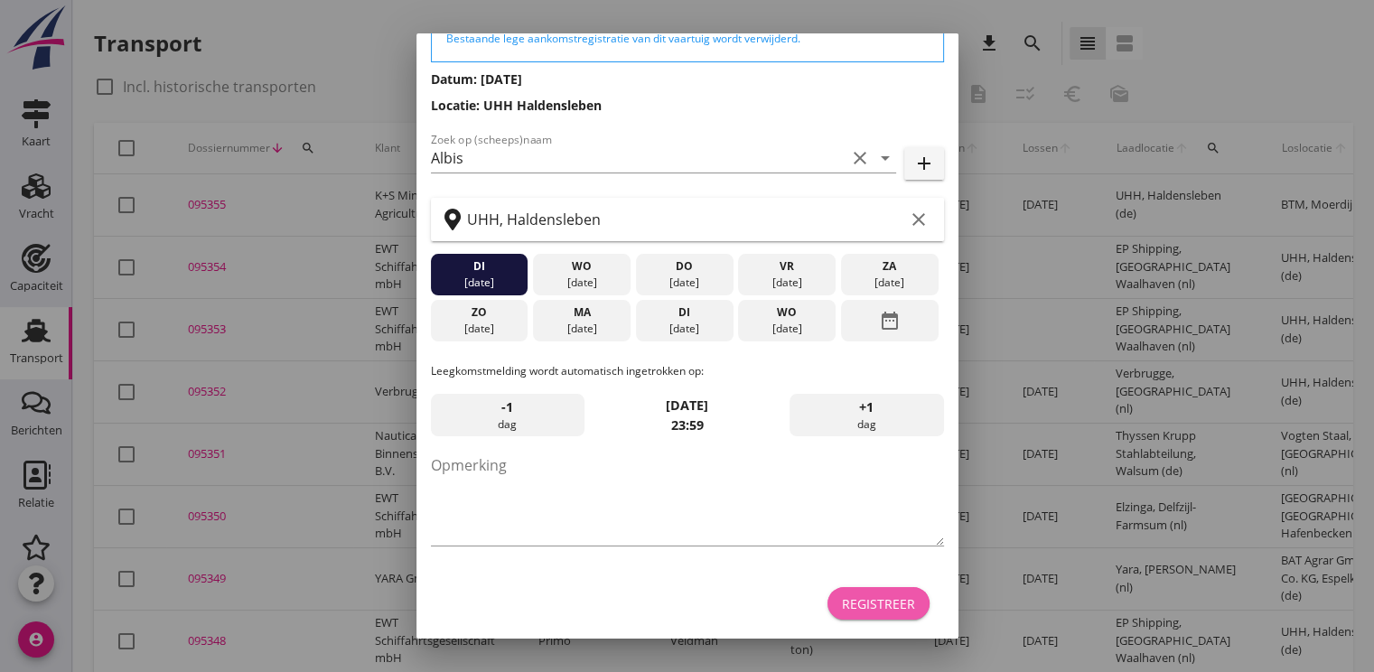
drag, startPoint x: 885, startPoint y: 602, endPoint x: 875, endPoint y: 596, distance: 11.3
click at [885, 602] on div "Registreer" at bounding box center [878, 604] width 73 height 19
